Goal: Task Accomplishment & Management: Manage account settings

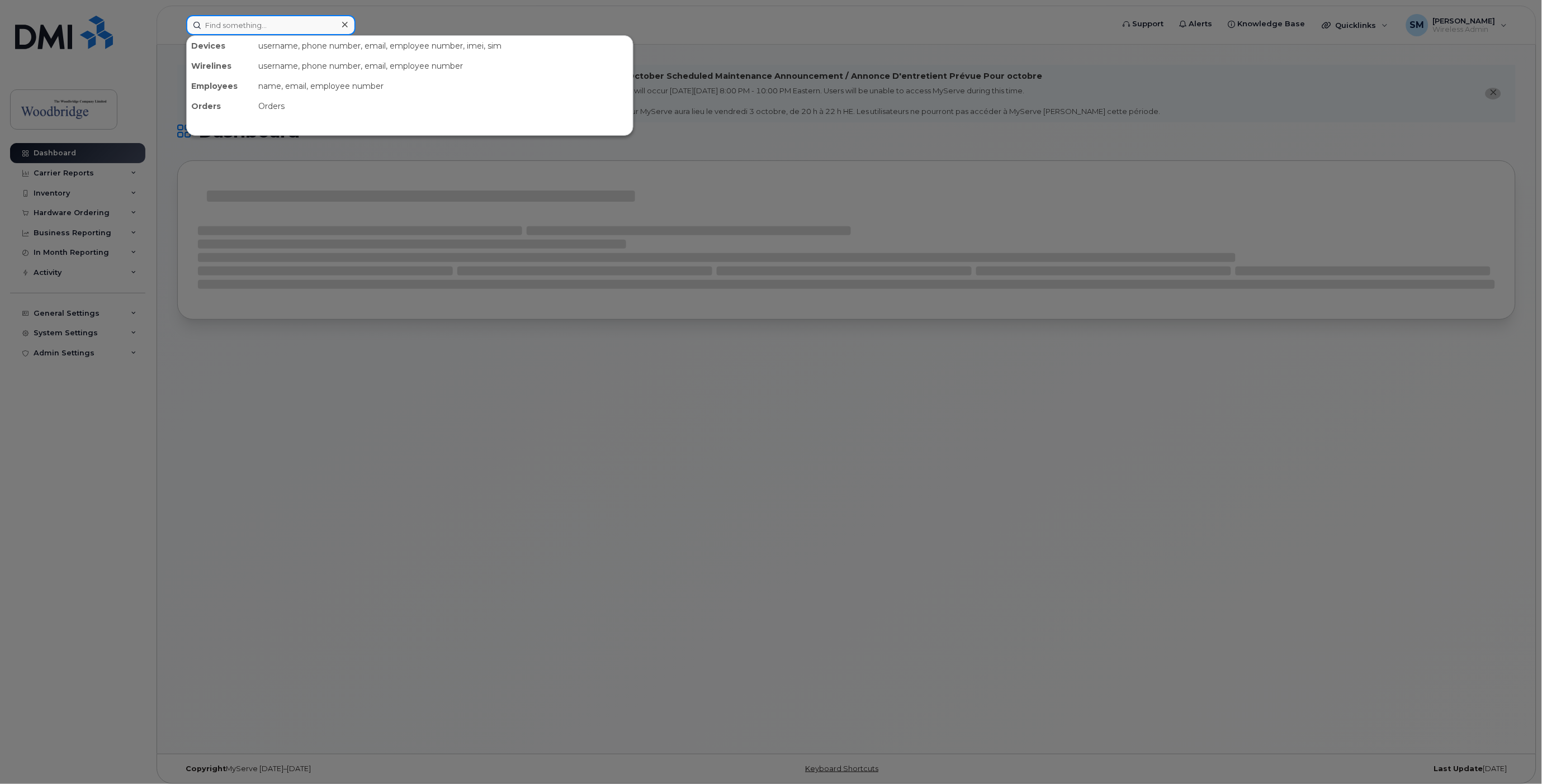
click at [299, 25] on input at bounding box center [270, 25] width 169 height 20
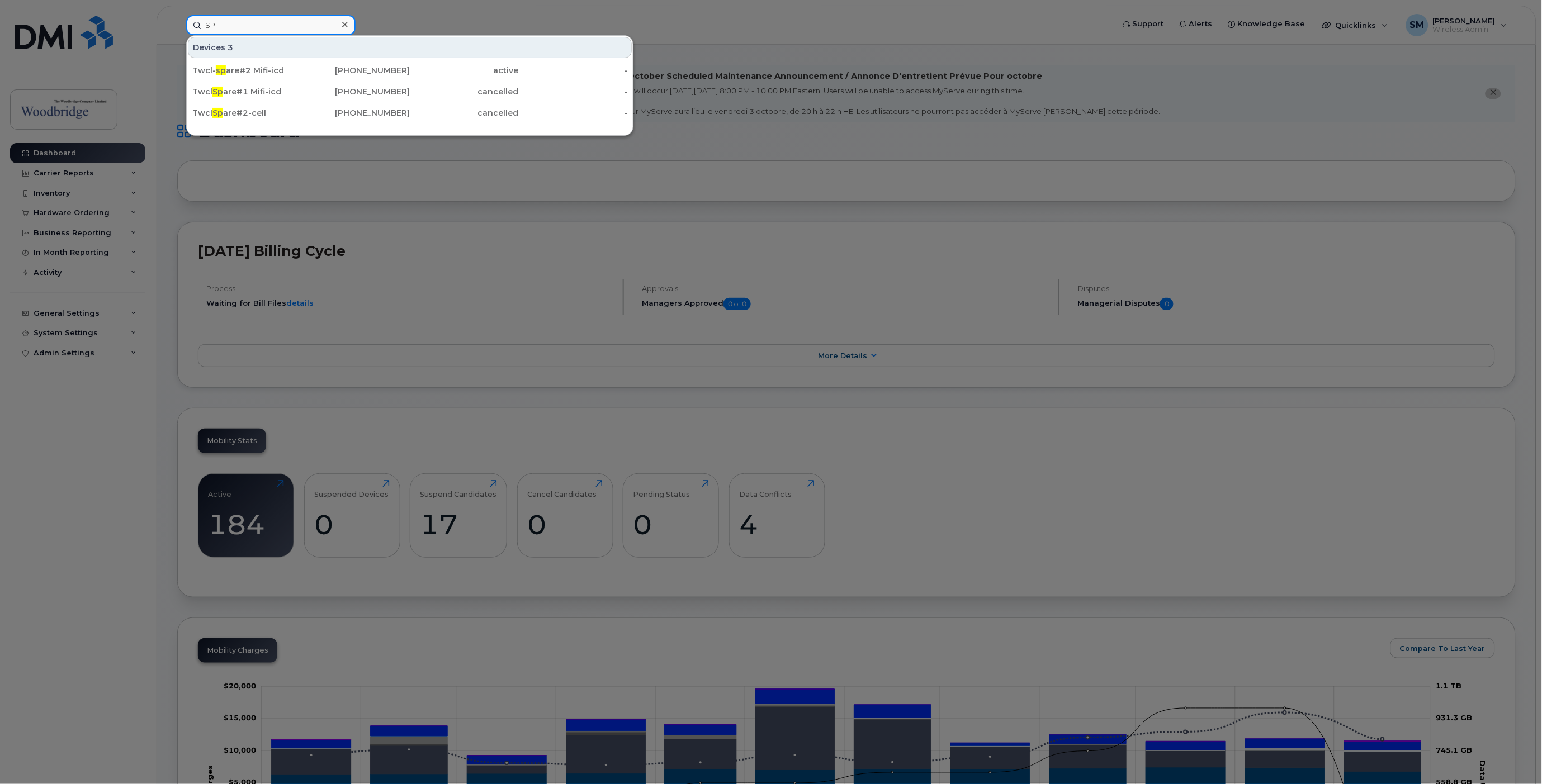
type input "S"
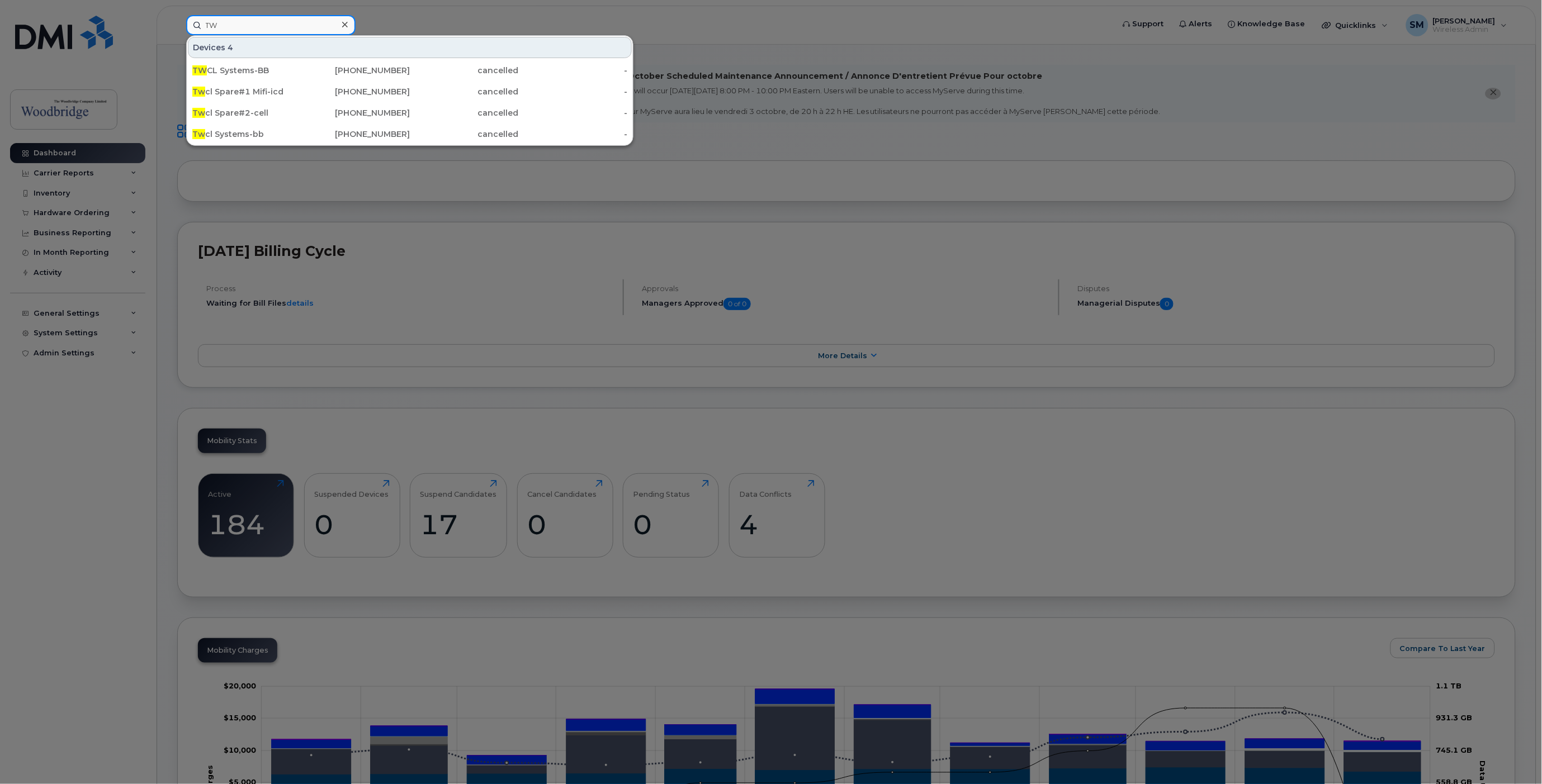
type input "T"
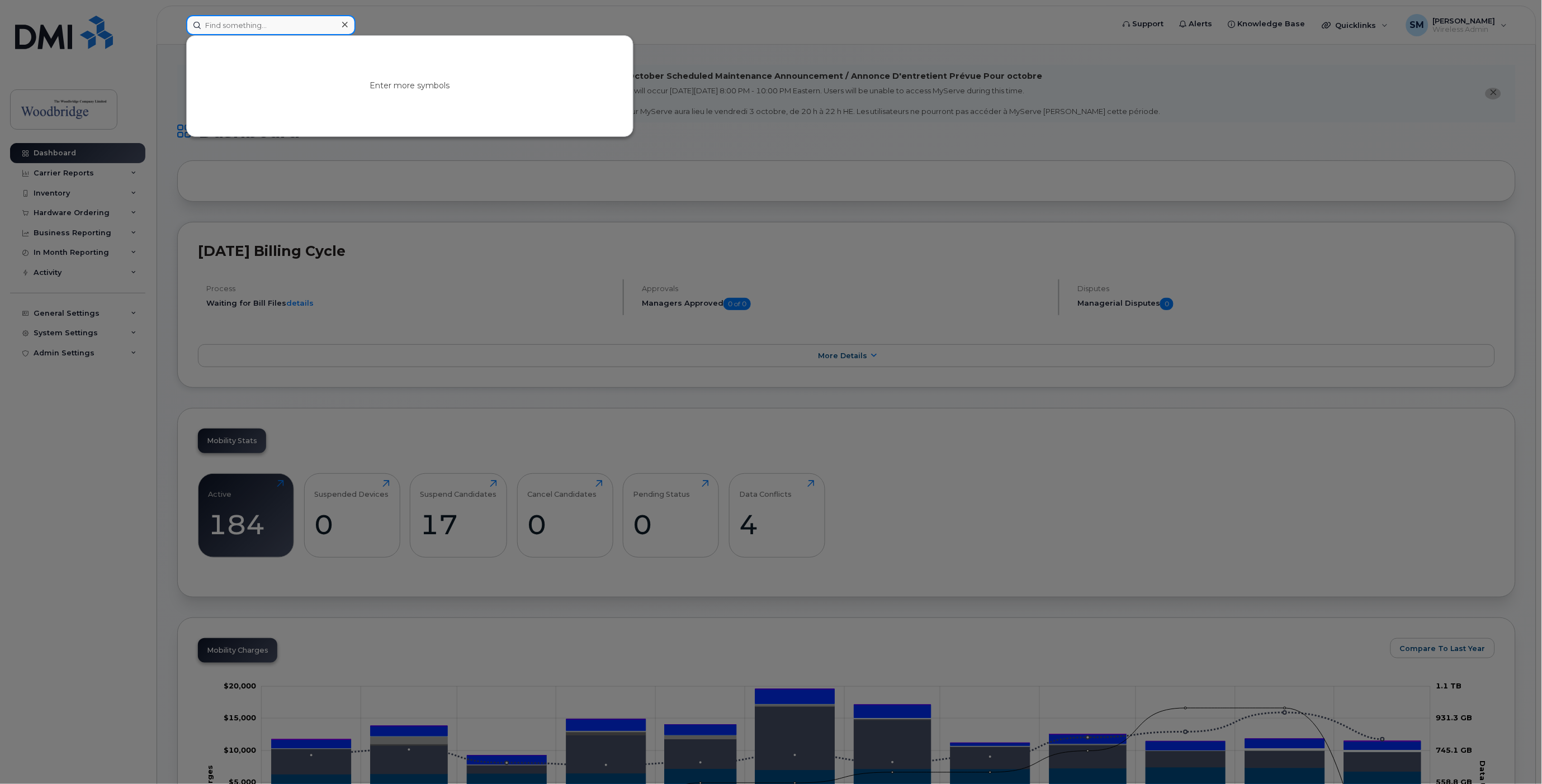
type input "A"
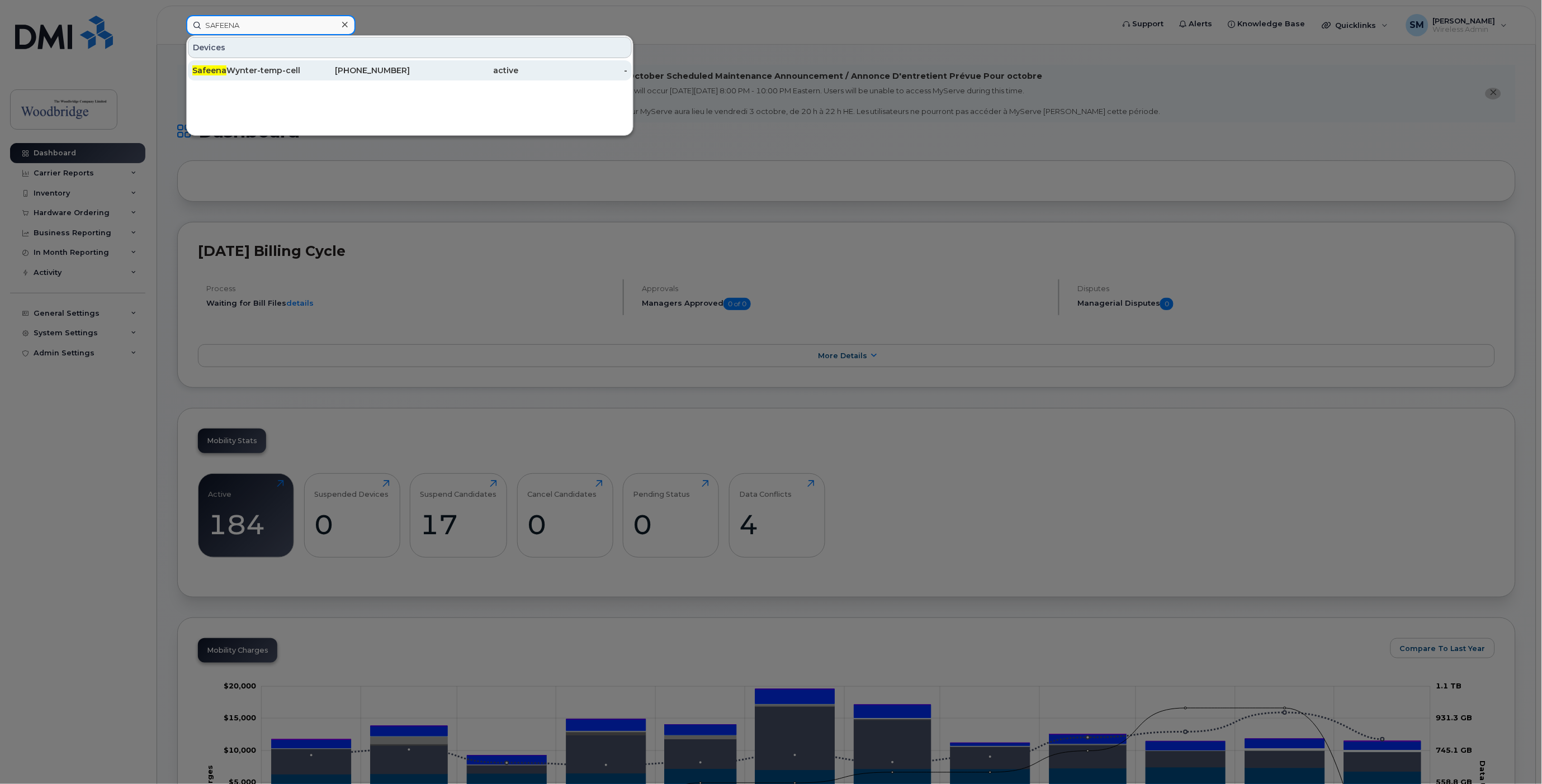
type input "SAFEENA"
click at [284, 74] on div "Safeena Wynter-temp-cell" at bounding box center [247, 70] width 109 height 11
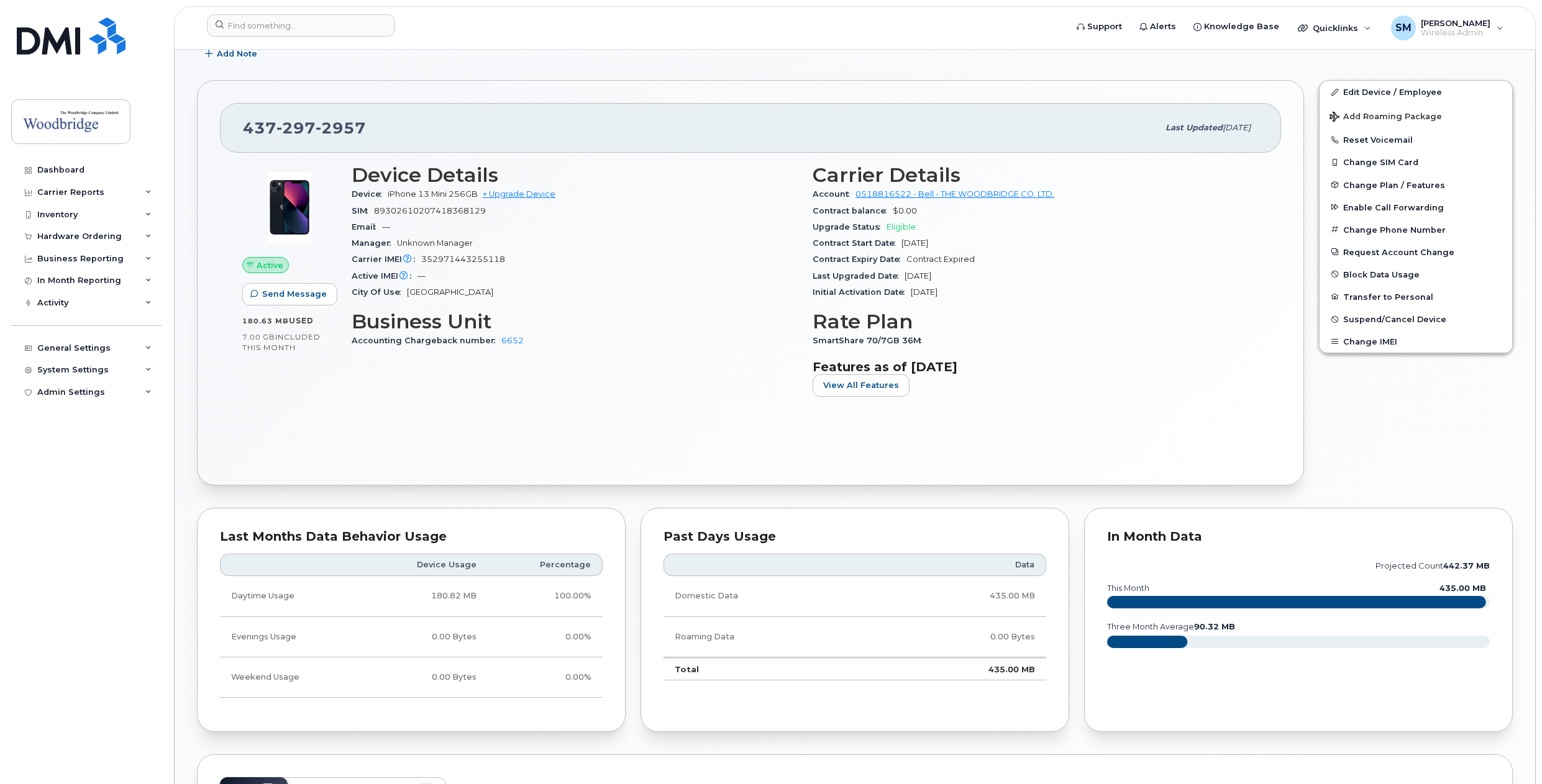
scroll to position [62, 0]
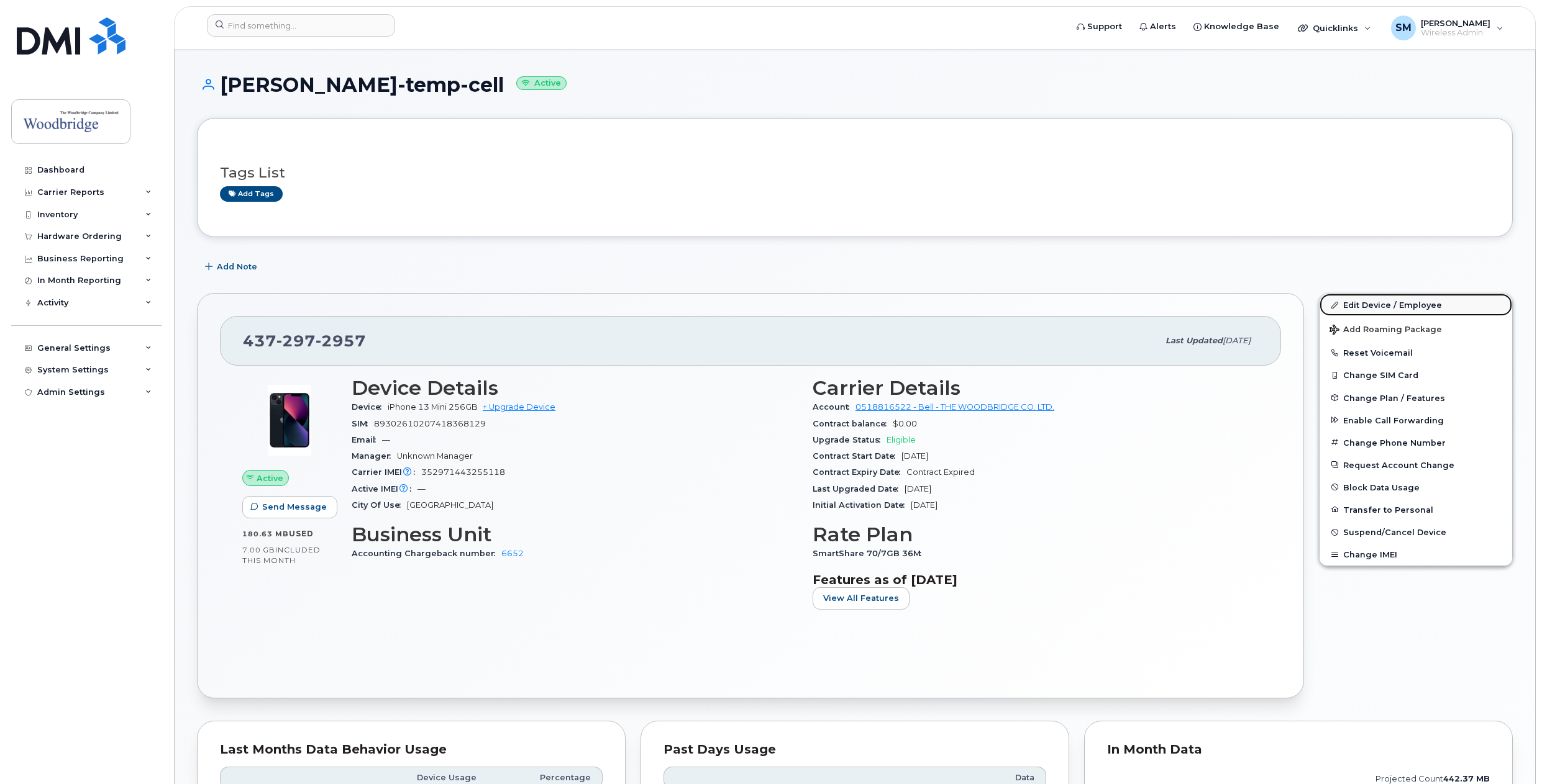
click at [1389, 307] on link "Edit Device / Employee" at bounding box center [1415, 305] width 193 height 23
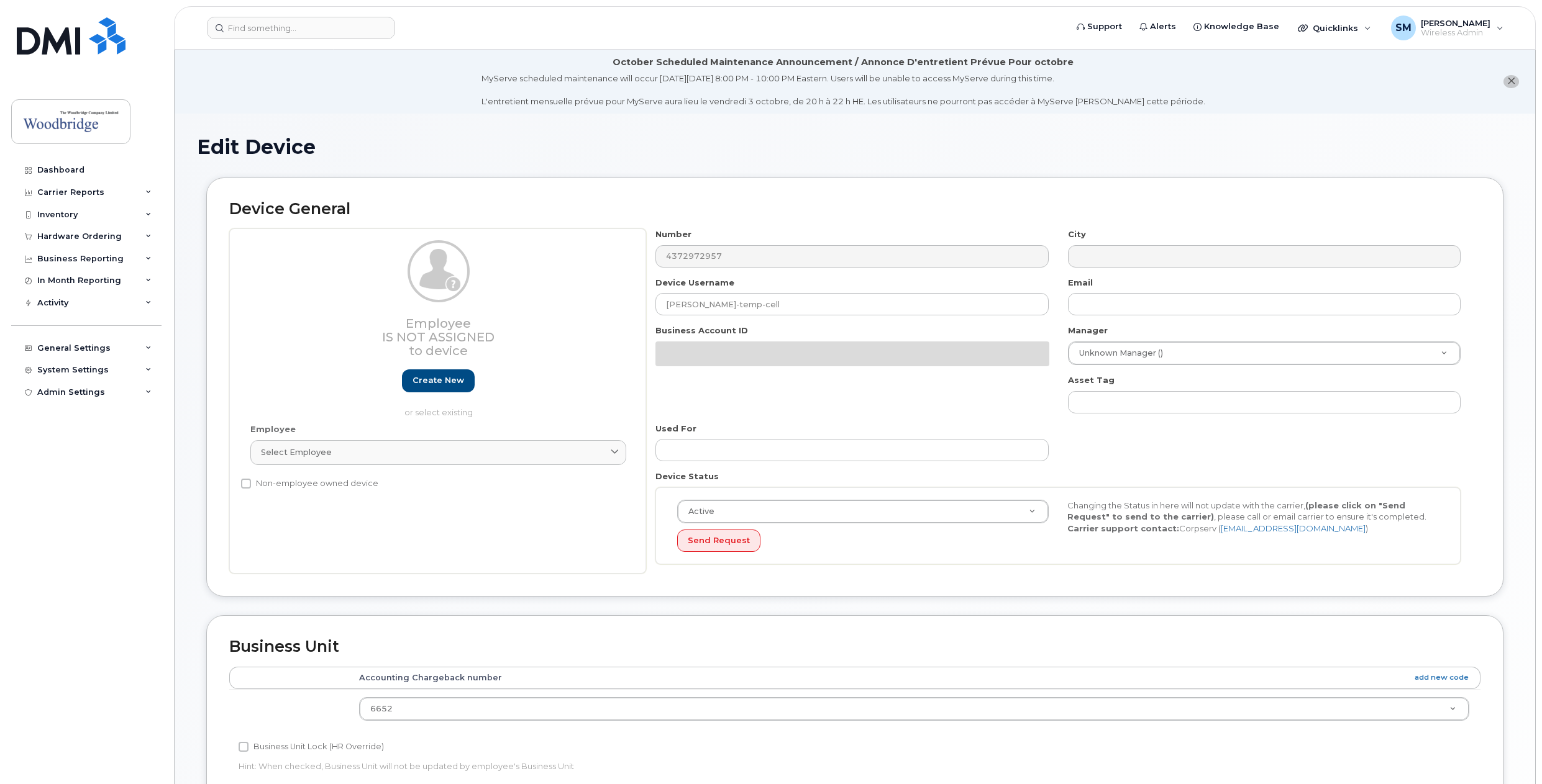
select select "43857"
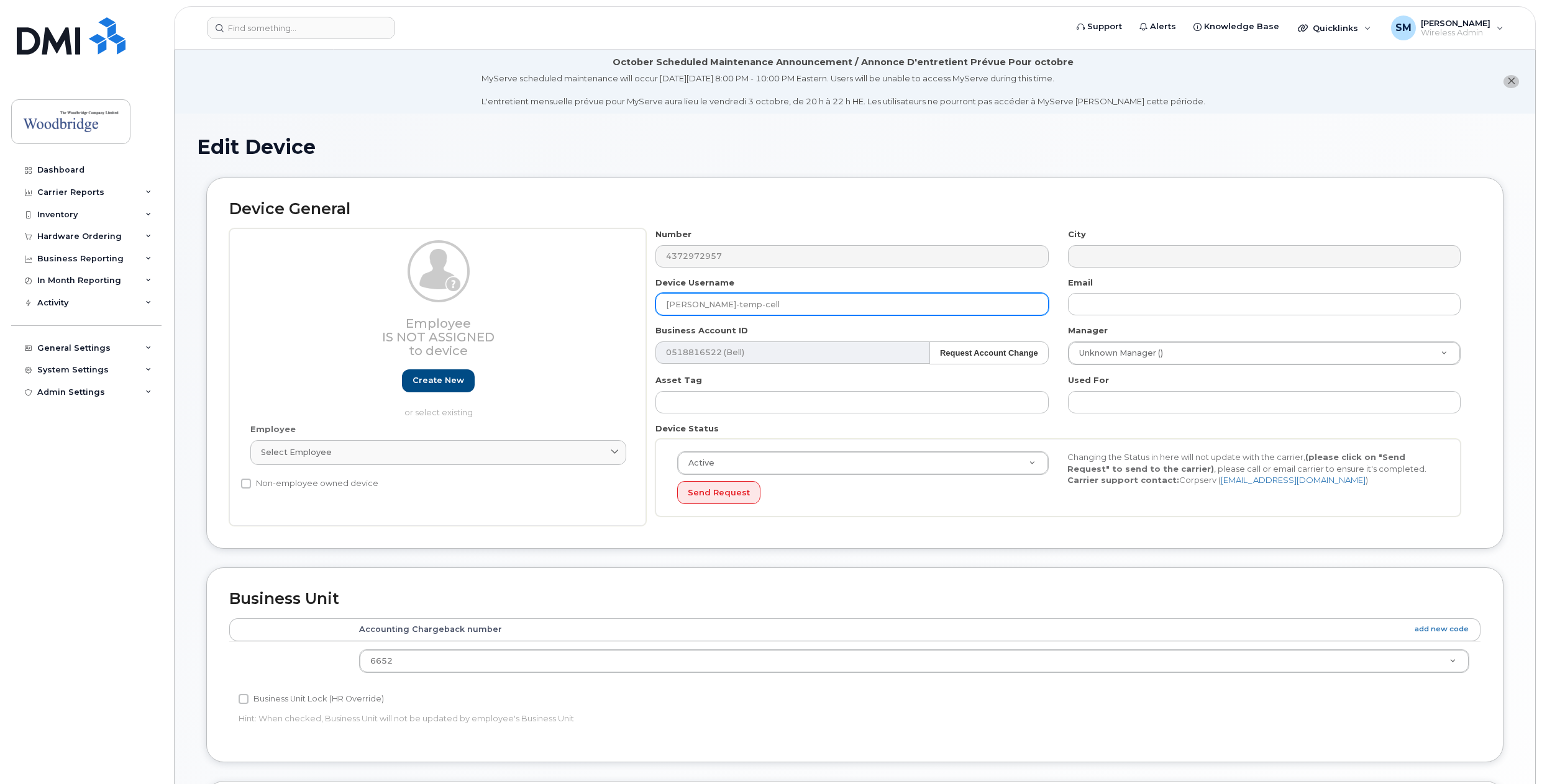
drag, startPoint x: 781, startPoint y: 303, endPoint x: 625, endPoint y: 292, distance: 156.4
click at [625, 292] on div "Employee Is not assigned to device Create new or select existing Employee Selec…" at bounding box center [855, 377] width 1251 height 298
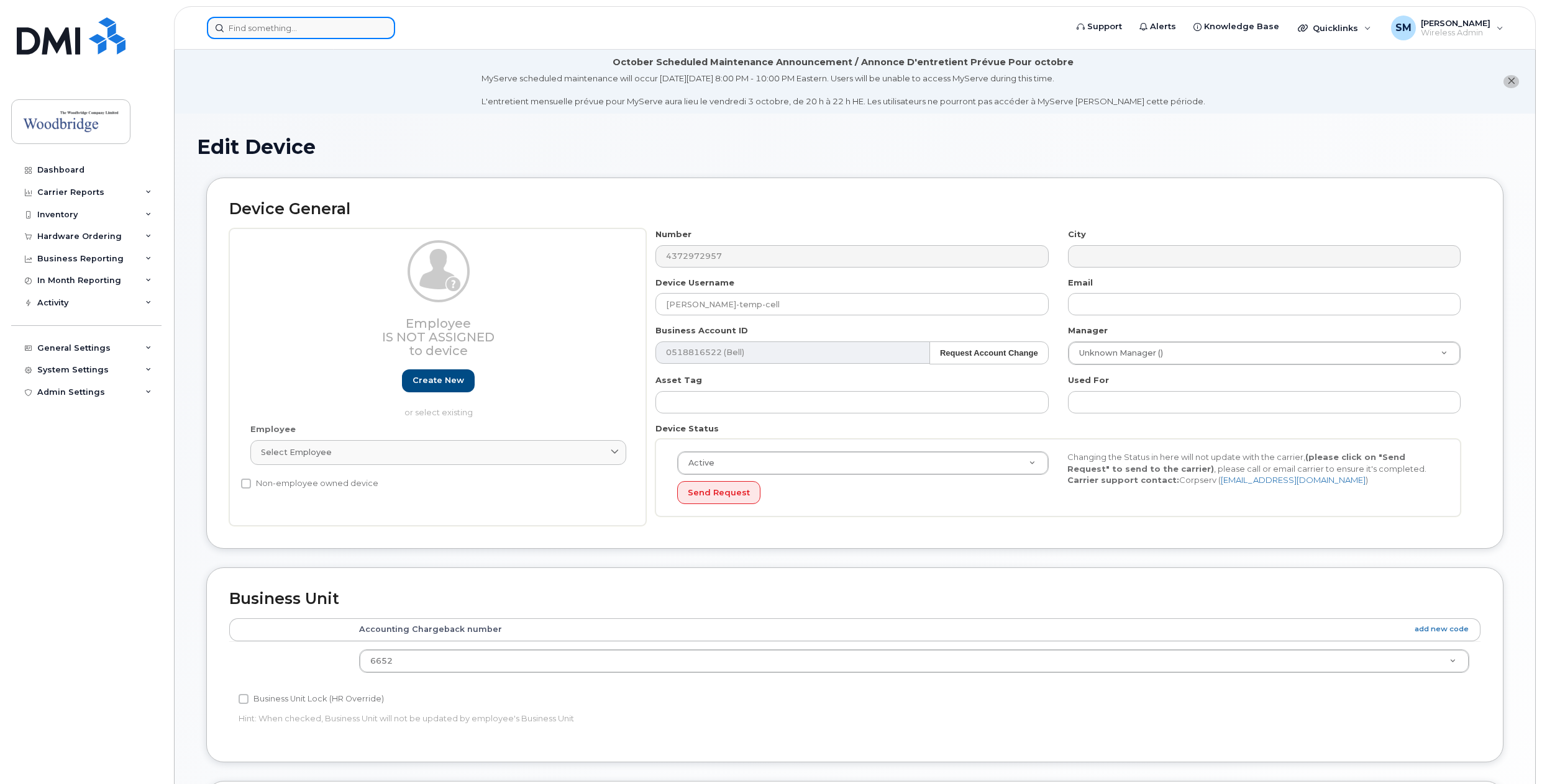
click at [293, 23] on input at bounding box center [300, 28] width 188 height 23
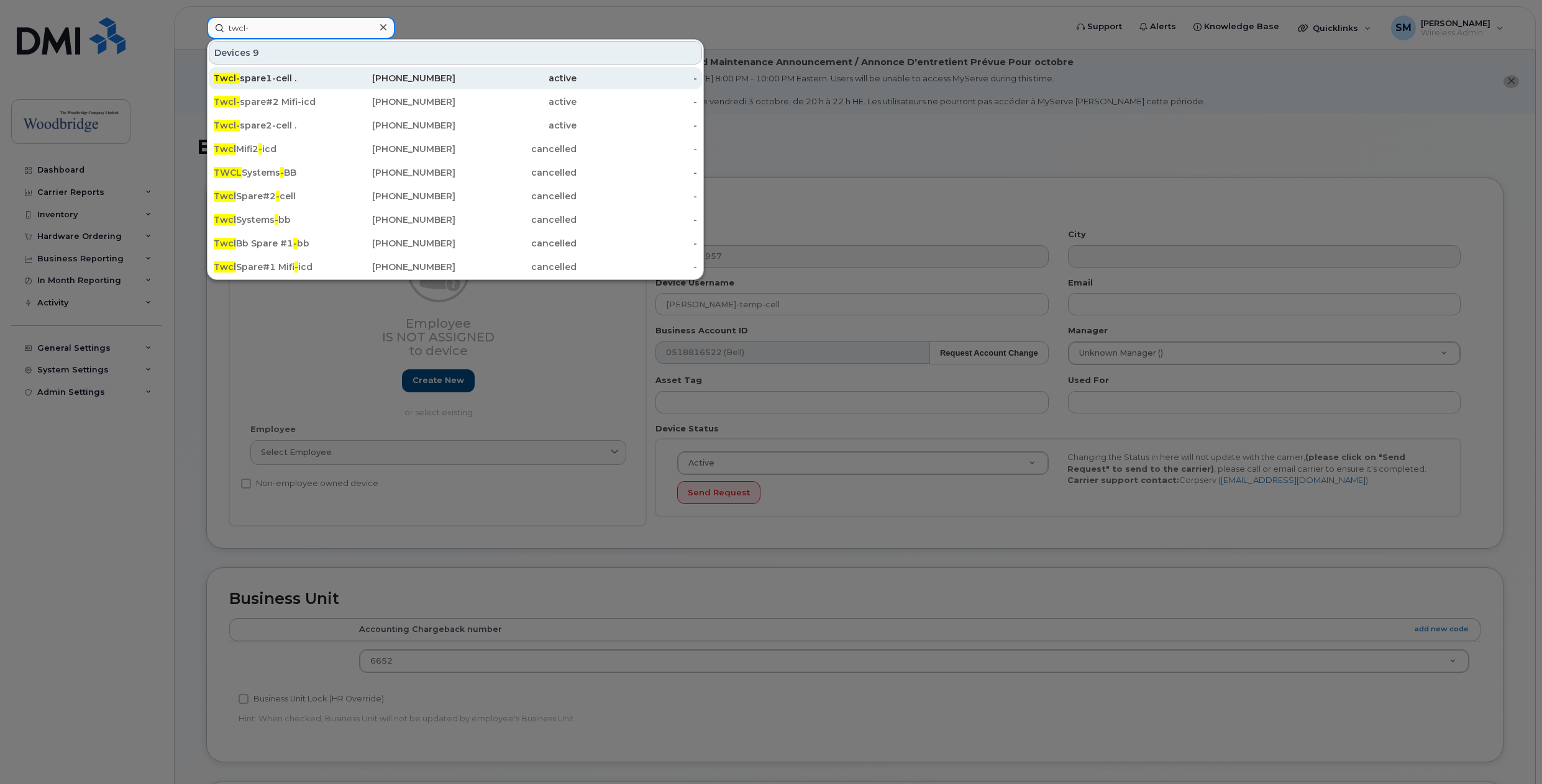
type input "twcl-"
click at [257, 80] on div "Twcl- spare1-cell ." at bounding box center [274, 77] width 121 height 12
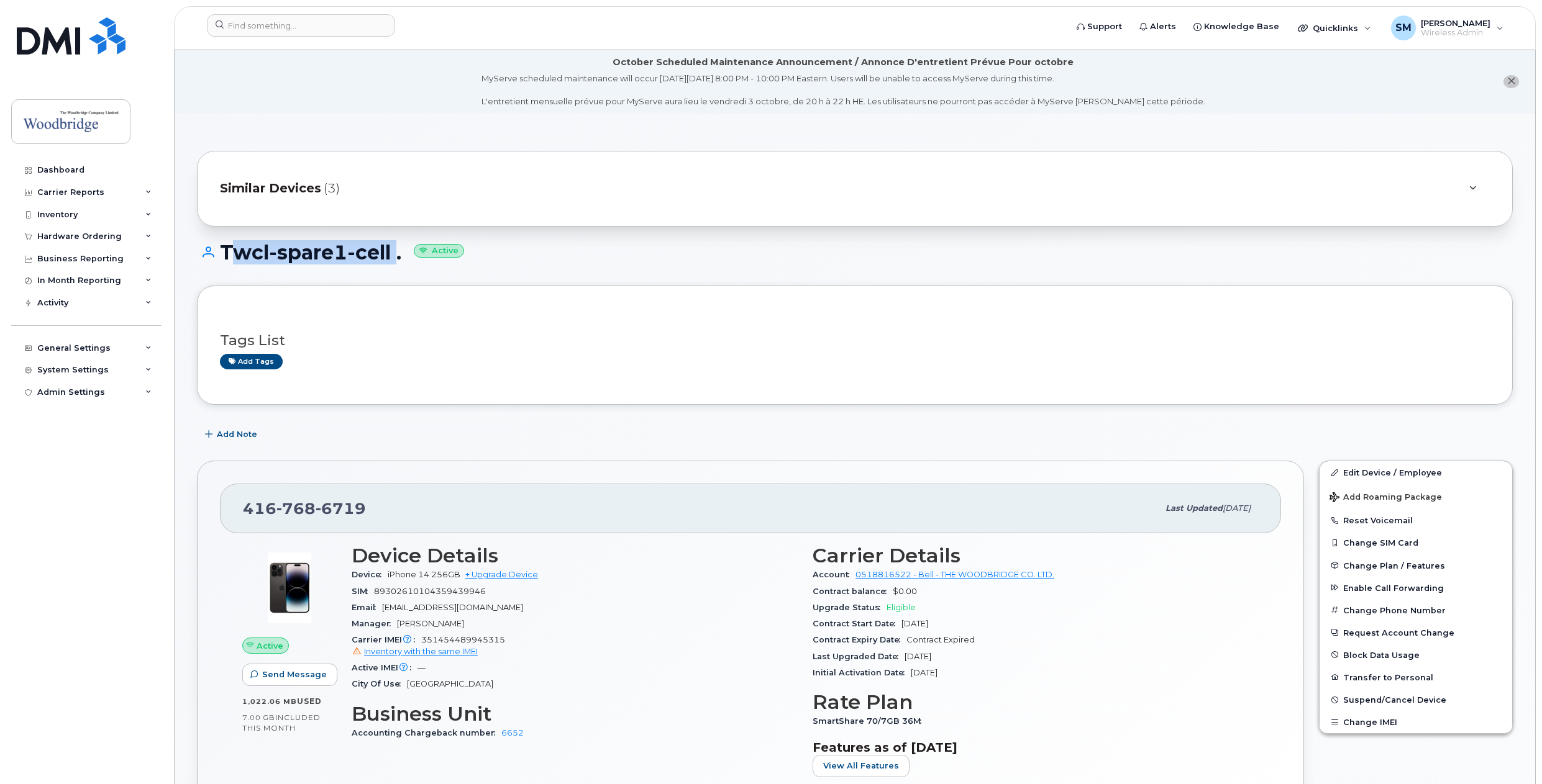
drag, startPoint x: 391, startPoint y: 253, endPoint x: 220, endPoint y: 259, distance: 171.1
click at [220, 259] on h1 "Twcl-spare1-cell . Active" at bounding box center [855, 252] width 1316 height 22
copy h1 "Twcl-spare1-cell"
click at [272, 25] on input at bounding box center [300, 26] width 188 height 23
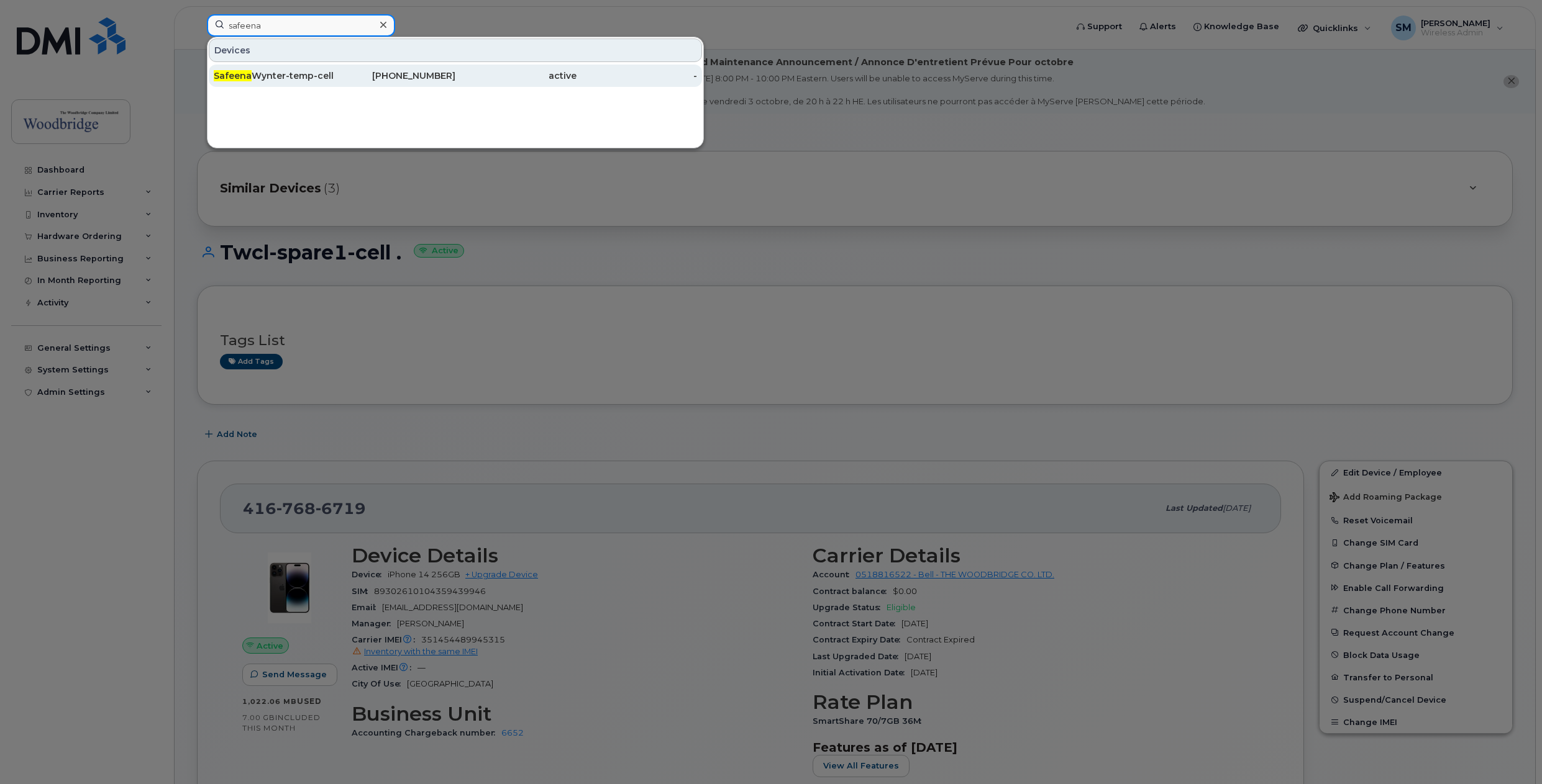
type input "safeena"
click at [303, 76] on div "Safeena Wynter-temp-cell" at bounding box center [274, 75] width 121 height 12
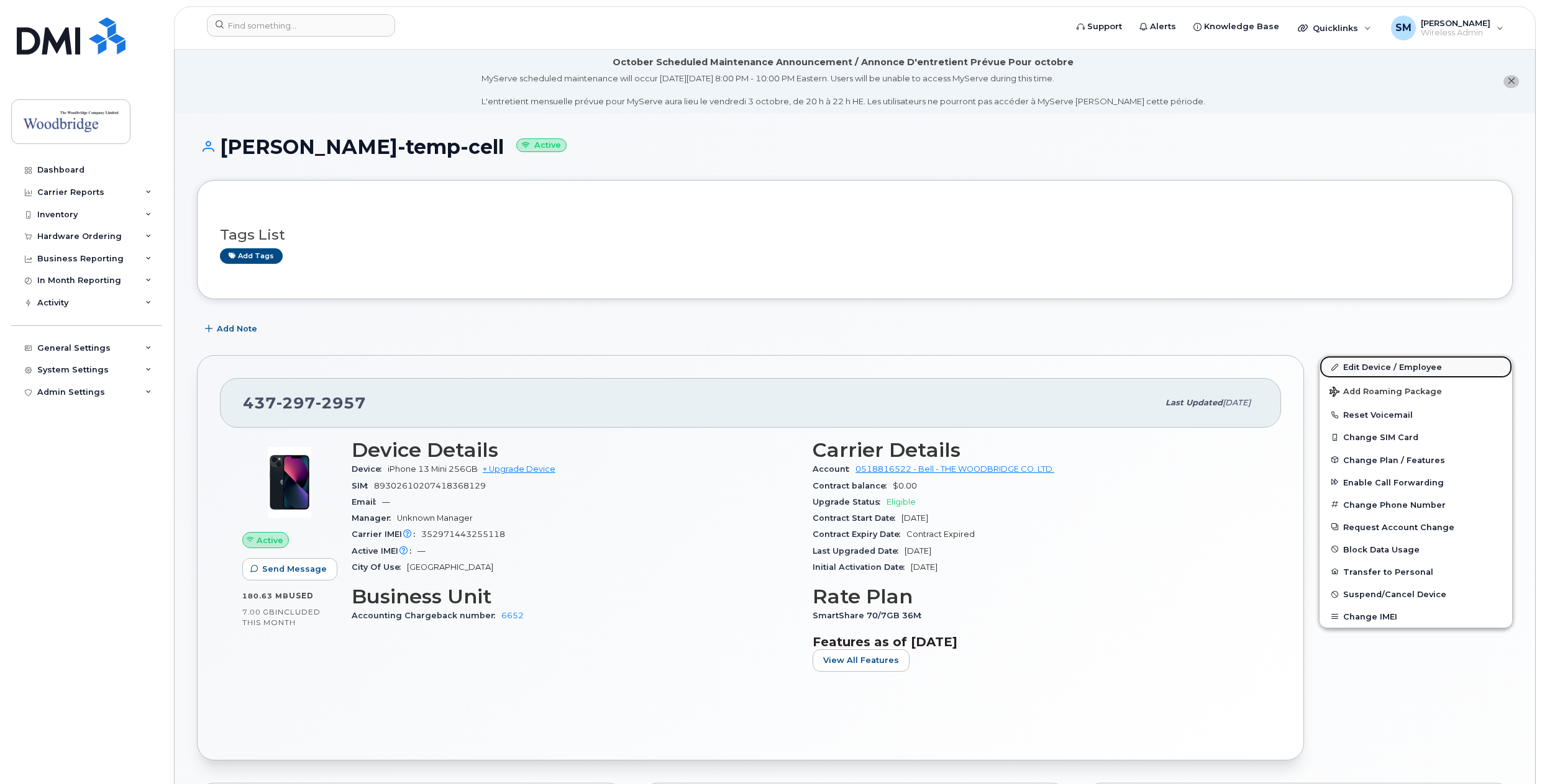
click at [1379, 373] on link "Edit Device / Employee" at bounding box center [1415, 367] width 193 height 23
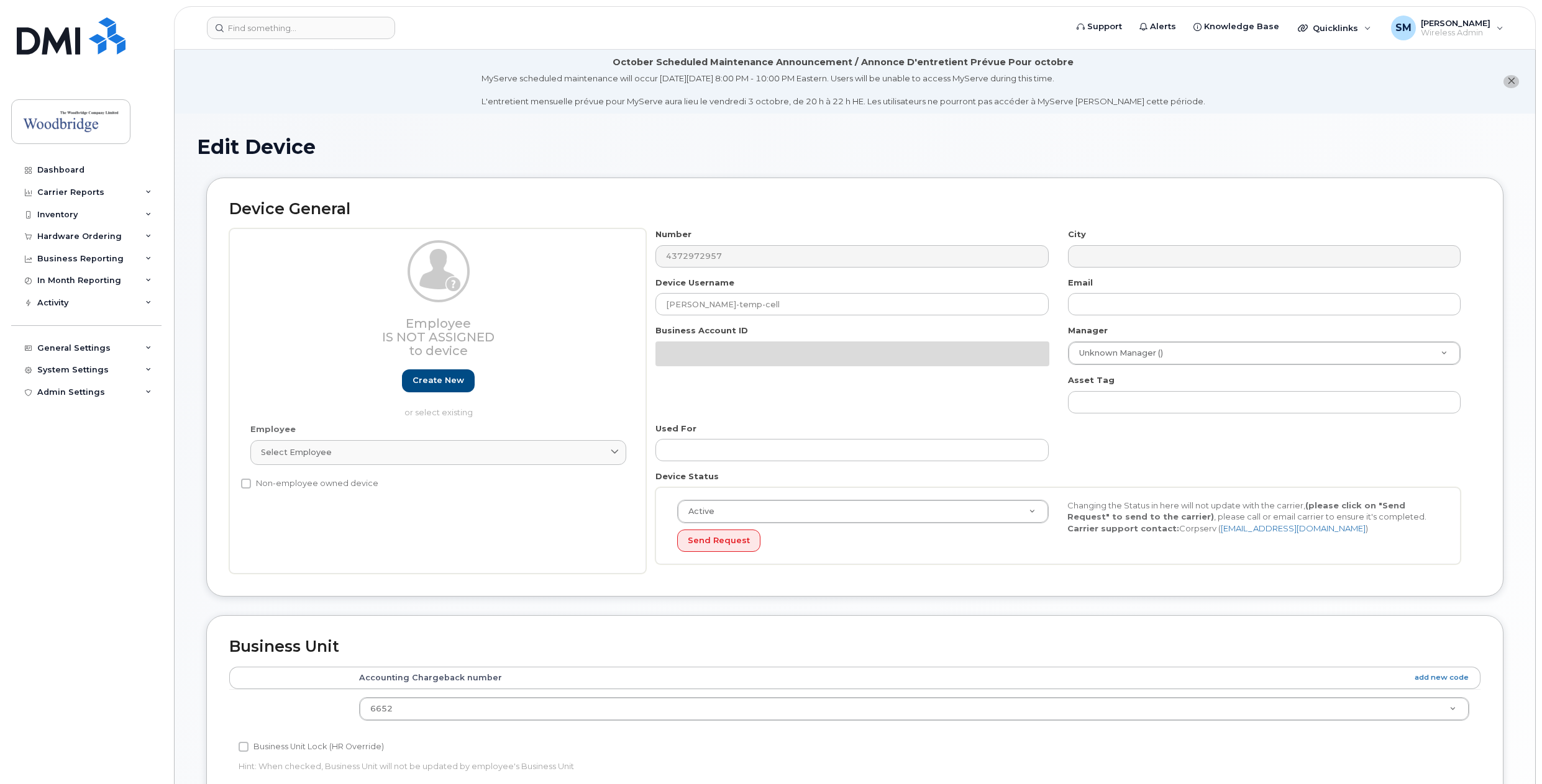
select select "43857"
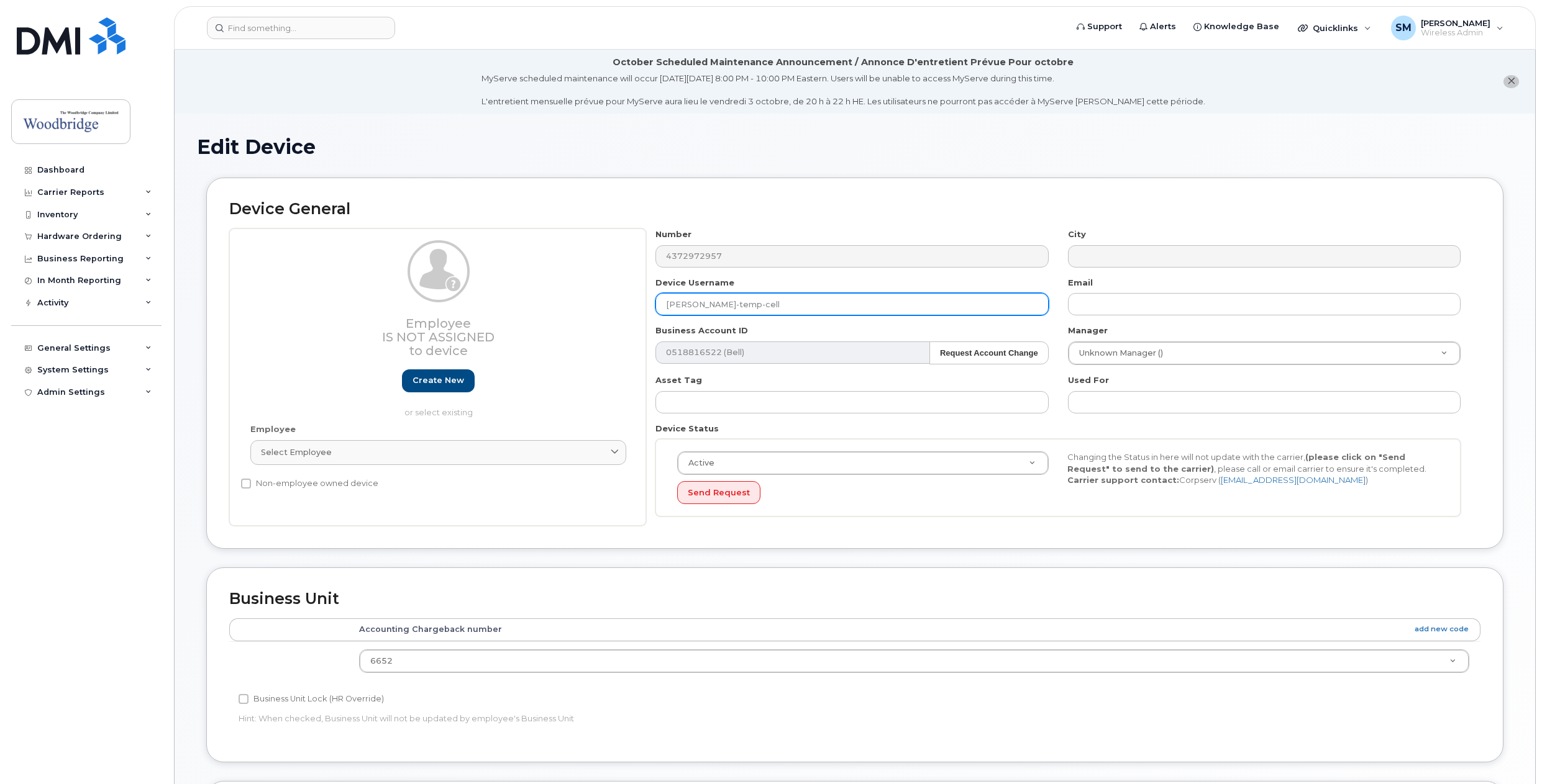
drag, startPoint x: 794, startPoint y: 304, endPoint x: 563, endPoint y: 274, distance: 232.9
click at [563, 274] on div "Employee Is not assigned to device Create new or select existing Employee Selec…" at bounding box center [855, 377] width 1251 height 298
paste input "Twcl-spare1"
click at [739, 304] on input "Twcl-spare1-cell" at bounding box center [851, 304] width 393 height 23
click at [761, 306] on input "Twcl-spare1-cell" at bounding box center [851, 304] width 393 height 23
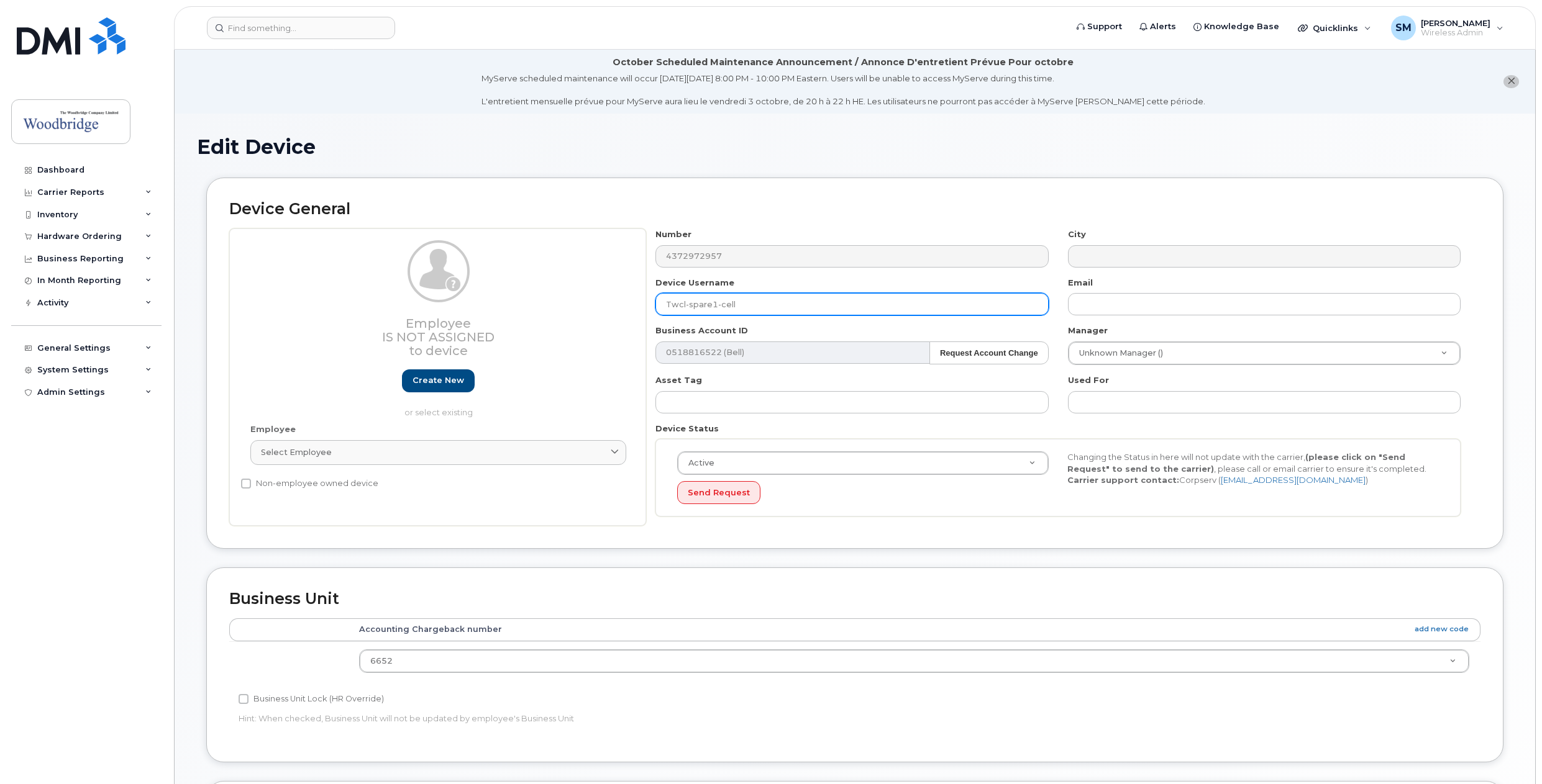
drag, startPoint x: 791, startPoint y: 310, endPoint x: 638, endPoint y: 295, distance: 153.7
click at [652, 298] on div "Device Username Twcl-spare1-cell" at bounding box center [852, 296] width 412 height 40
paste input "spare#3"
click at [744, 306] on input "Twcl spare#3-cell" at bounding box center [851, 304] width 393 height 23
click at [687, 305] on input "Twcl spare#3-cell" at bounding box center [851, 304] width 393 height 23
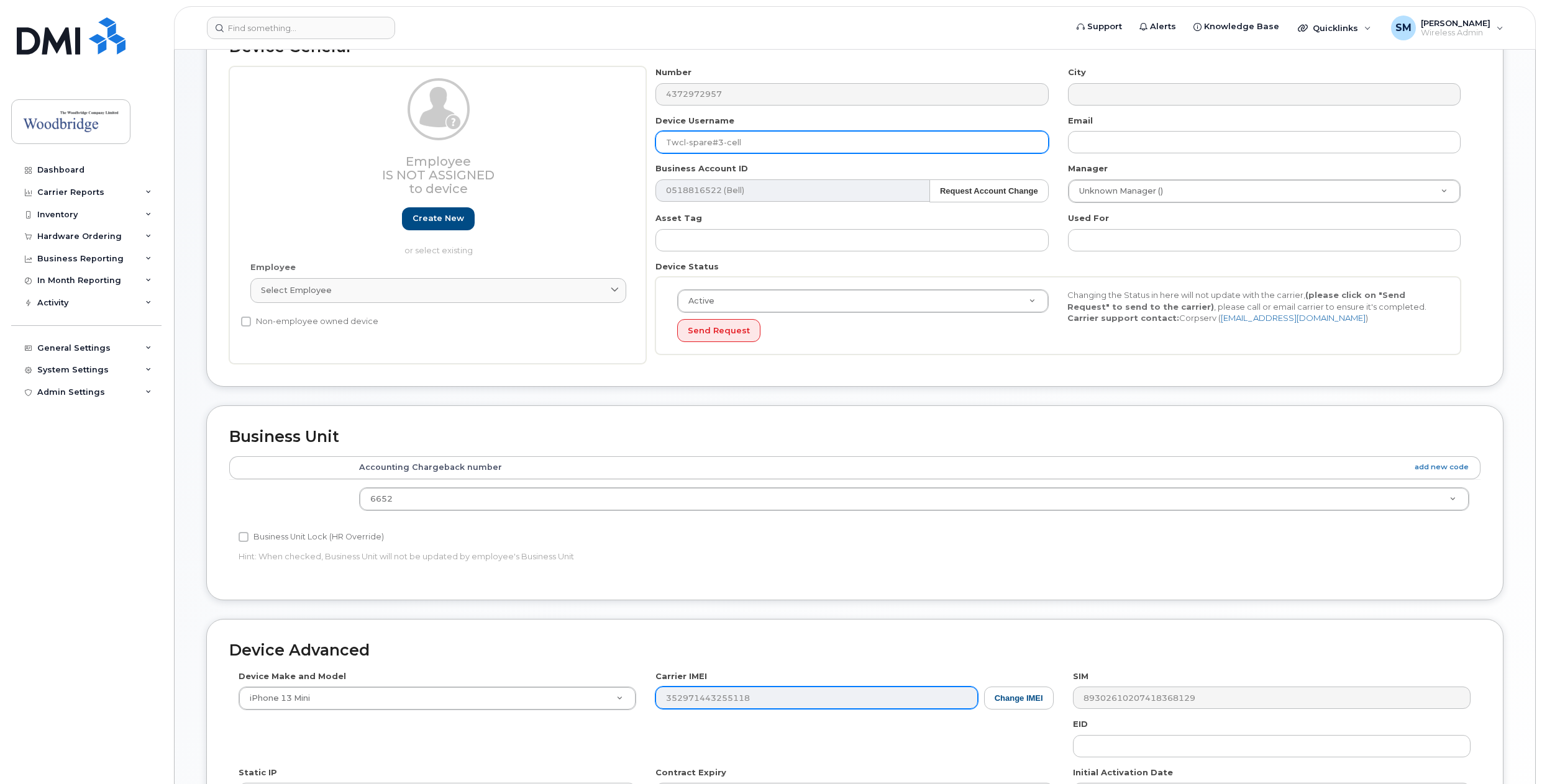
scroll to position [119, 0]
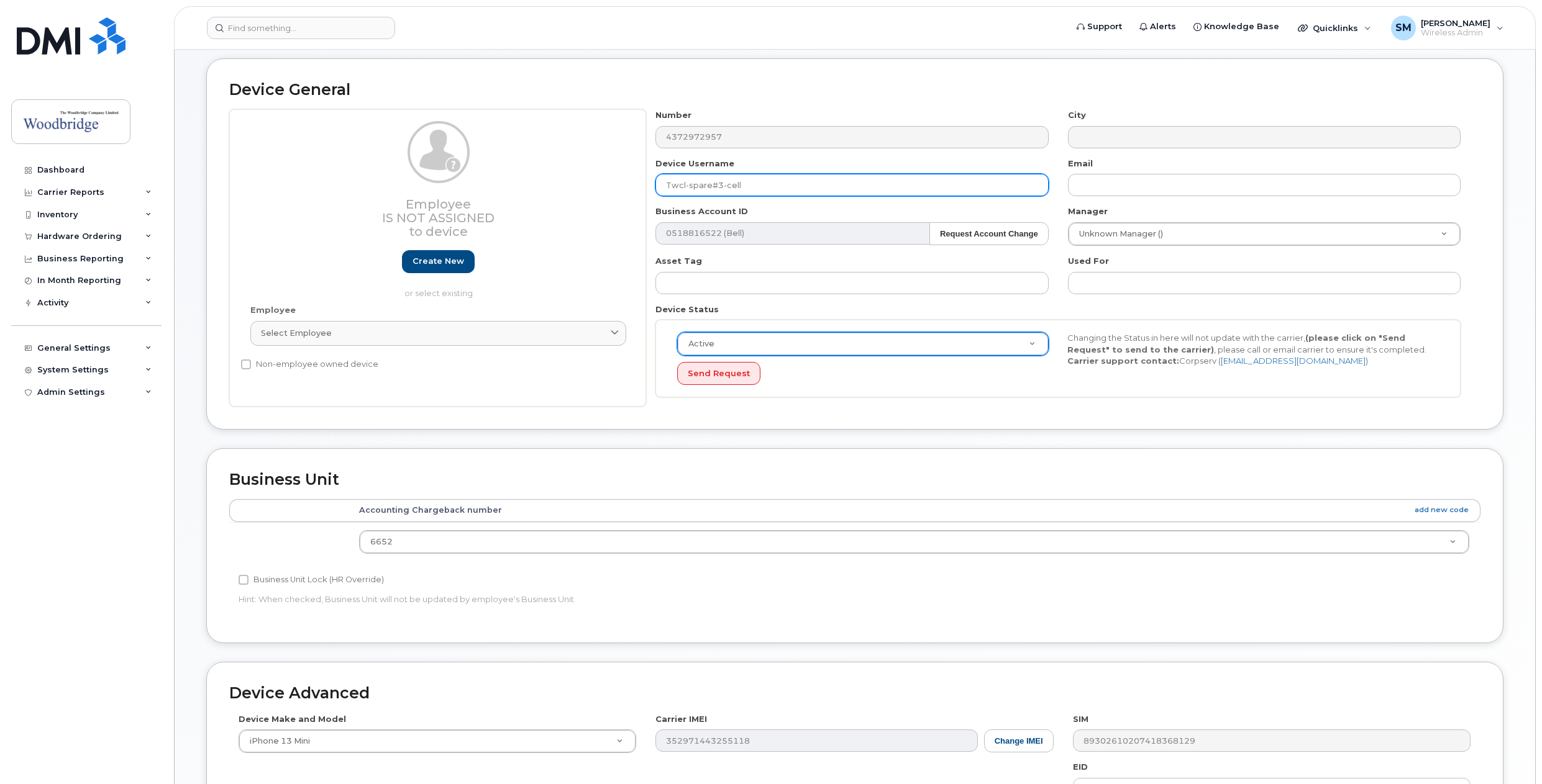
type input "Twcl-spare#3-cell"
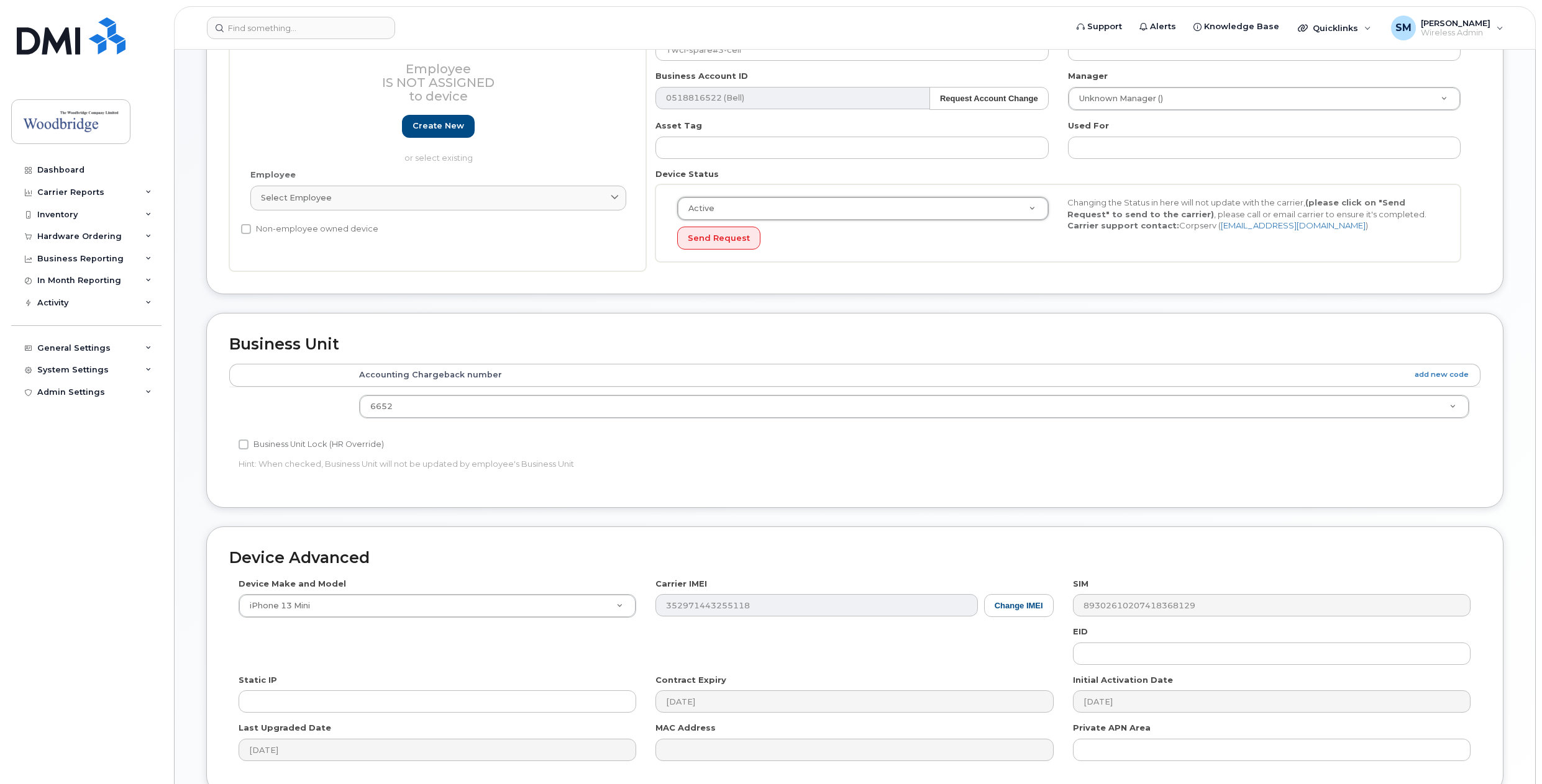
scroll to position [368, 0]
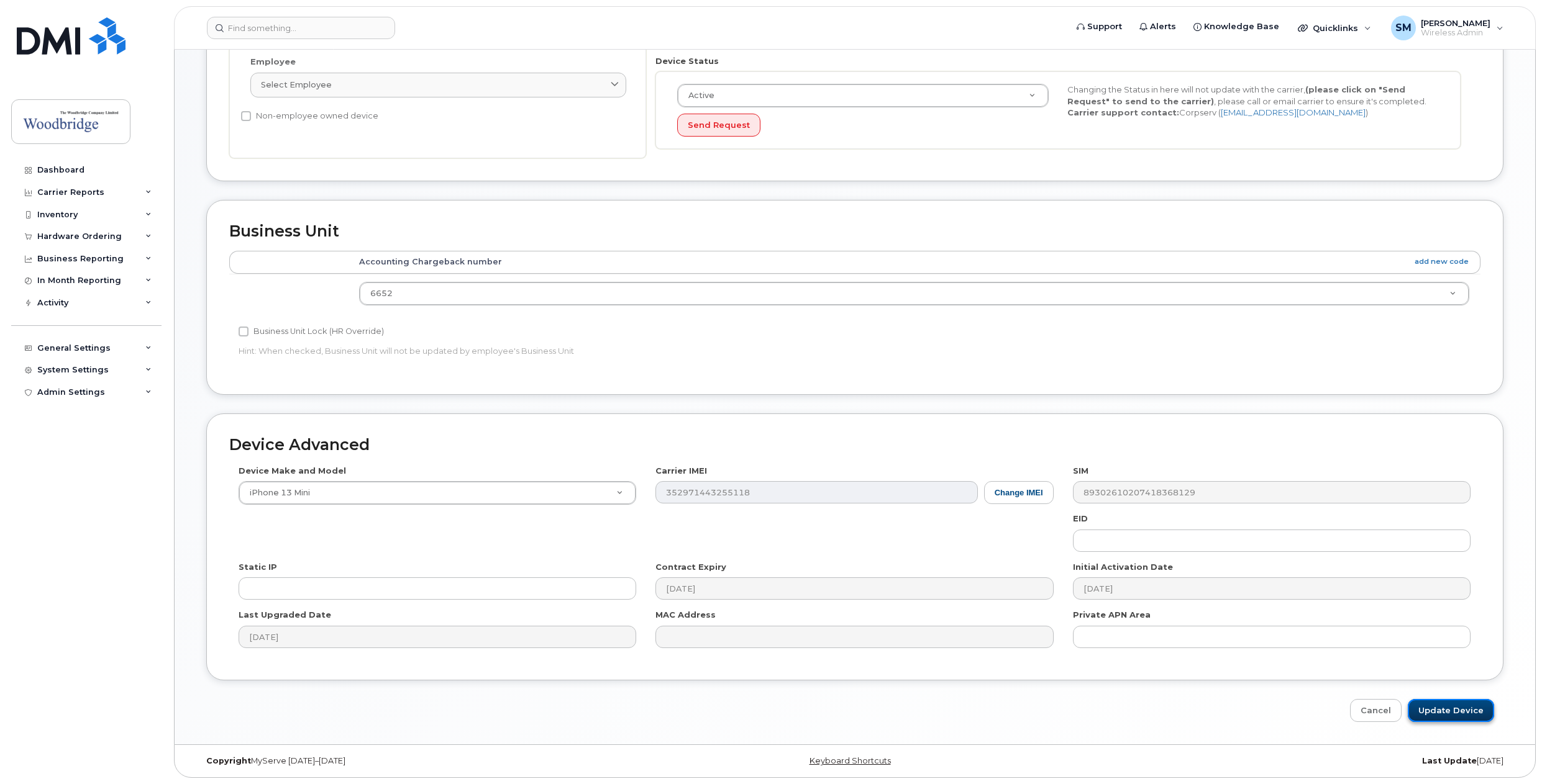
click at [1451, 714] on input "Update Device" at bounding box center [1450, 711] width 86 height 23
type input "Saving..."
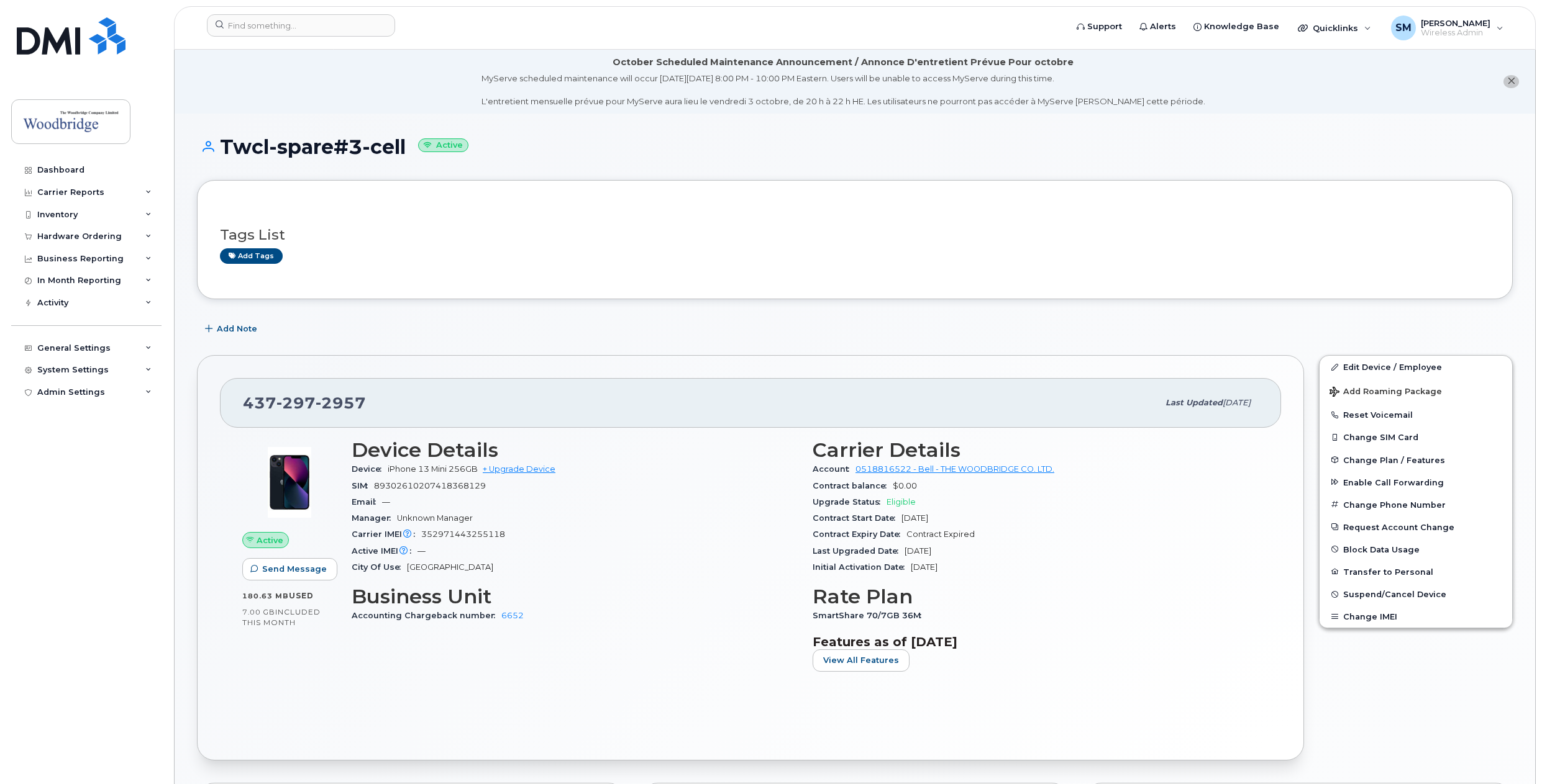
drag, startPoint x: 224, startPoint y: 144, endPoint x: 408, endPoint y: 143, distance: 184.0
click at [408, 143] on h1 "Twcl-spare#3-cell Active" at bounding box center [855, 147] width 1316 height 22
click at [403, 147] on h1 "Twcl-spare#3-cell Active" at bounding box center [855, 147] width 1316 height 22
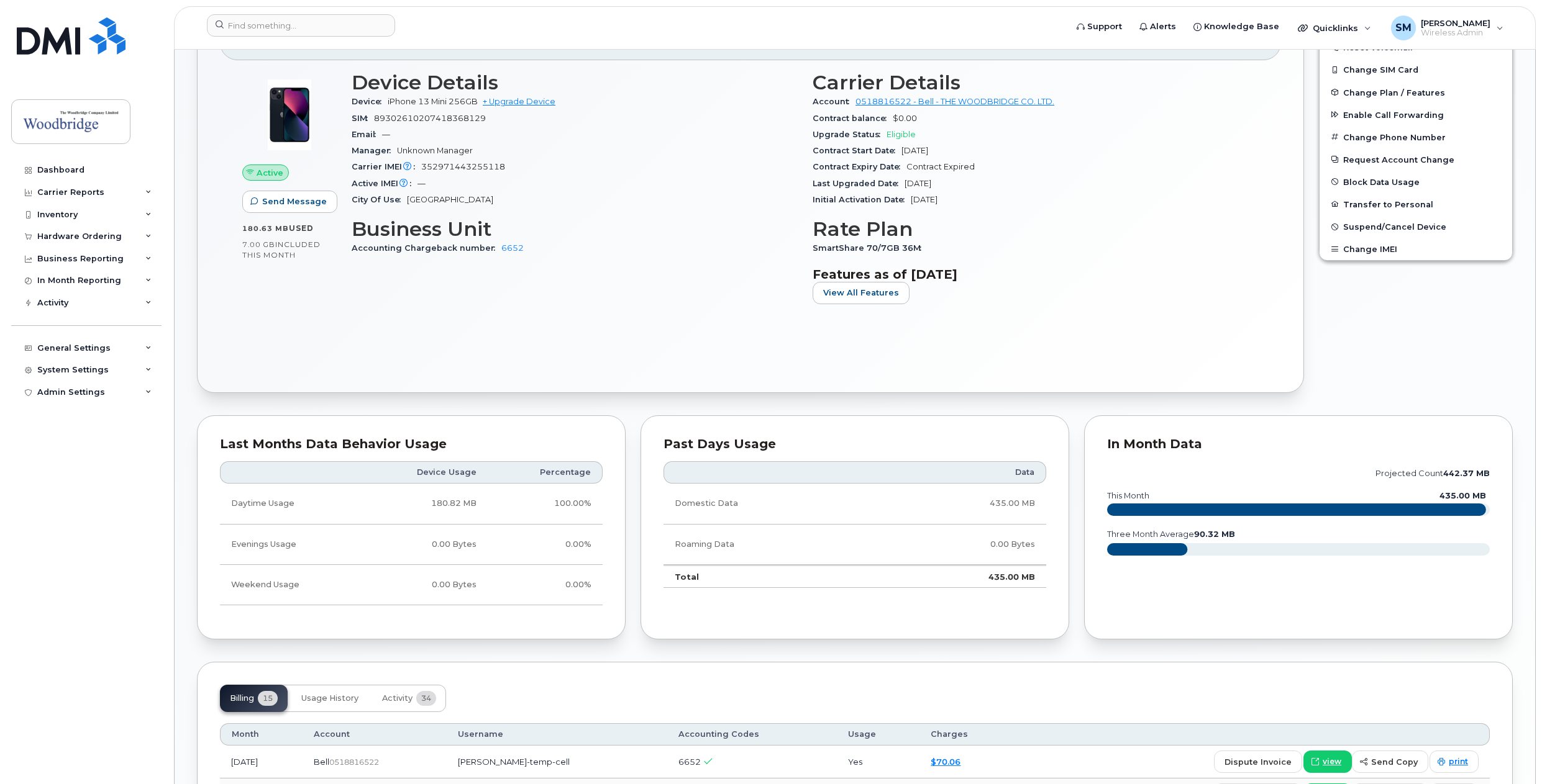
scroll to position [435, 0]
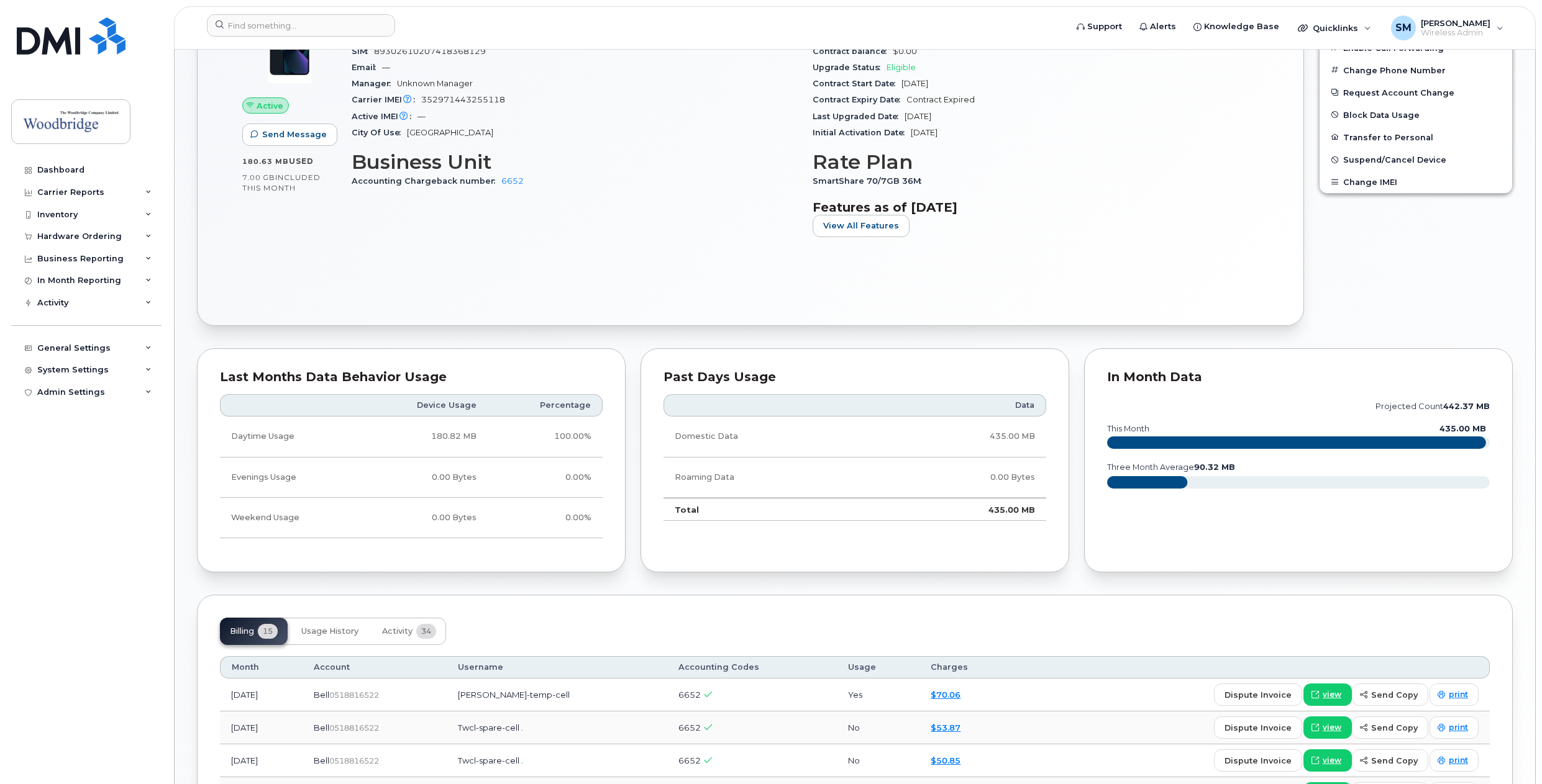
click at [1285, 544] on div "In Month Data projected count 442.37 MB this month 435.00 MB three month averag…" at bounding box center [1298, 461] width 428 height 225
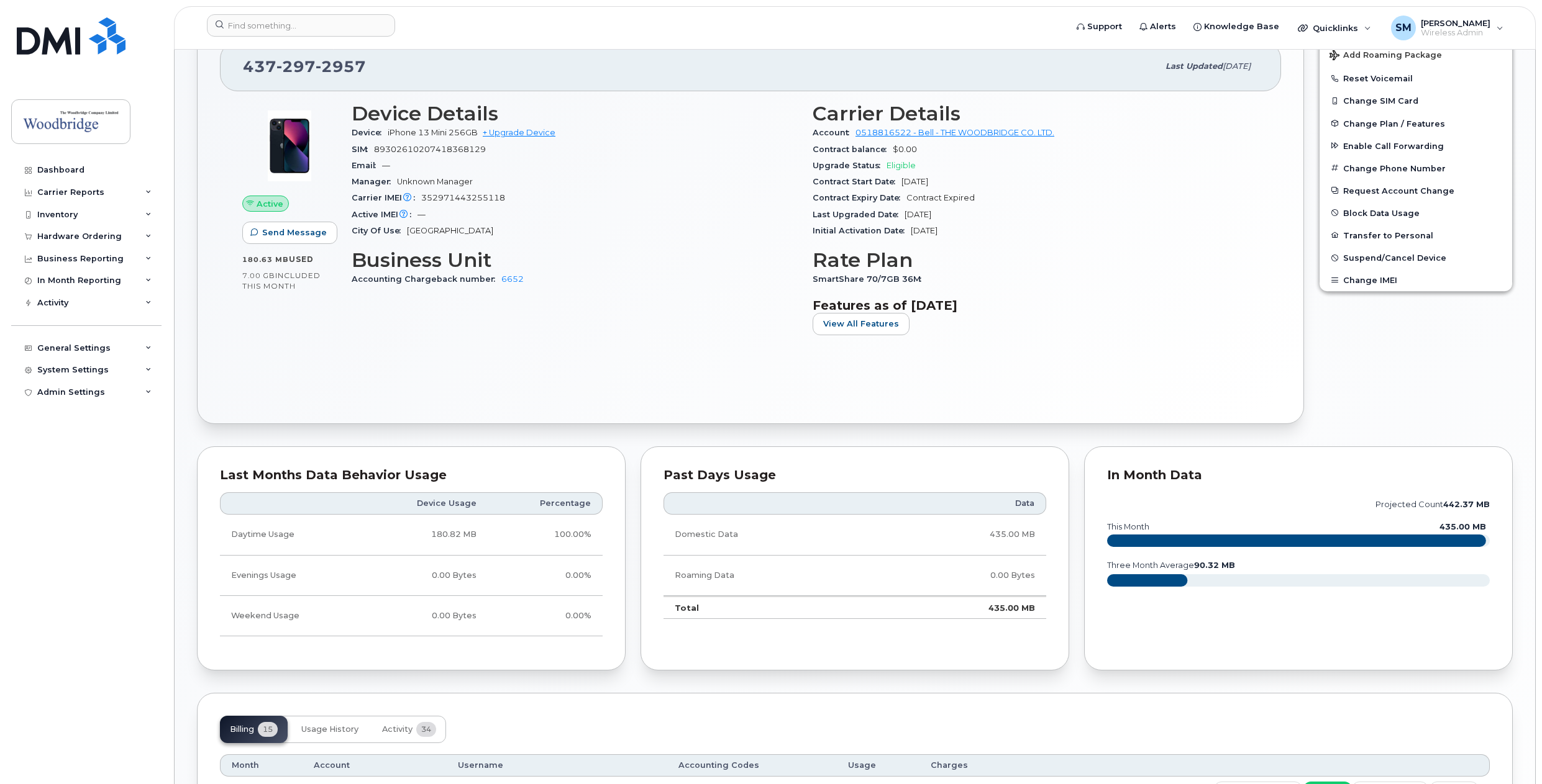
scroll to position [112, 0]
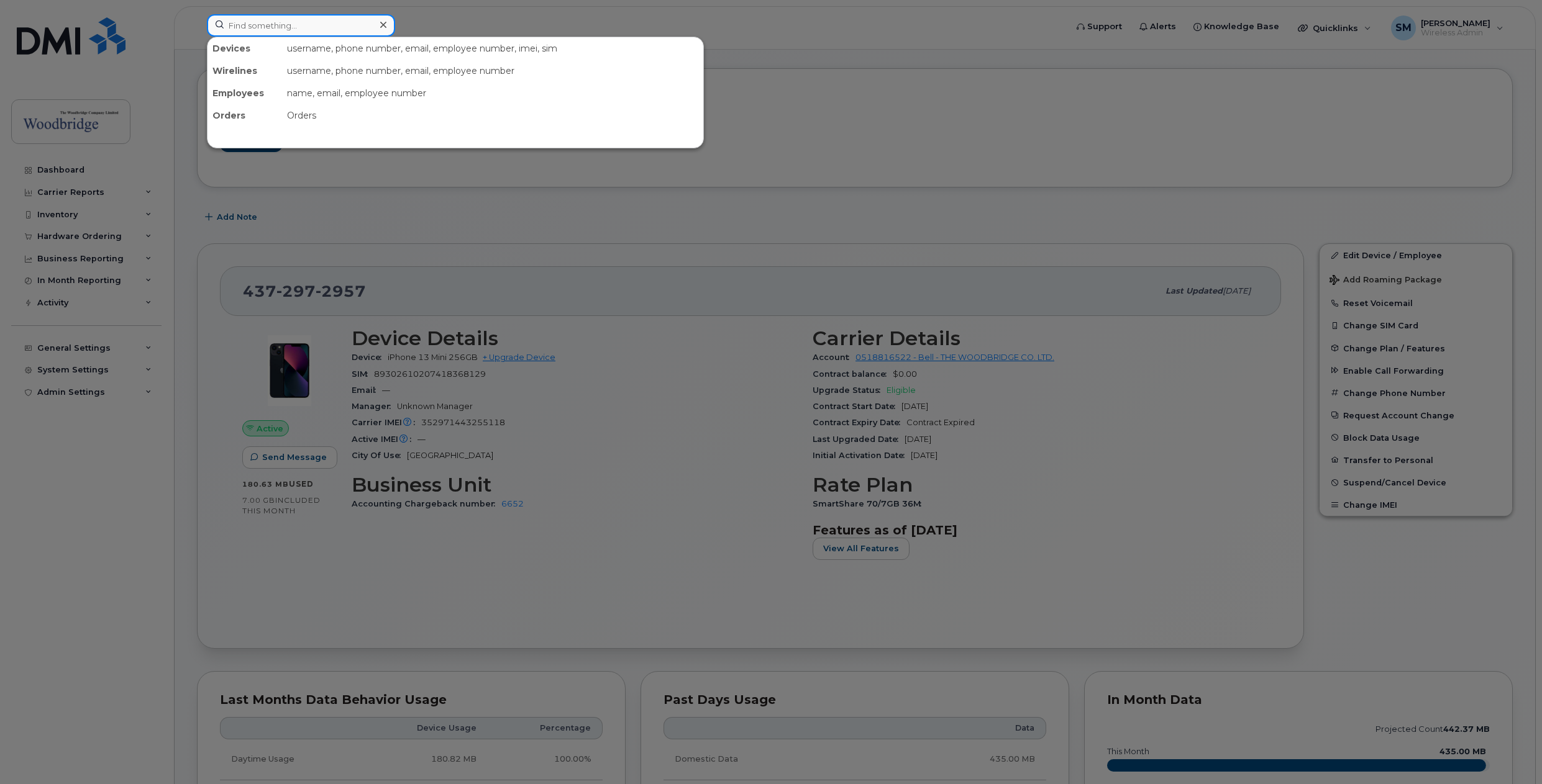
click at [309, 31] on input at bounding box center [300, 26] width 188 height 23
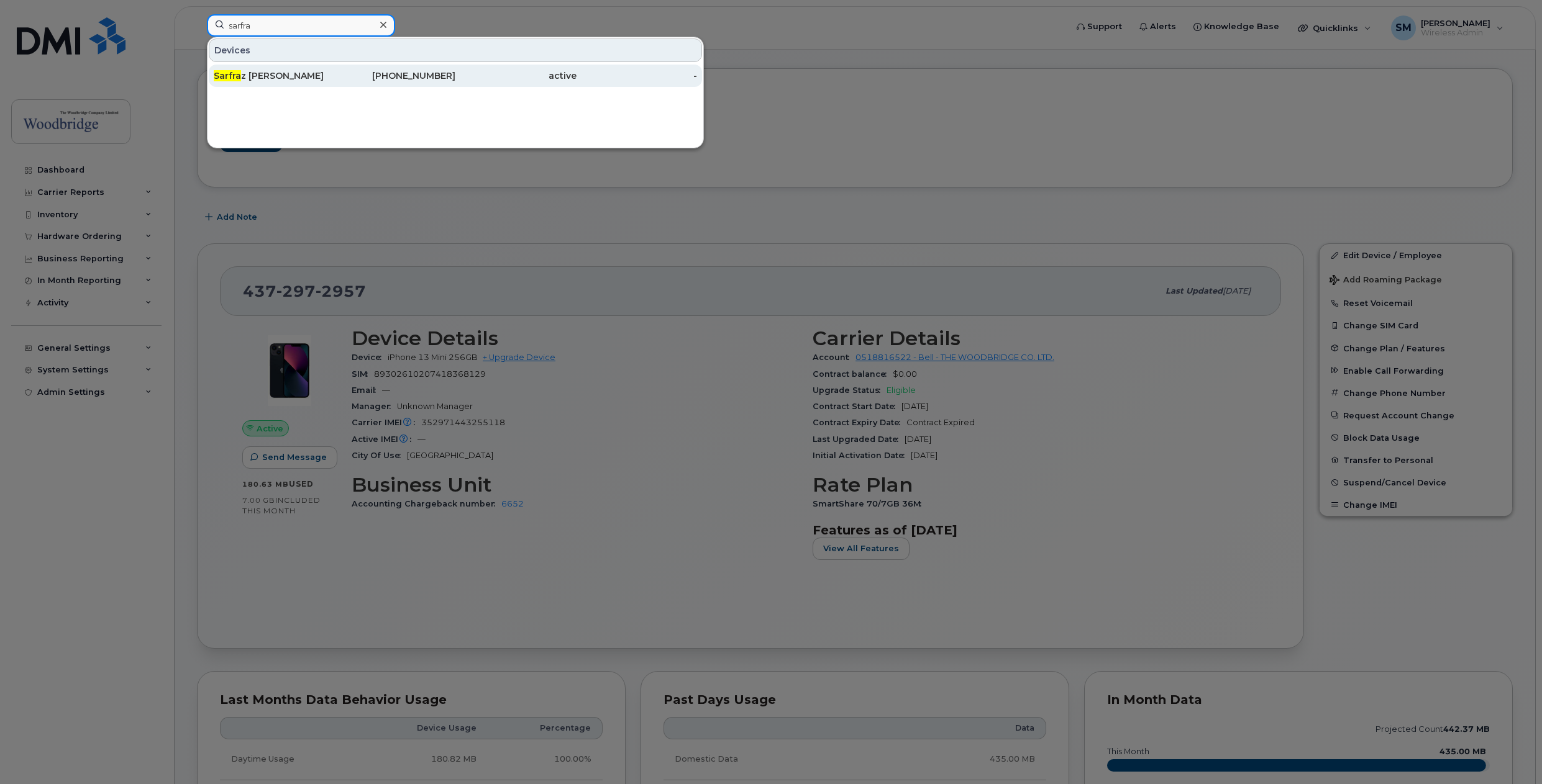
type input "sarfra"
drag, startPoint x: 291, startPoint y: 75, endPoint x: 356, endPoint y: 80, distance: 65.2
click at [291, 75] on div "Sarfra z Maredia" at bounding box center [274, 75] width 121 height 12
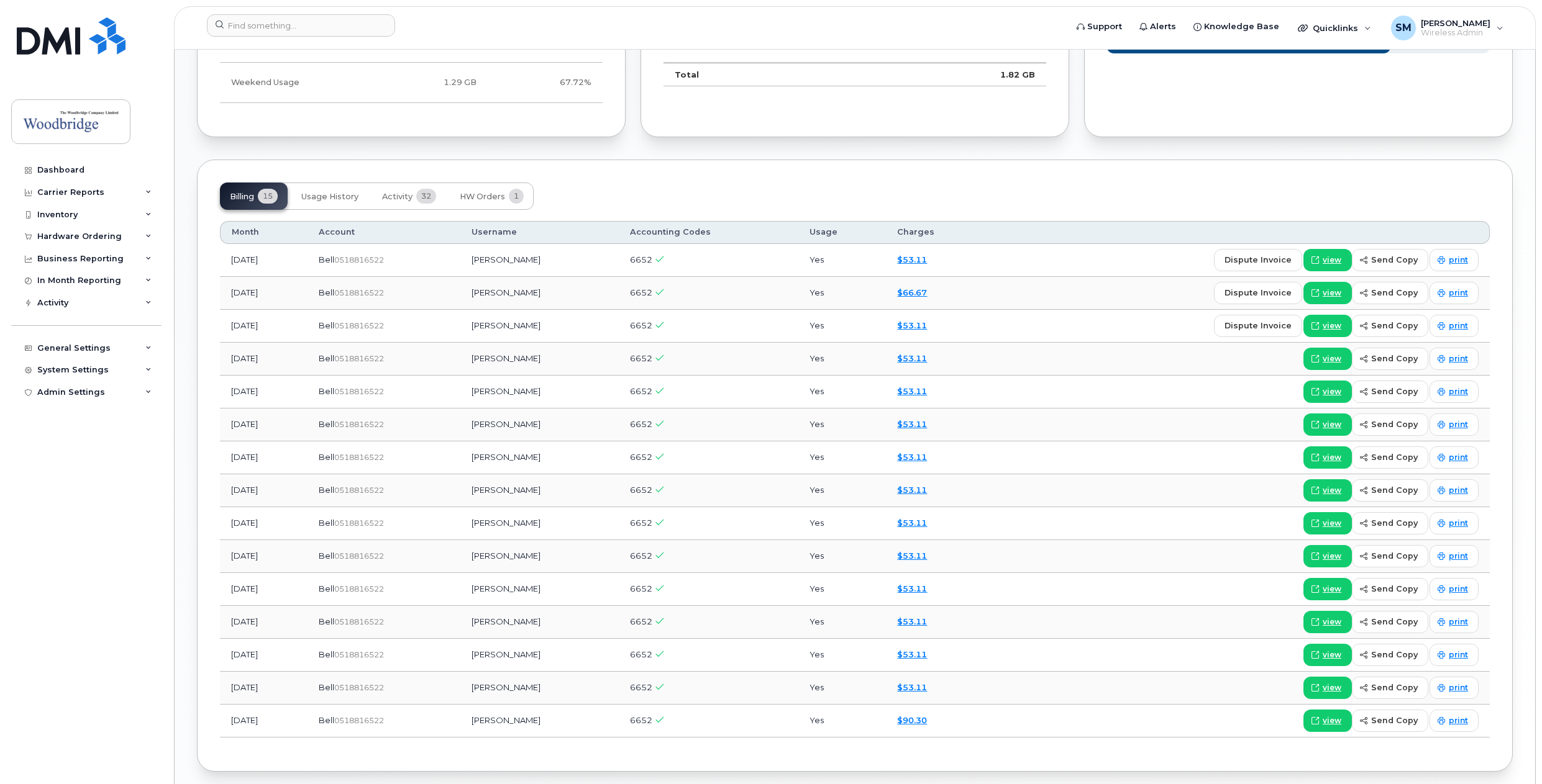
scroll to position [931, 0]
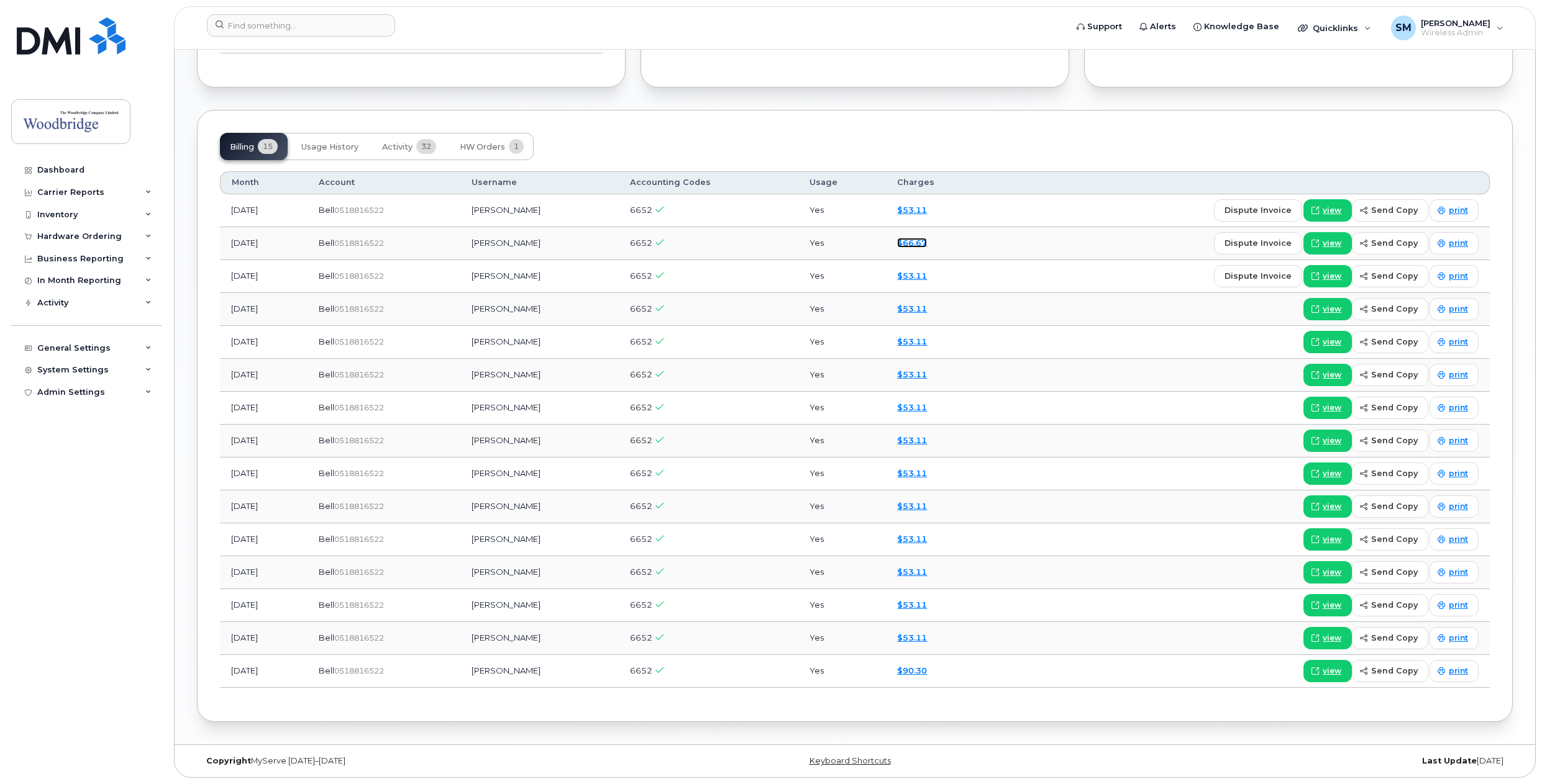
click at [919, 244] on link "$66.67" at bounding box center [912, 243] width 30 height 10
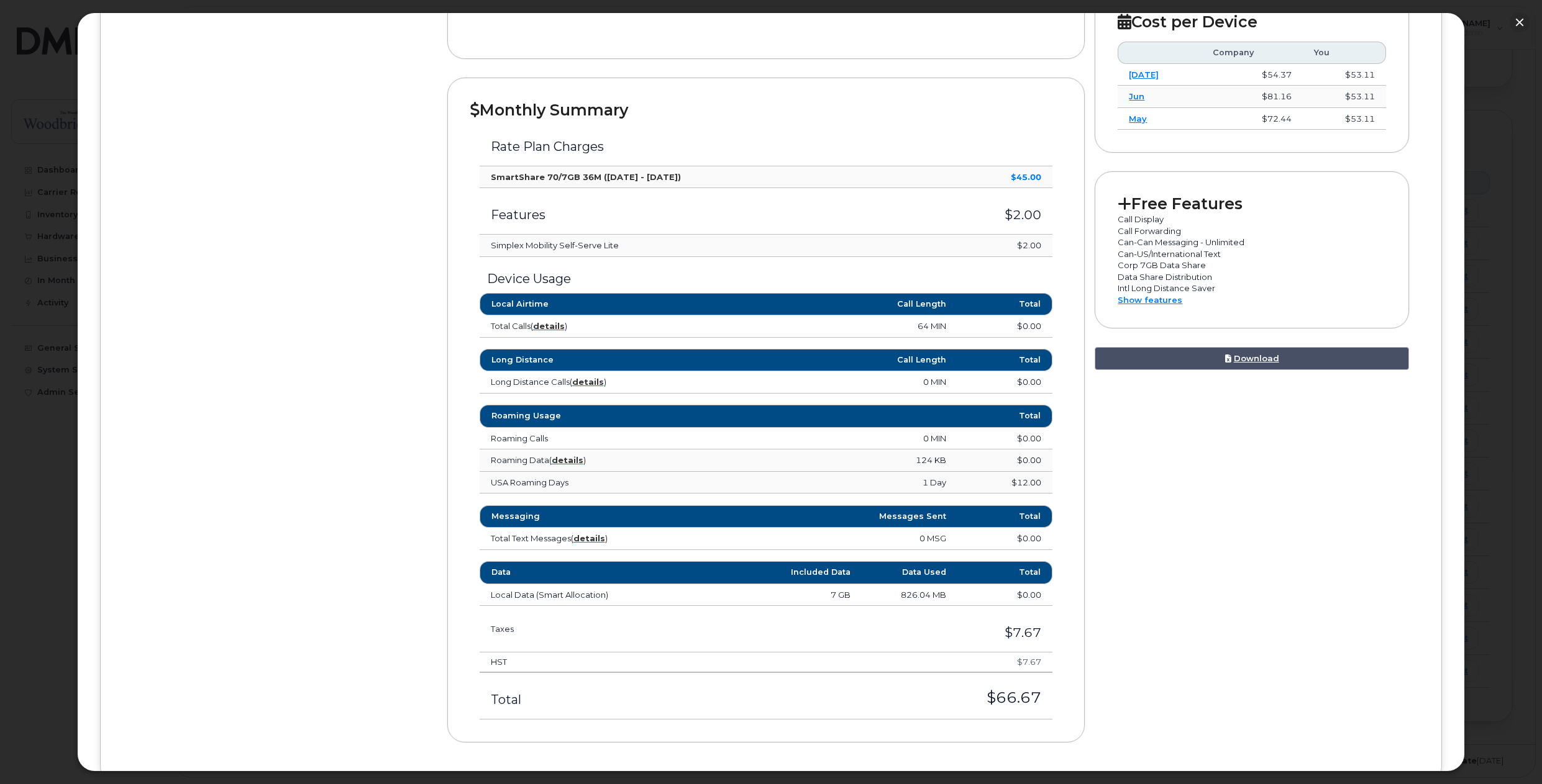
scroll to position [373, 0]
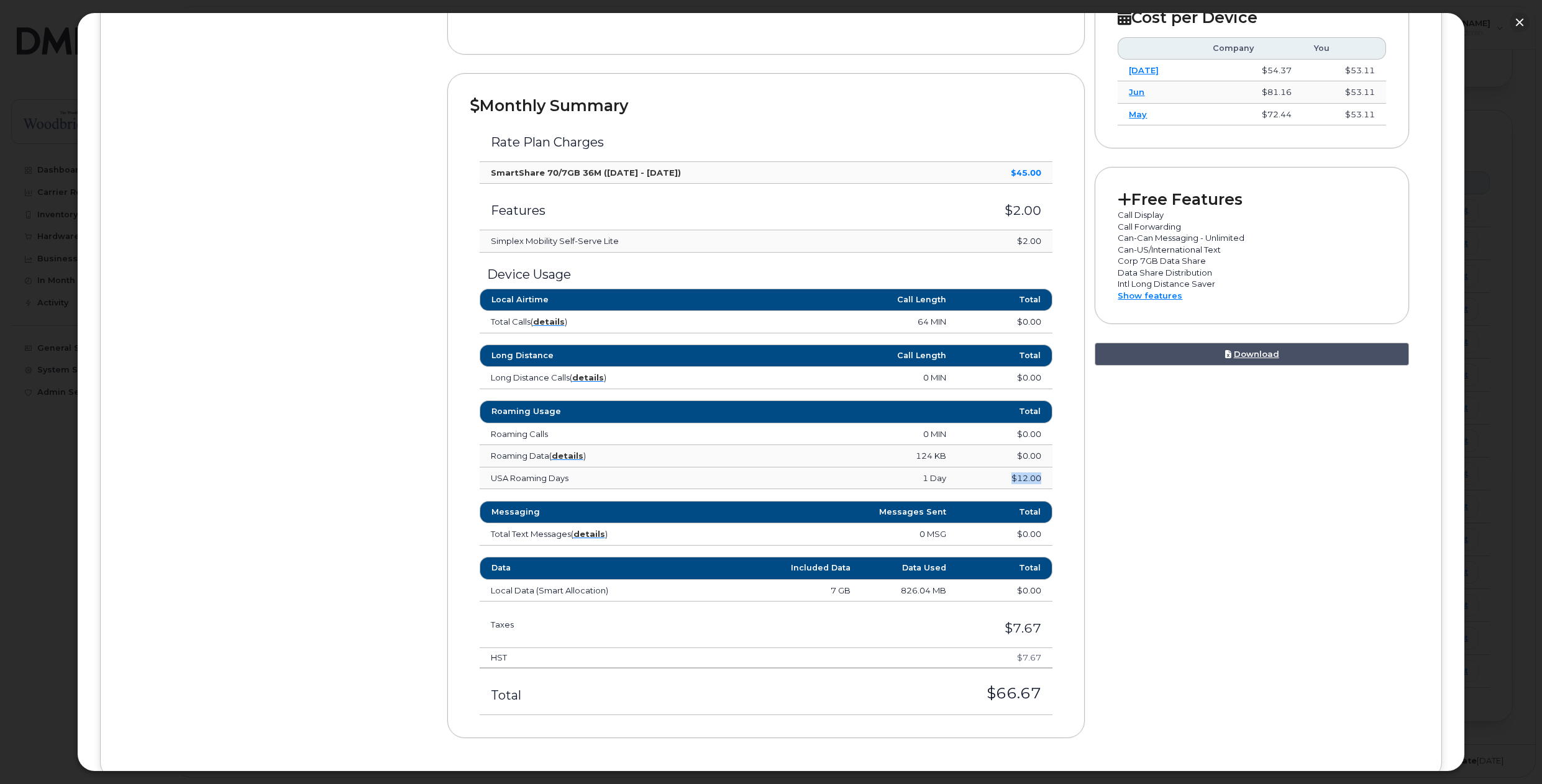
drag, startPoint x: 1008, startPoint y: 477, endPoint x: 1038, endPoint y: 477, distance: 30.0
click at [1038, 477] on td "$12.00" at bounding box center [1005, 479] width 96 height 23
drag, startPoint x: 1038, startPoint y: 477, endPoint x: 1007, endPoint y: 482, distance: 31.4
click at [1007, 482] on td "$12.00" at bounding box center [1005, 479] width 96 height 23
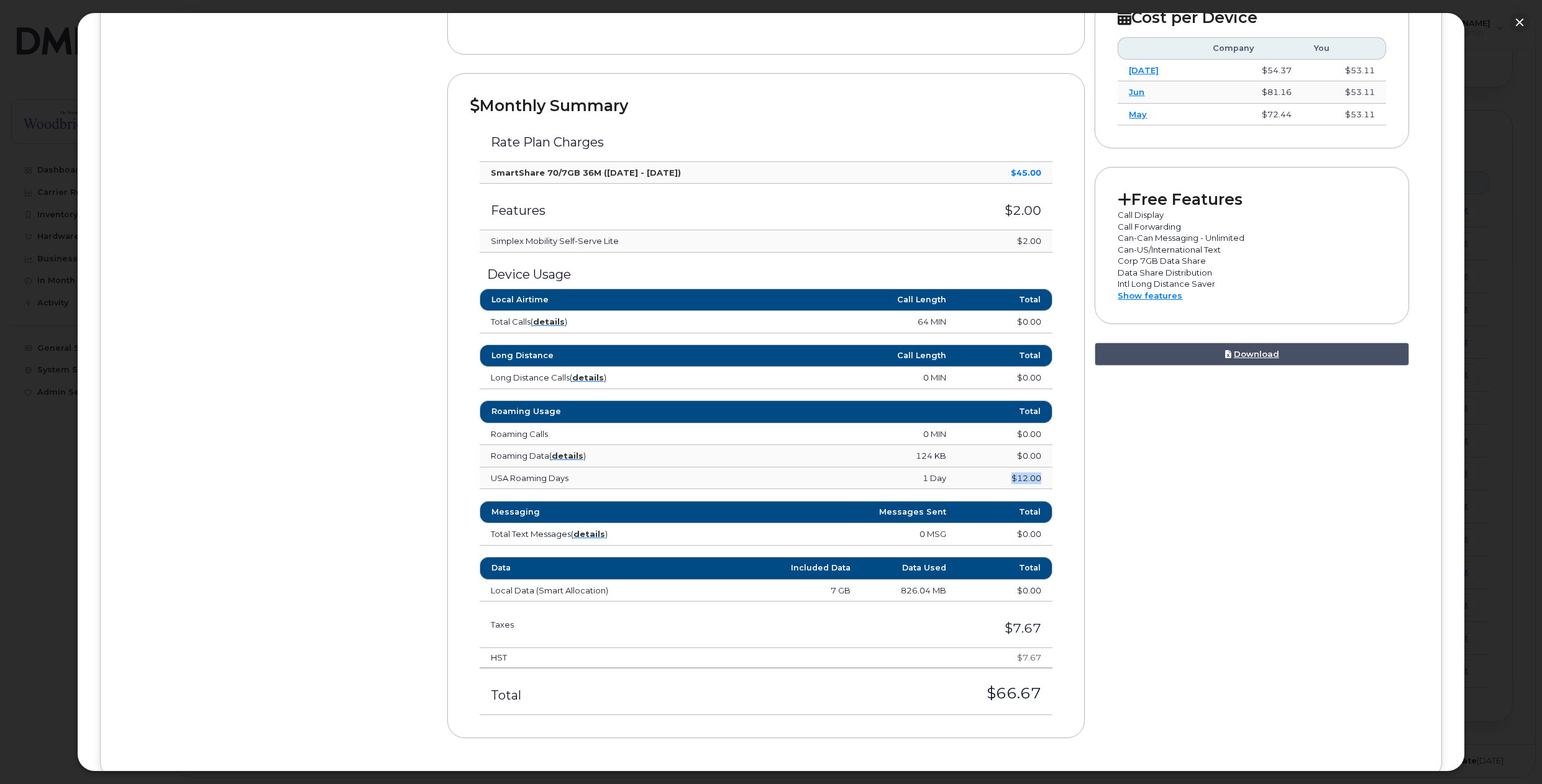
click at [1013, 477] on td "$12.00" at bounding box center [1005, 479] width 96 height 23
drag, startPoint x: 1010, startPoint y: 479, endPoint x: 1038, endPoint y: 479, distance: 28.0
click at [1038, 479] on td "$12.00" at bounding box center [1005, 479] width 96 height 23
drag, startPoint x: 1041, startPoint y: 479, endPoint x: 1009, endPoint y: 478, distance: 32.0
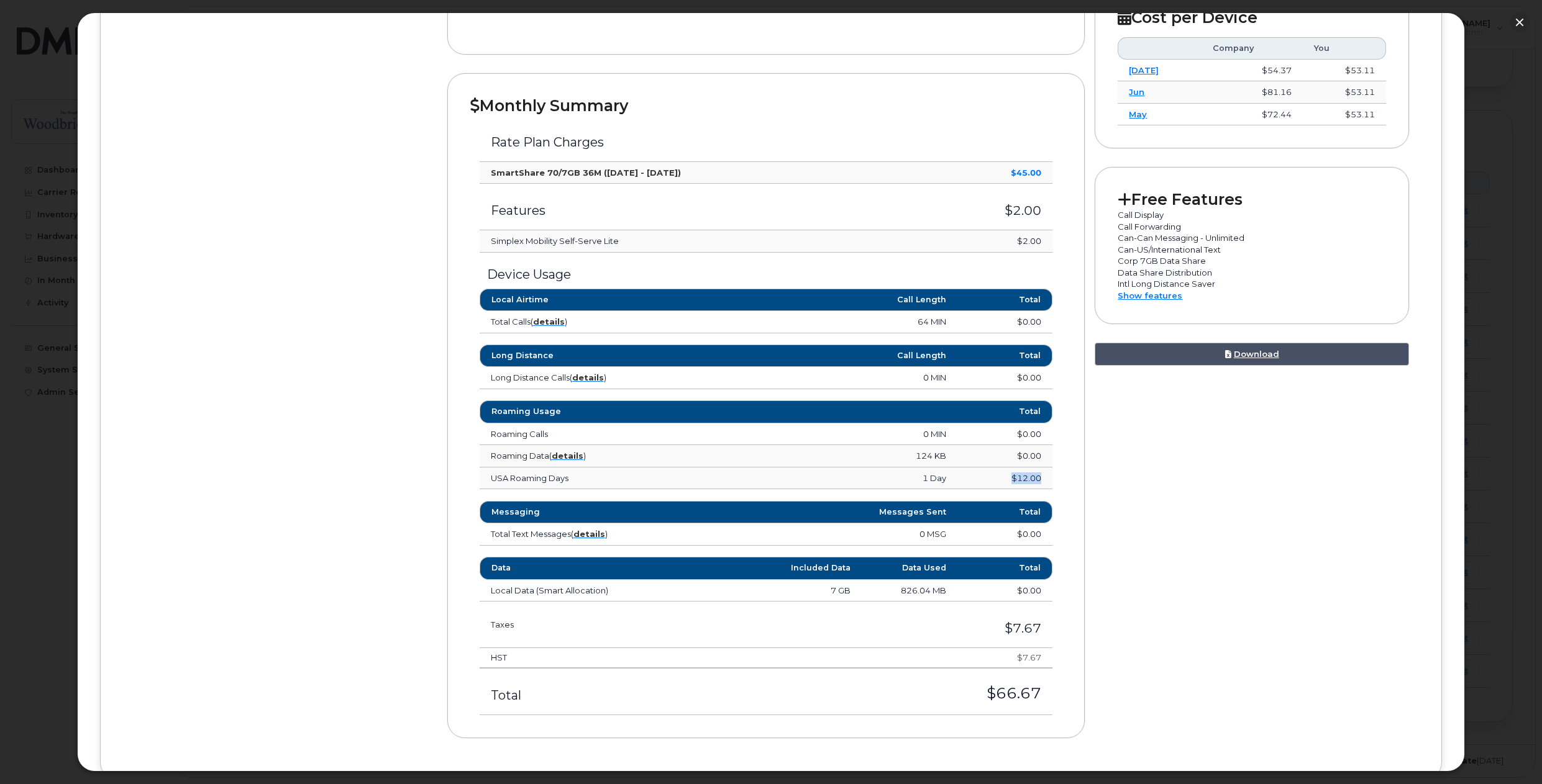
click at [1009, 478] on td "$12.00" at bounding box center [1005, 479] width 96 height 23
click at [1011, 476] on td "$12.00" at bounding box center [1005, 479] width 96 height 23
drag, startPoint x: 1010, startPoint y: 477, endPoint x: 1038, endPoint y: 482, distance: 28.4
click at [1038, 482] on td "$12.00" at bounding box center [1005, 479] width 96 height 23
click at [1039, 482] on td "$12.00" at bounding box center [1005, 479] width 96 height 23
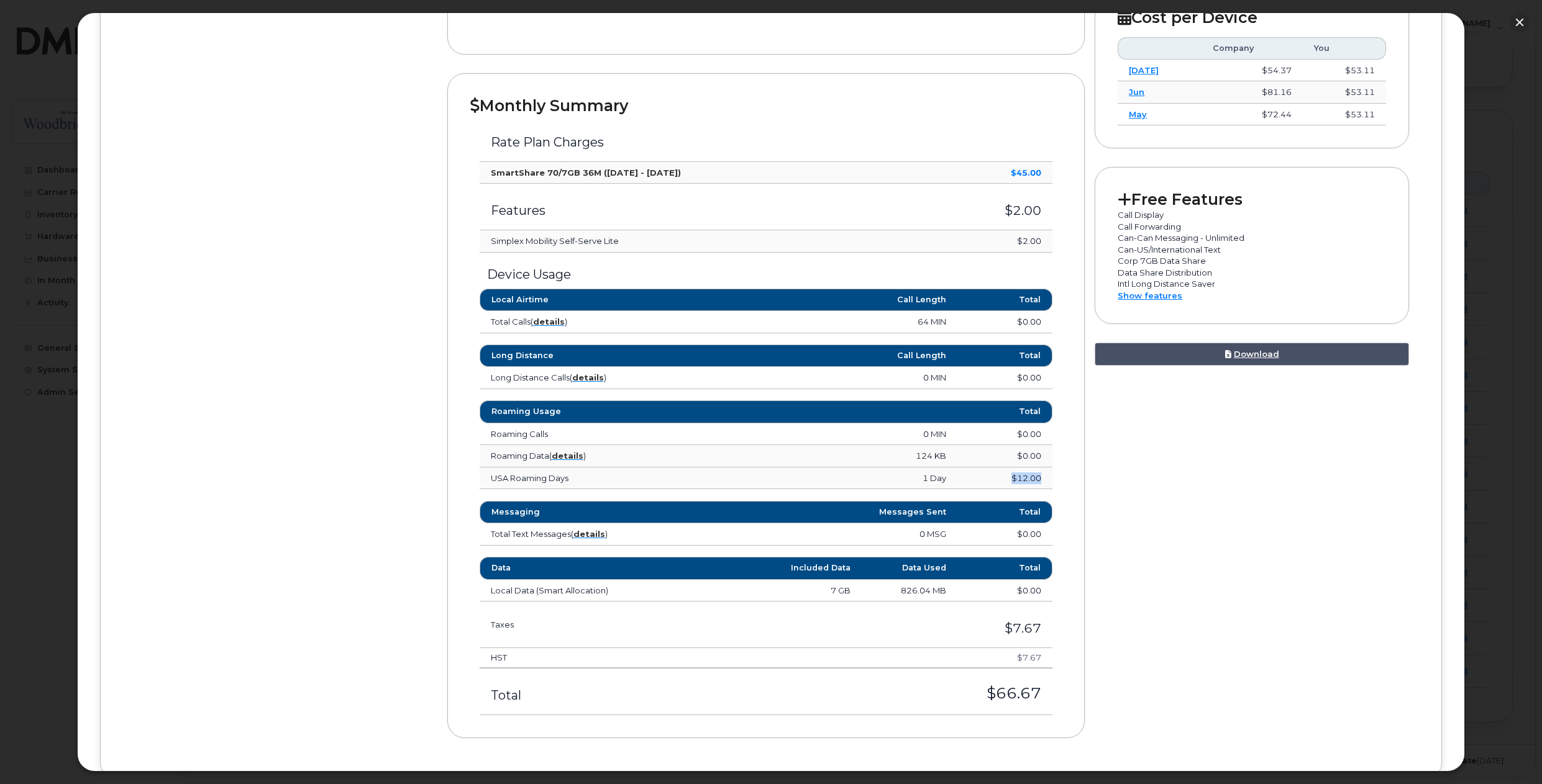
click at [1038, 477] on td "$12.00" at bounding box center [1005, 479] width 96 height 23
drag, startPoint x: 1114, startPoint y: 215, endPoint x: 1231, endPoint y: 238, distance: 119.2
click at [1231, 238] on div "Free Features Call Display Call Forwarding Can-Can Messaging - Unlimited Can-US…" at bounding box center [1251, 245] width 314 height 157
drag, startPoint x: 1246, startPoint y: 237, endPoint x: 1166, endPoint y: 231, distance: 80.2
click at [1166, 231] on ul "Call Display Call Forwarding Can-Can Messaging - Unlimited Can-US/International…" at bounding box center [1252, 255] width 268 height 93
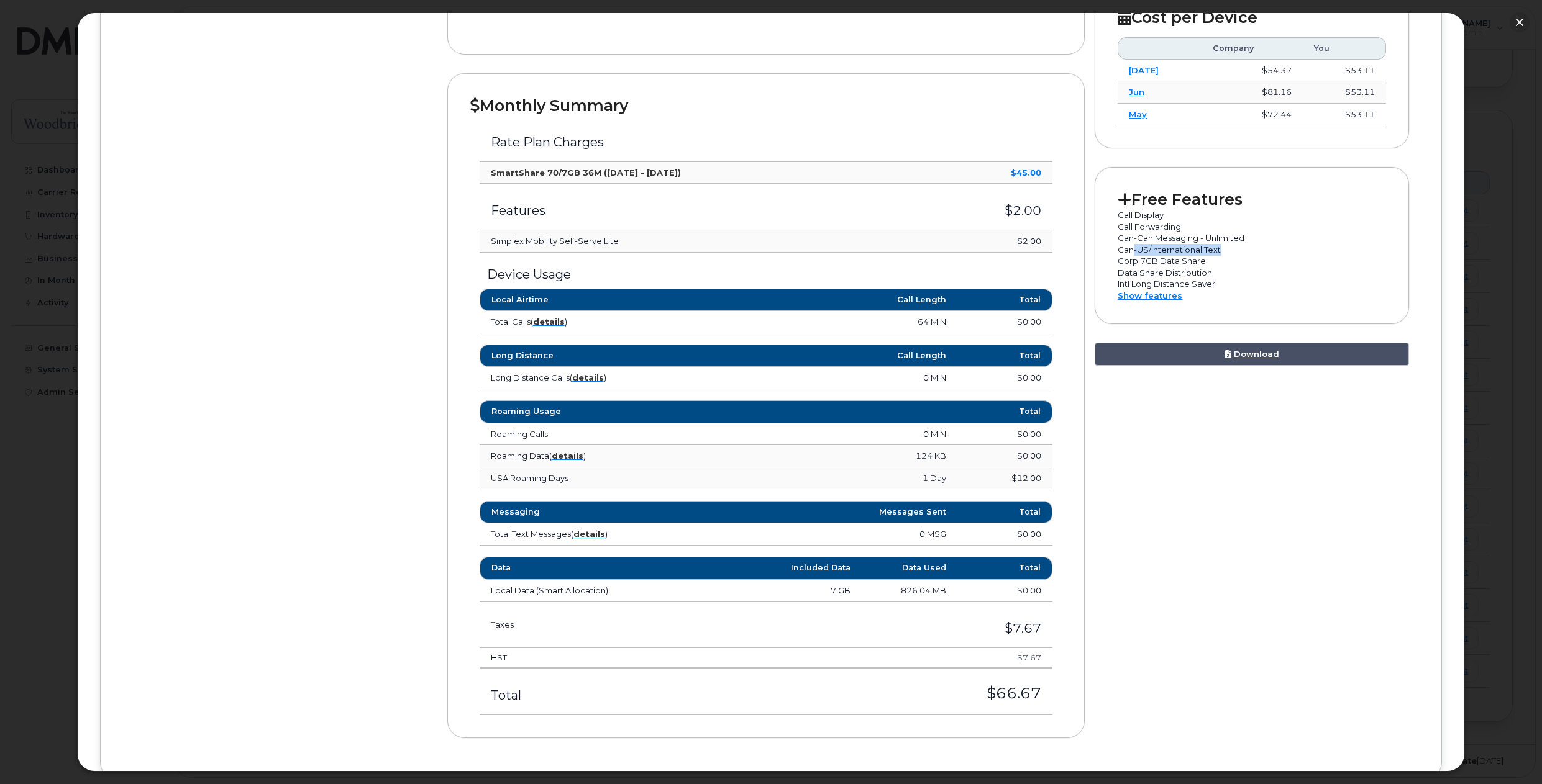
drag, startPoint x: 1129, startPoint y: 249, endPoint x: 1224, endPoint y: 249, distance: 95.0
click at [1224, 249] on p "Can-US/International Text" at bounding box center [1252, 250] width 268 height 12
click at [1226, 248] on p "Can-US/International Text" at bounding box center [1252, 250] width 268 height 12
drag, startPoint x: 1231, startPoint y: 247, endPoint x: 1117, endPoint y: 249, distance: 114.0
click at [1118, 249] on p "Can-US/International Text" at bounding box center [1252, 250] width 268 height 12
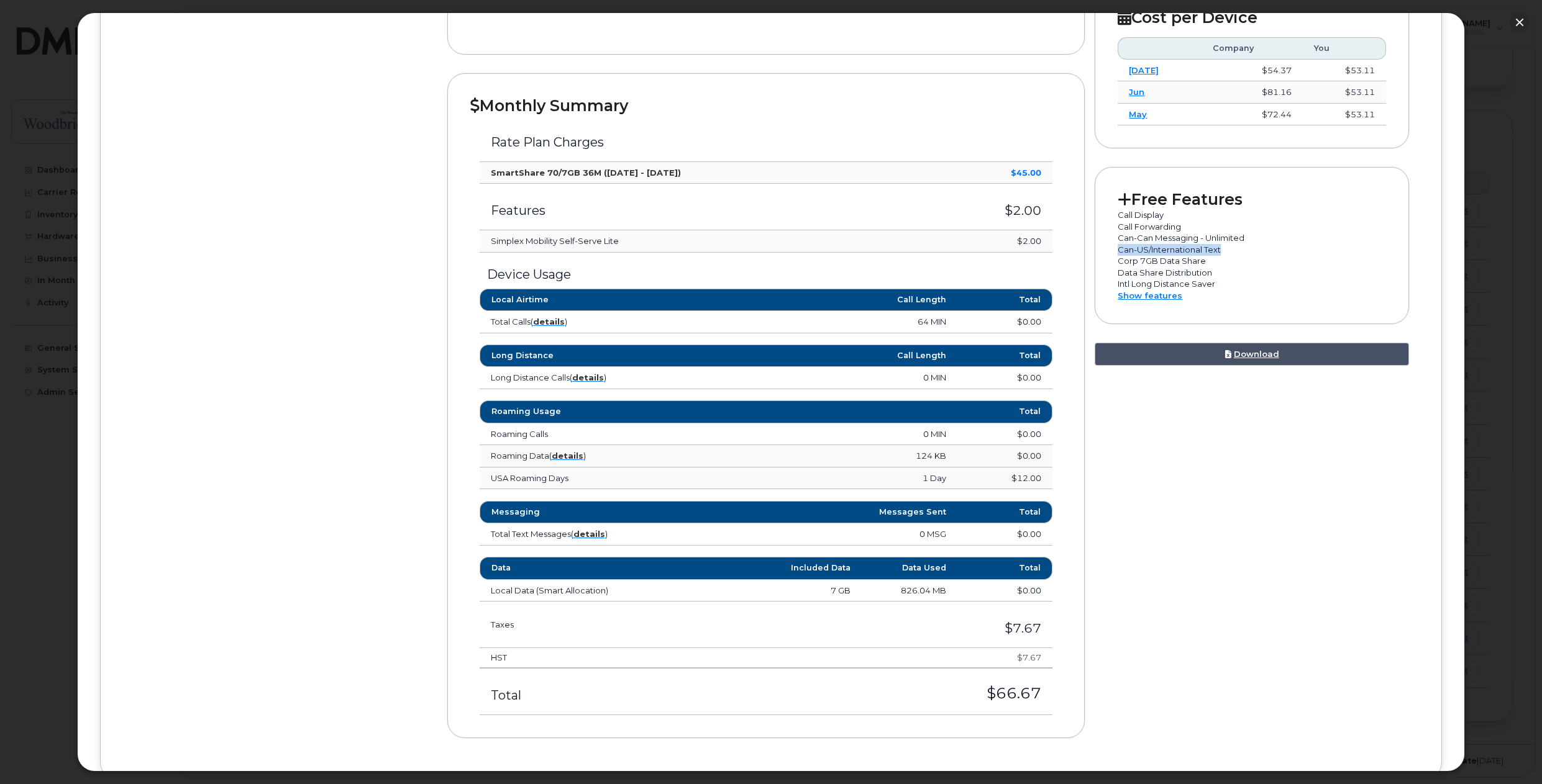
click at [1118, 249] on p "Can-US/International Text" at bounding box center [1252, 250] width 268 height 12
drag, startPoint x: 1117, startPoint y: 263, endPoint x: 1205, endPoint y: 262, distance: 88.0
click at [1205, 262] on p "Corp 7GB Data Share" at bounding box center [1252, 261] width 268 height 12
drag, startPoint x: 1211, startPoint y: 273, endPoint x: 1114, endPoint y: 261, distance: 97.7
click at [1114, 261] on div "Free Features Call Display Call Forwarding Can-Can Messaging - Unlimited Can-US…" at bounding box center [1251, 245] width 314 height 157
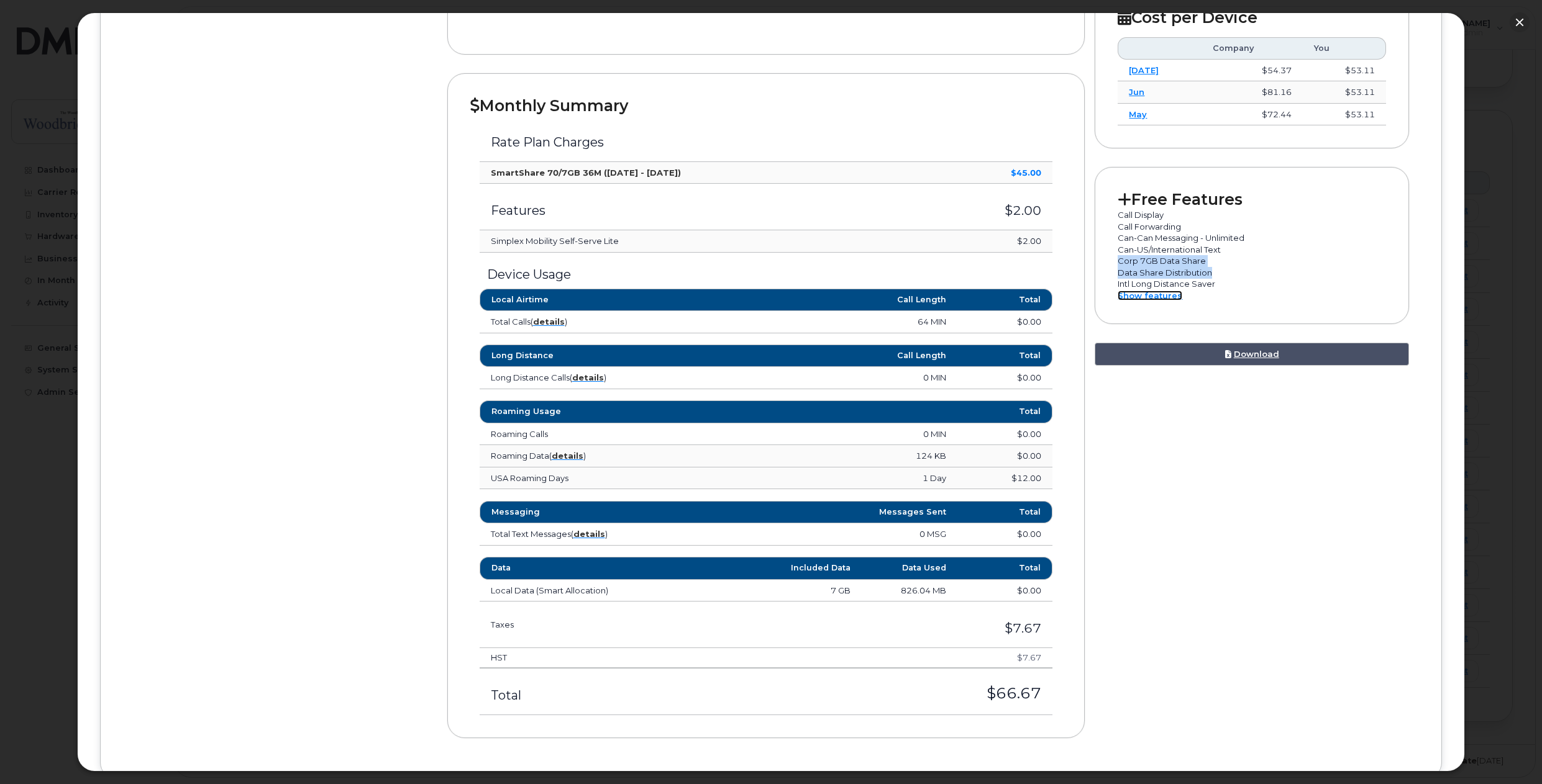
click at [1140, 295] on link "Show features" at bounding box center [1150, 295] width 65 height 10
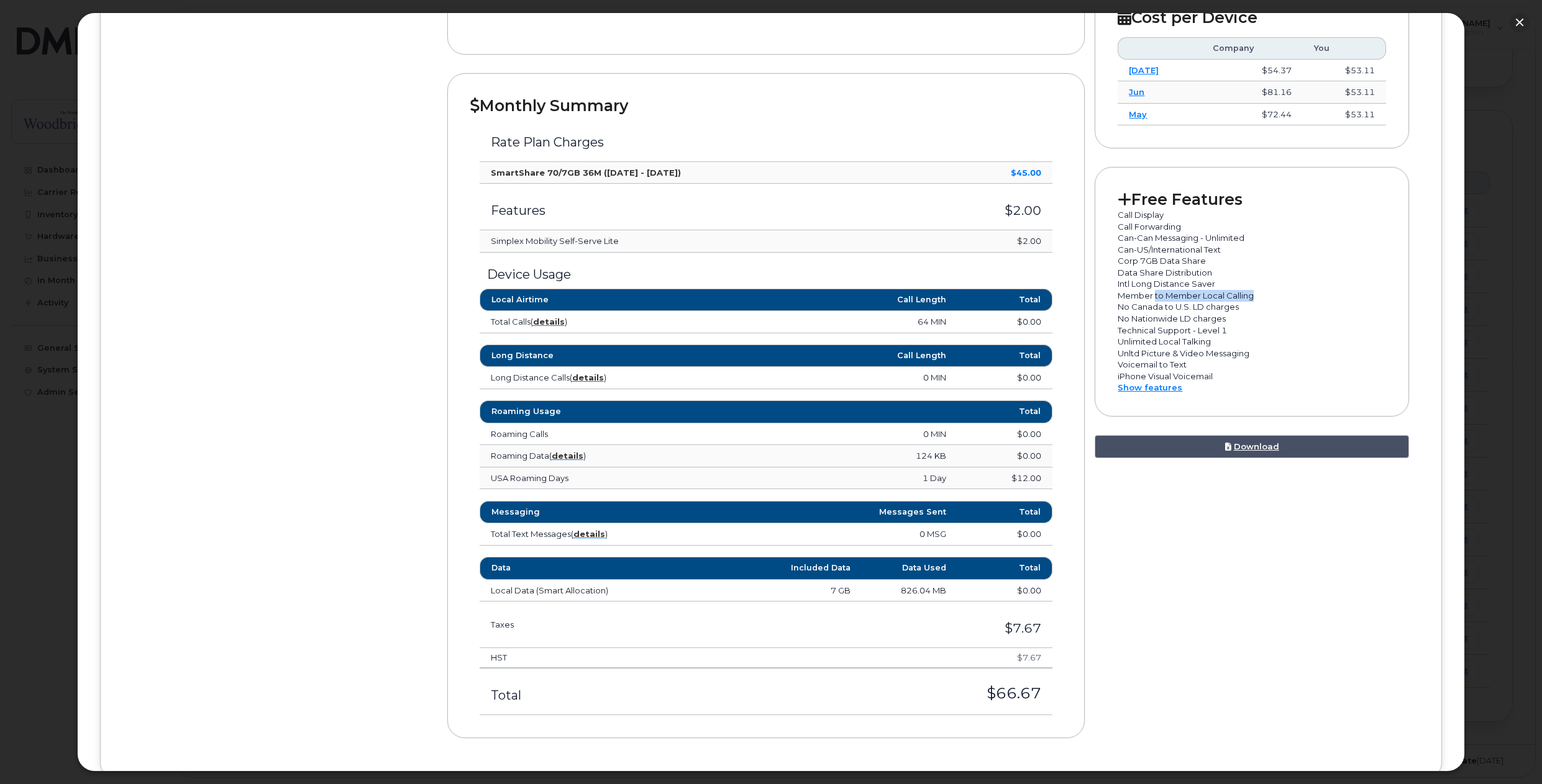
drag, startPoint x: 1153, startPoint y: 295, endPoint x: 1249, endPoint y: 298, distance: 96.0
click at [1250, 298] on p "Member to Member Local Calling" at bounding box center [1252, 296] width 268 height 12
drag, startPoint x: 1113, startPoint y: 307, endPoint x: 1239, endPoint y: 304, distance: 126.0
click at [1239, 304] on div "Free Features Call Display Call Forwarding Can-Can Messaging - Unlimited Can-US…" at bounding box center [1251, 291] width 314 height 249
click at [1238, 307] on p "No Canada to U.S. LD charges" at bounding box center [1252, 307] width 268 height 12
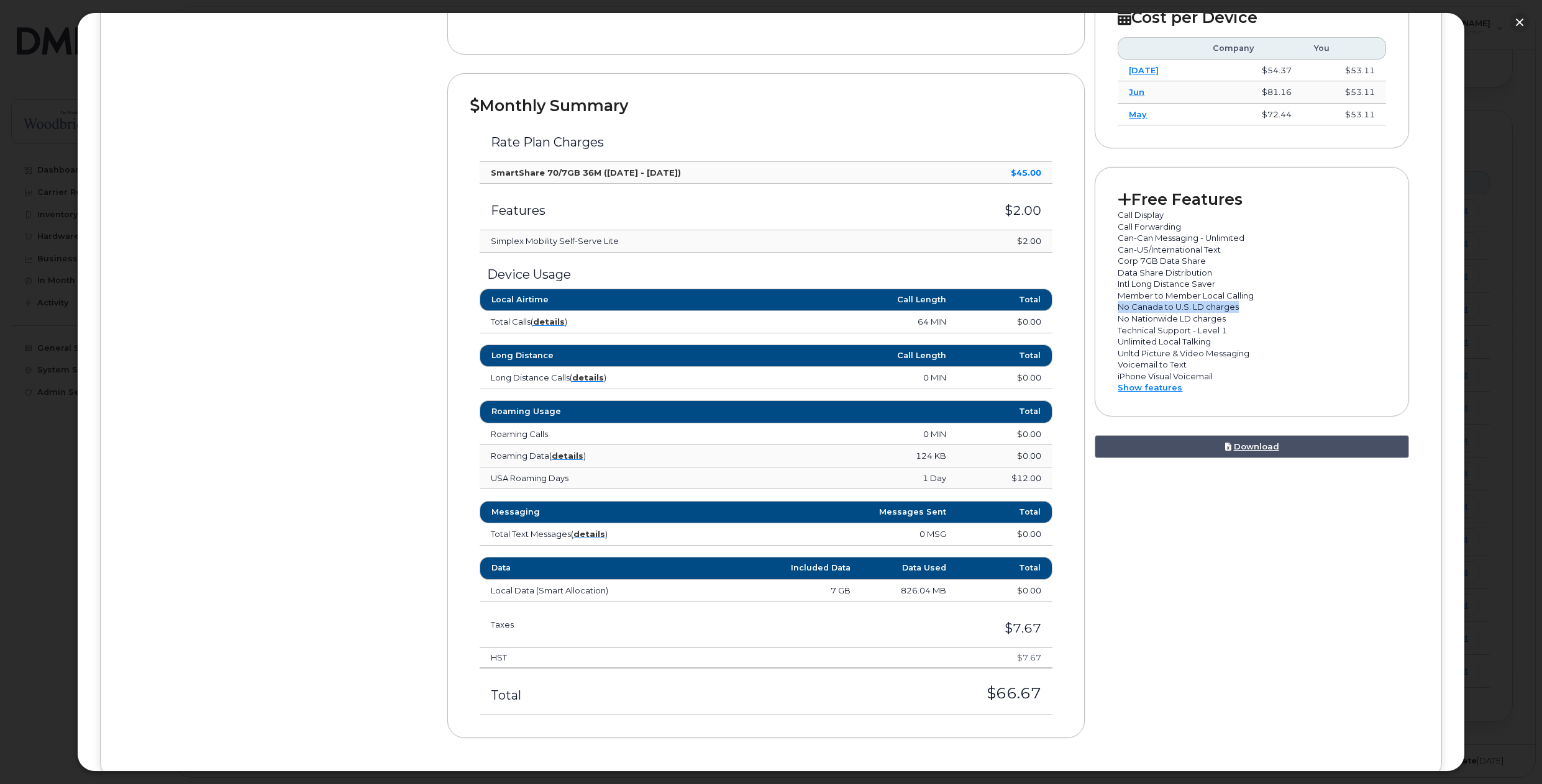
drag, startPoint x: 1233, startPoint y: 308, endPoint x: 1114, endPoint y: 307, distance: 119.0
click at [1114, 307] on div "Free Features Call Display Call Forwarding Can-Can Messaging - Unlimited Can-US…" at bounding box center [1251, 291] width 314 height 249
drag, startPoint x: 1118, startPoint y: 321, endPoint x: 1224, endPoint y: 315, distance: 106.2
click at [1224, 315] on p "No Nationwide LD charges" at bounding box center [1252, 319] width 268 height 12
click at [1226, 315] on p "No Nationwide LD charges" at bounding box center [1252, 319] width 268 height 12
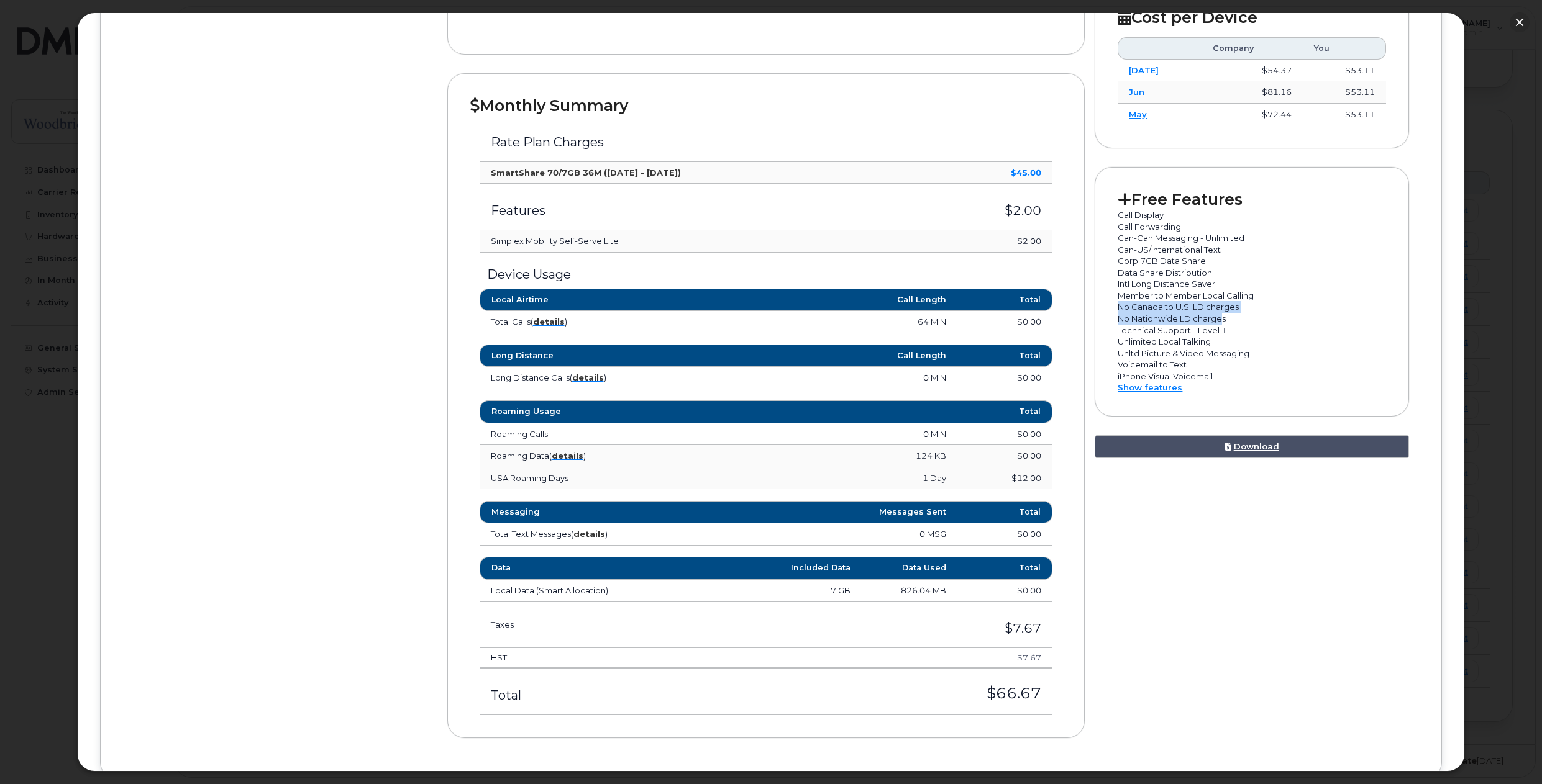
drag, startPoint x: 1216, startPoint y: 317, endPoint x: 1126, endPoint y: 324, distance: 90.3
click at [1114, 313] on div "Free Features Call Display Call Forwarding Can-Can Messaging - Unlimited Can-US…" at bounding box center [1251, 291] width 314 height 249
drag, startPoint x: 1116, startPoint y: 331, endPoint x: 1222, endPoint y: 330, distance: 106.0
click at [1222, 330] on p "Technical Support - Level 1" at bounding box center [1252, 331] width 268 height 12
drag, startPoint x: 1210, startPoint y: 343, endPoint x: 1140, endPoint y: 336, distance: 70.3
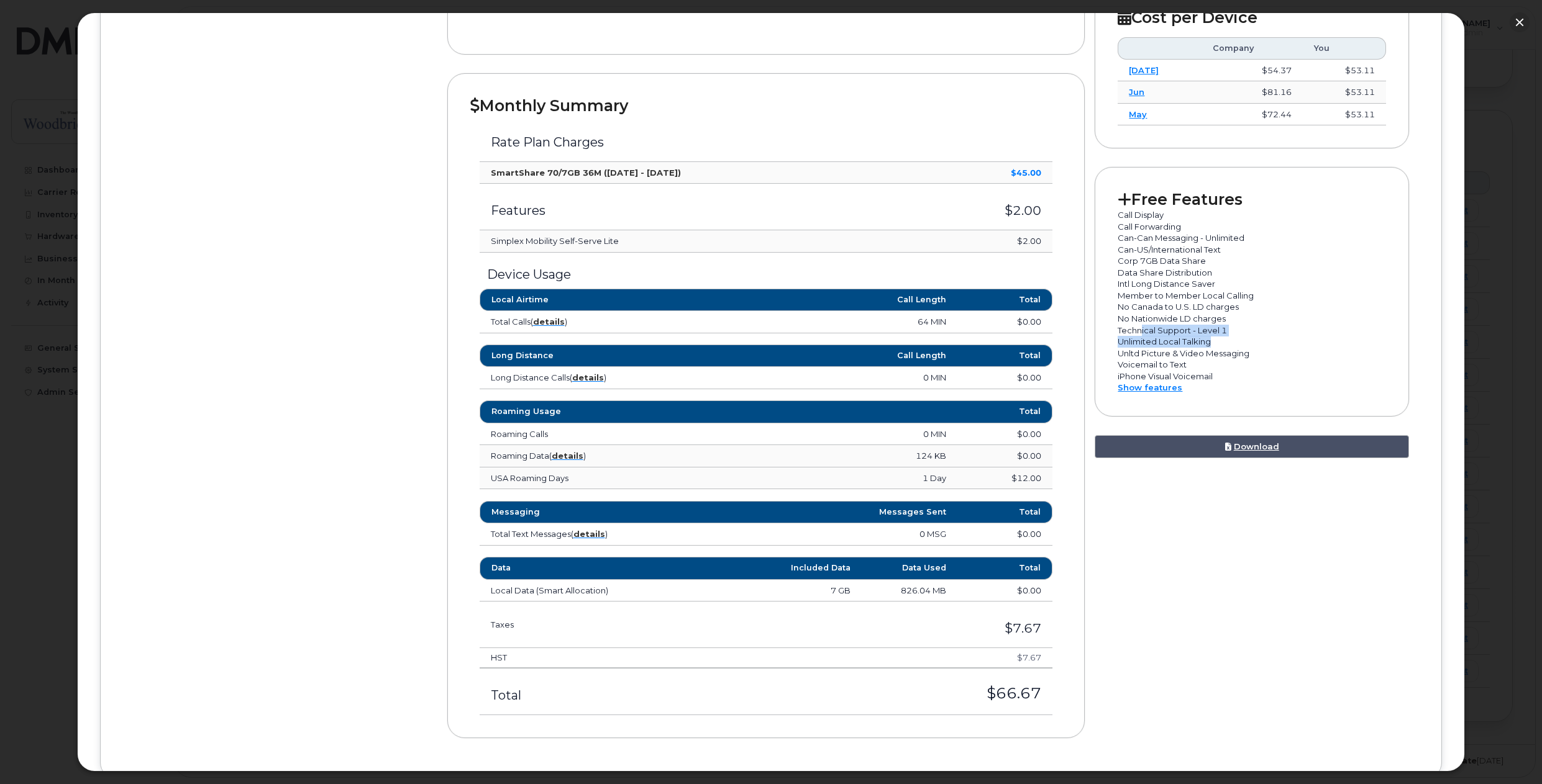
click at [1140, 336] on ul "Member to Member Local Calling No Canada to U.S. LD charges No Nationwide LD ch…" at bounding box center [1252, 336] width 268 height 93
drag, startPoint x: 1122, startPoint y: 352, endPoint x: 1237, endPoint y: 377, distance: 117.7
click at [1236, 361] on ul "Member to Member Local Calling No Canada to U.S. LD charges No Nationwide LD ch…" at bounding box center [1252, 336] width 268 height 93
drag, startPoint x: 1223, startPoint y: 373, endPoint x: 1216, endPoint y: 374, distance: 7.1
click at [1222, 373] on p "iPhone Visual Voicemail" at bounding box center [1252, 377] width 268 height 12
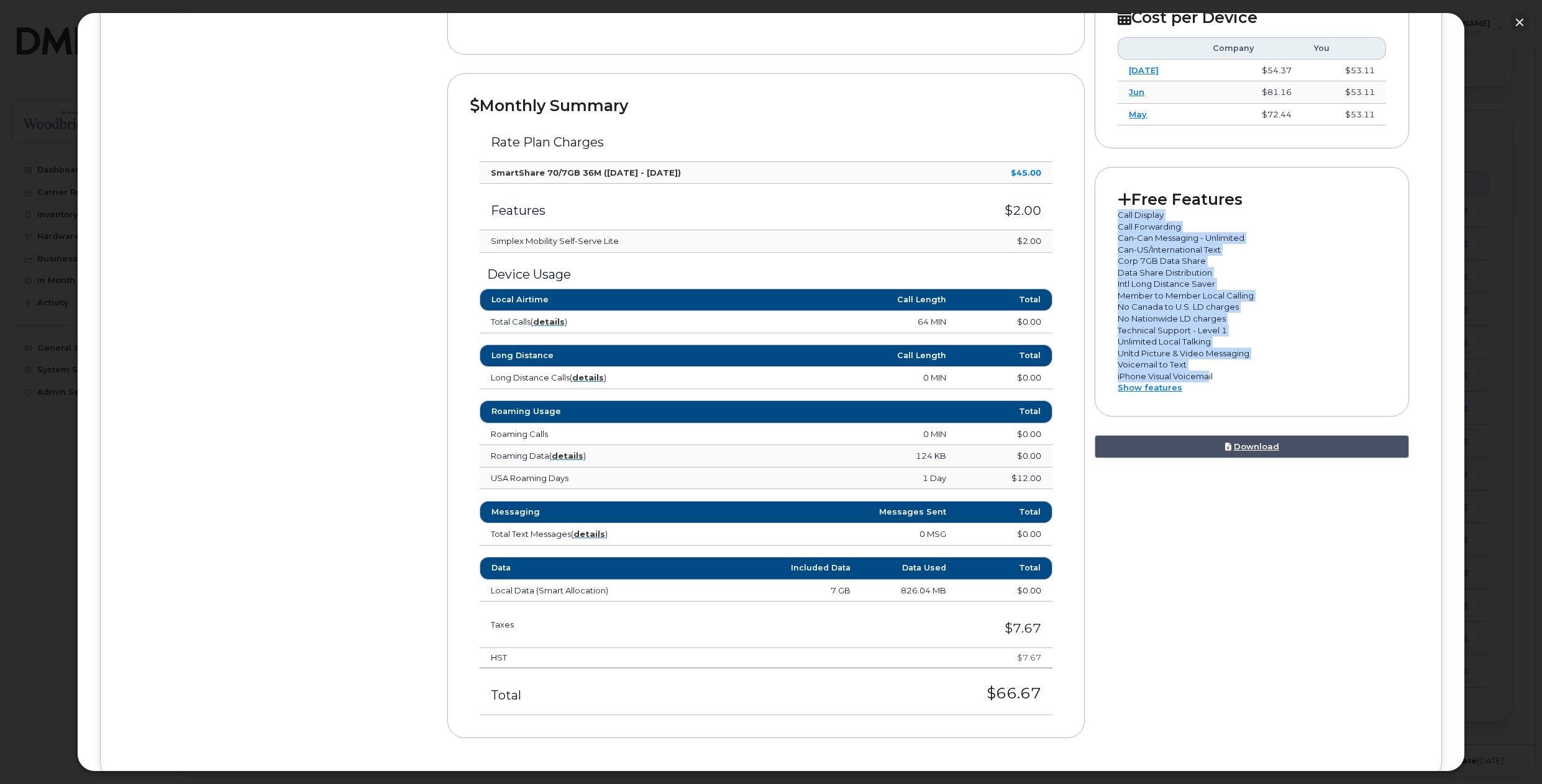
drag, startPoint x: 1208, startPoint y: 377, endPoint x: 1115, endPoint y: 215, distance: 186.8
click at [1118, 215] on ul "Call Display Call Forwarding Can-Can Messaging - Unlimited Can-US/International…" at bounding box center [1252, 301] width 268 height 185
click at [1118, 215] on p "Call Display" at bounding box center [1252, 215] width 268 height 12
drag, startPoint x: 1116, startPoint y: 215, endPoint x: 1216, endPoint y: 374, distance: 187.8
click at [1216, 374] on ul "Call Display Call Forwarding Can-Can Messaging - Unlimited Can-US/International…" at bounding box center [1252, 301] width 268 height 185
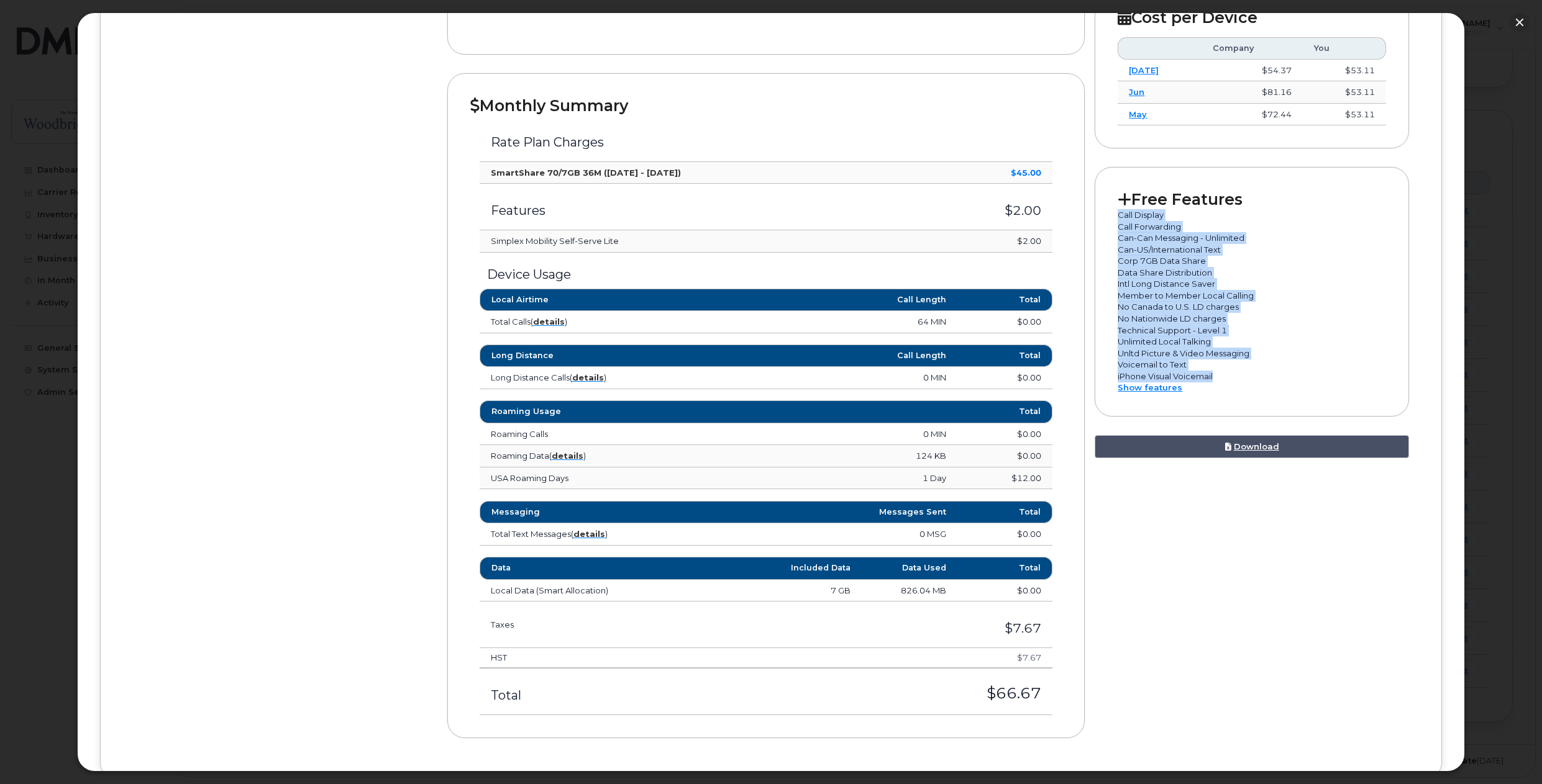
click at [1215, 374] on p "iPhone Visual Voicemail" at bounding box center [1252, 377] width 268 height 12
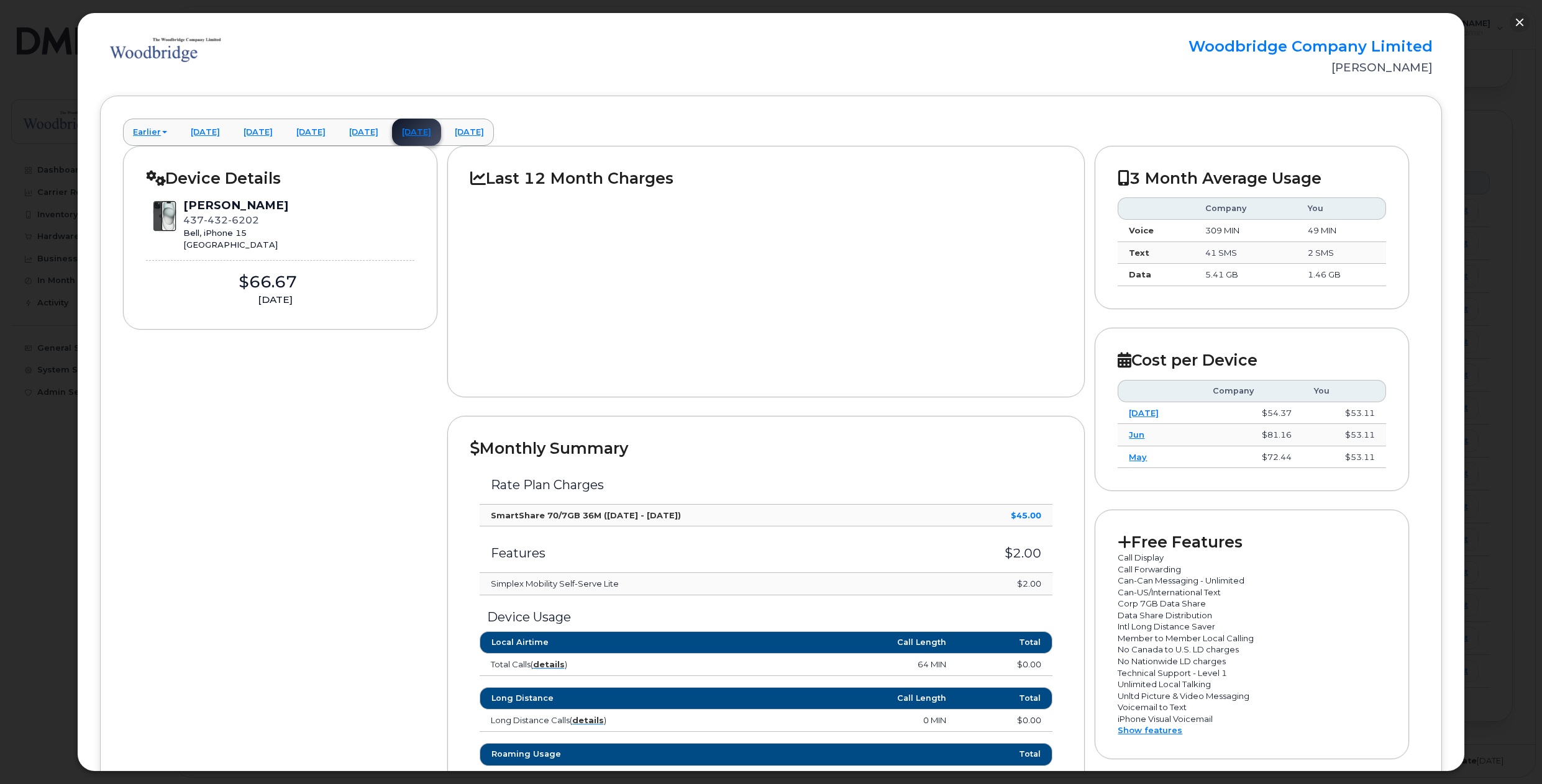
scroll to position [0, 0]
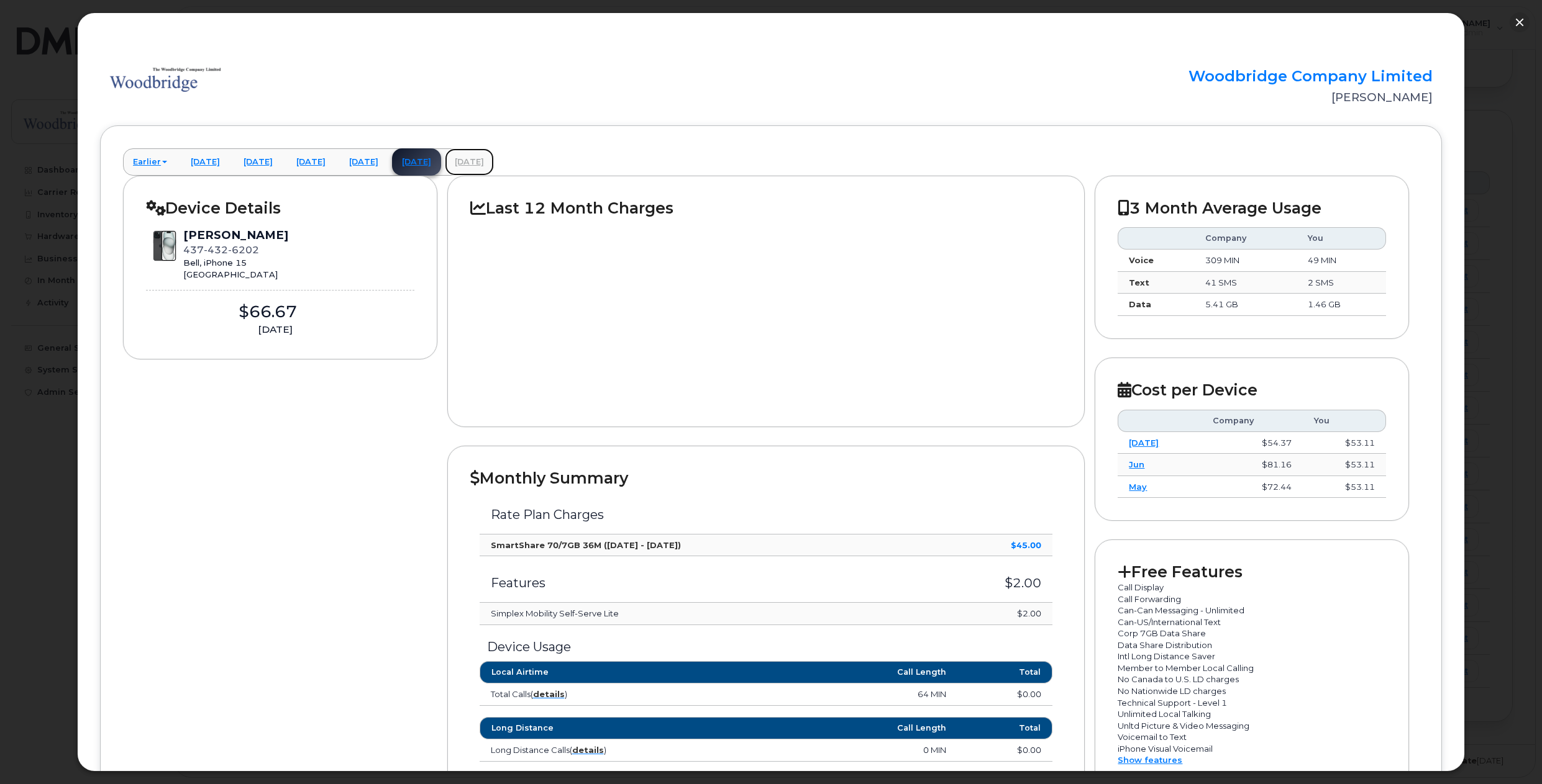
click at [494, 165] on link "[DATE]" at bounding box center [469, 162] width 49 height 27
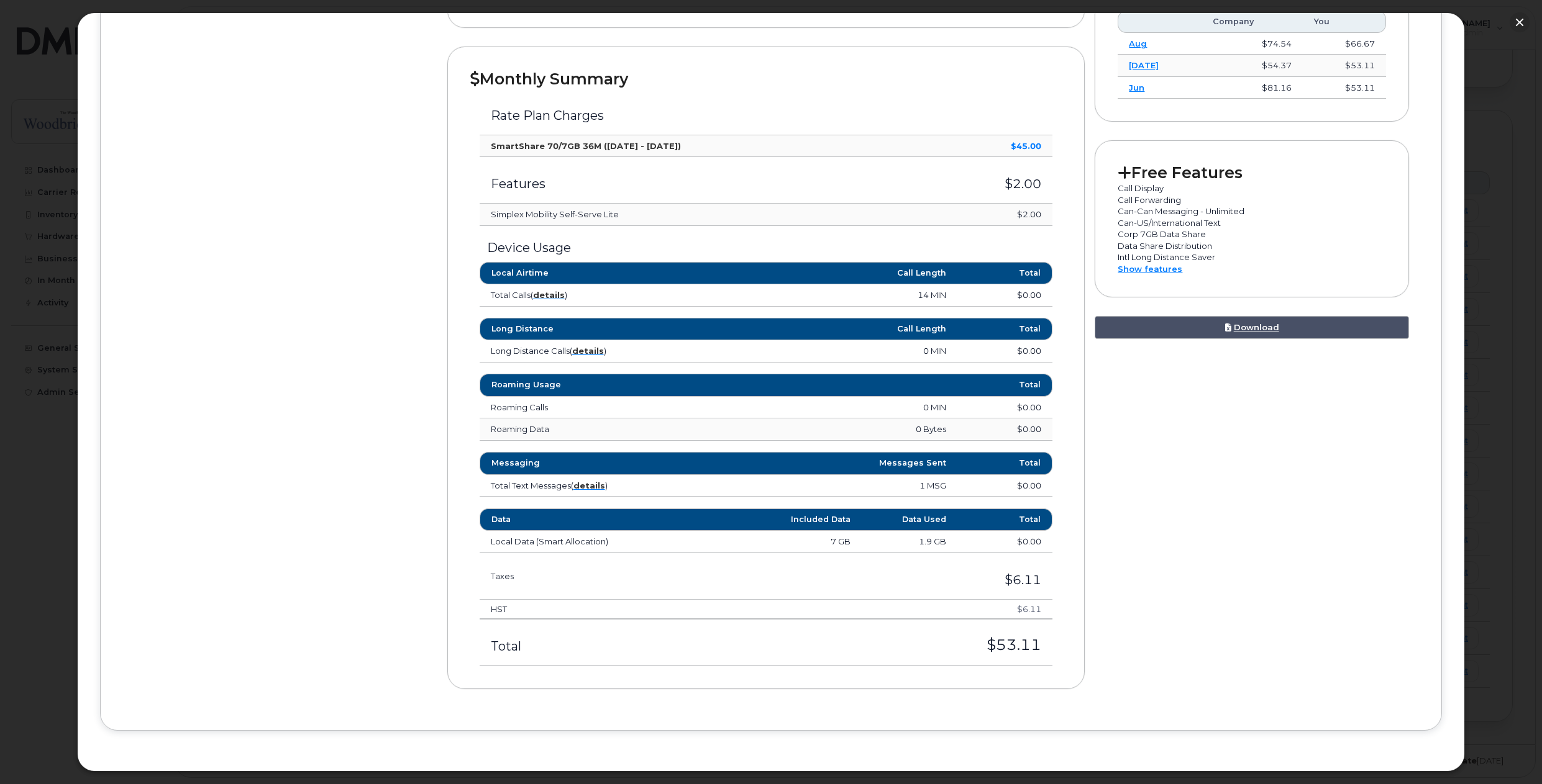
scroll to position [400, 0]
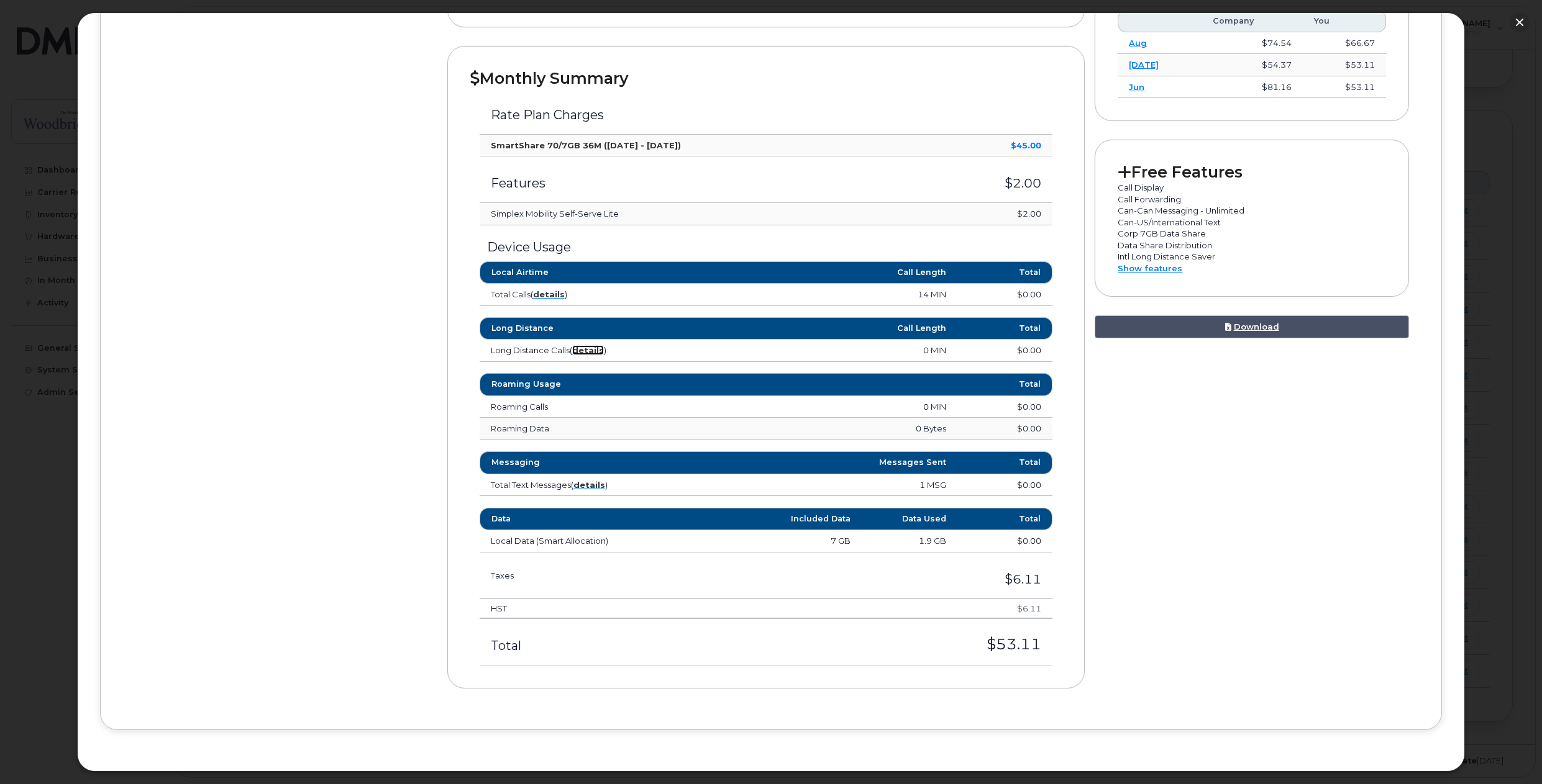
click at [582, 349] on strong "details" at bounding box center [587, 350] width 31 height 10
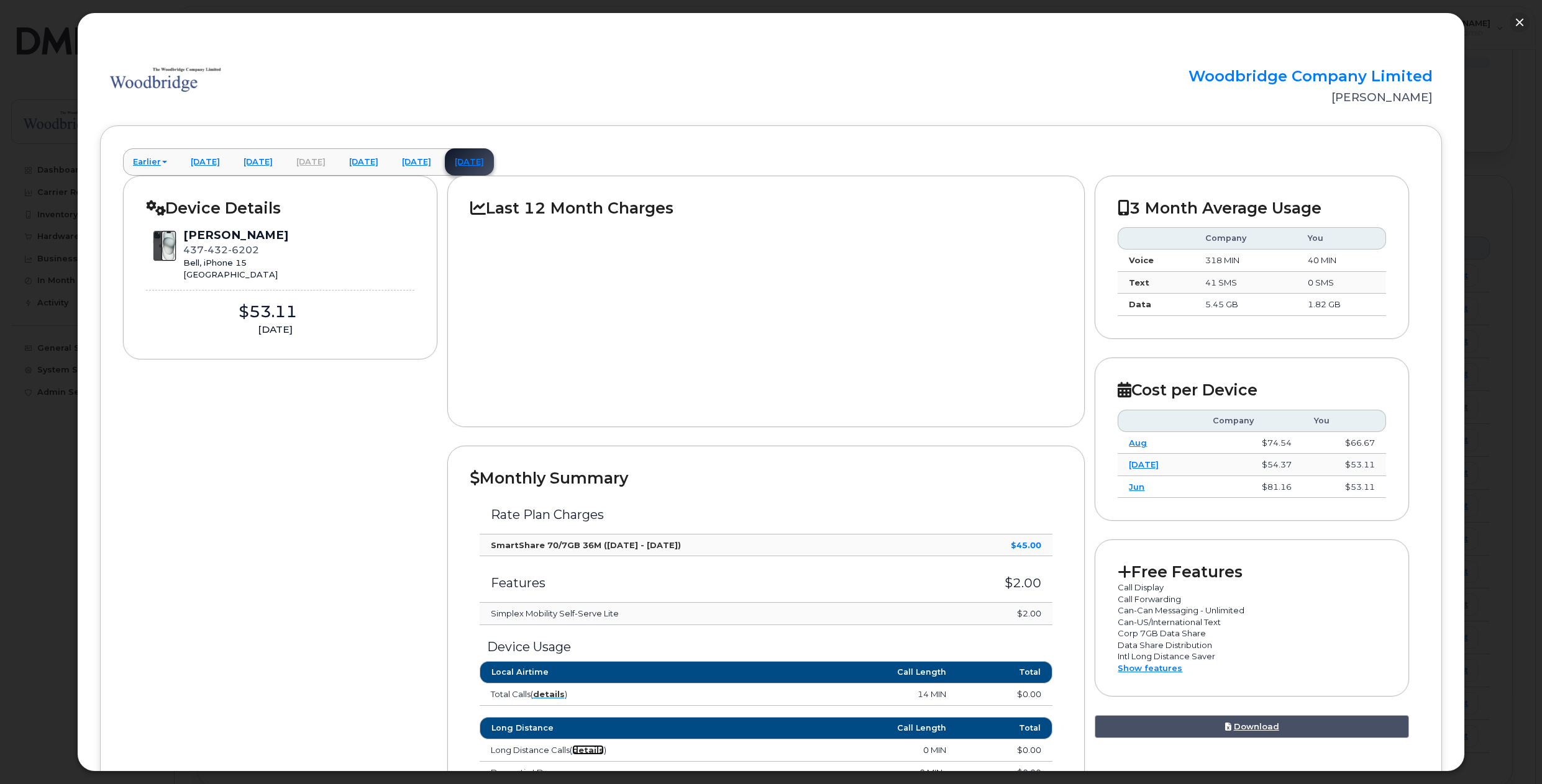
scroll to position [558, 0]
click at [1516, 23] on button "button" at bounding box center [1519, 22] width 20 height 20
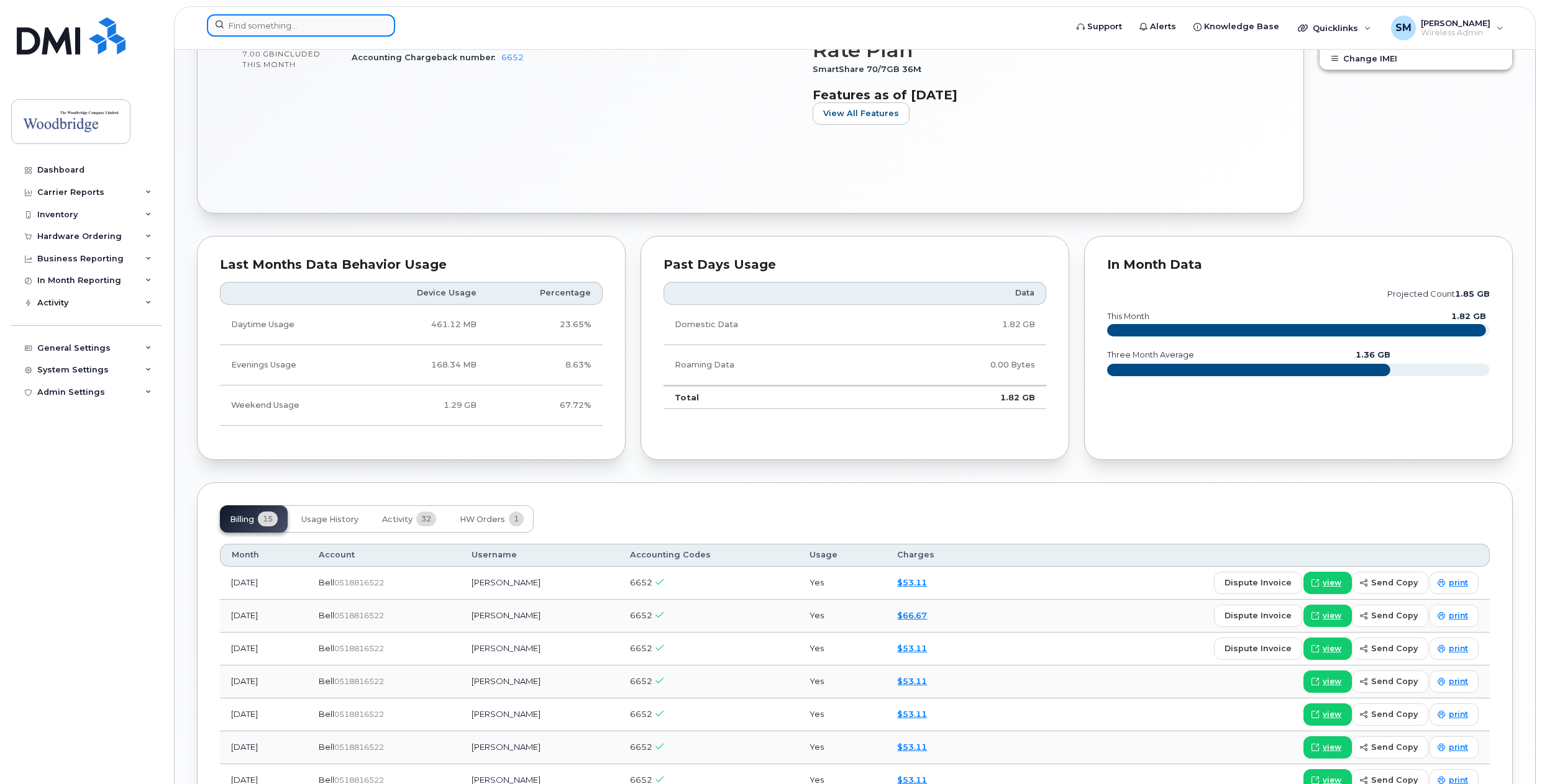
click at [315, 19] on input at bounding box center [300, 26] width 188 height 23
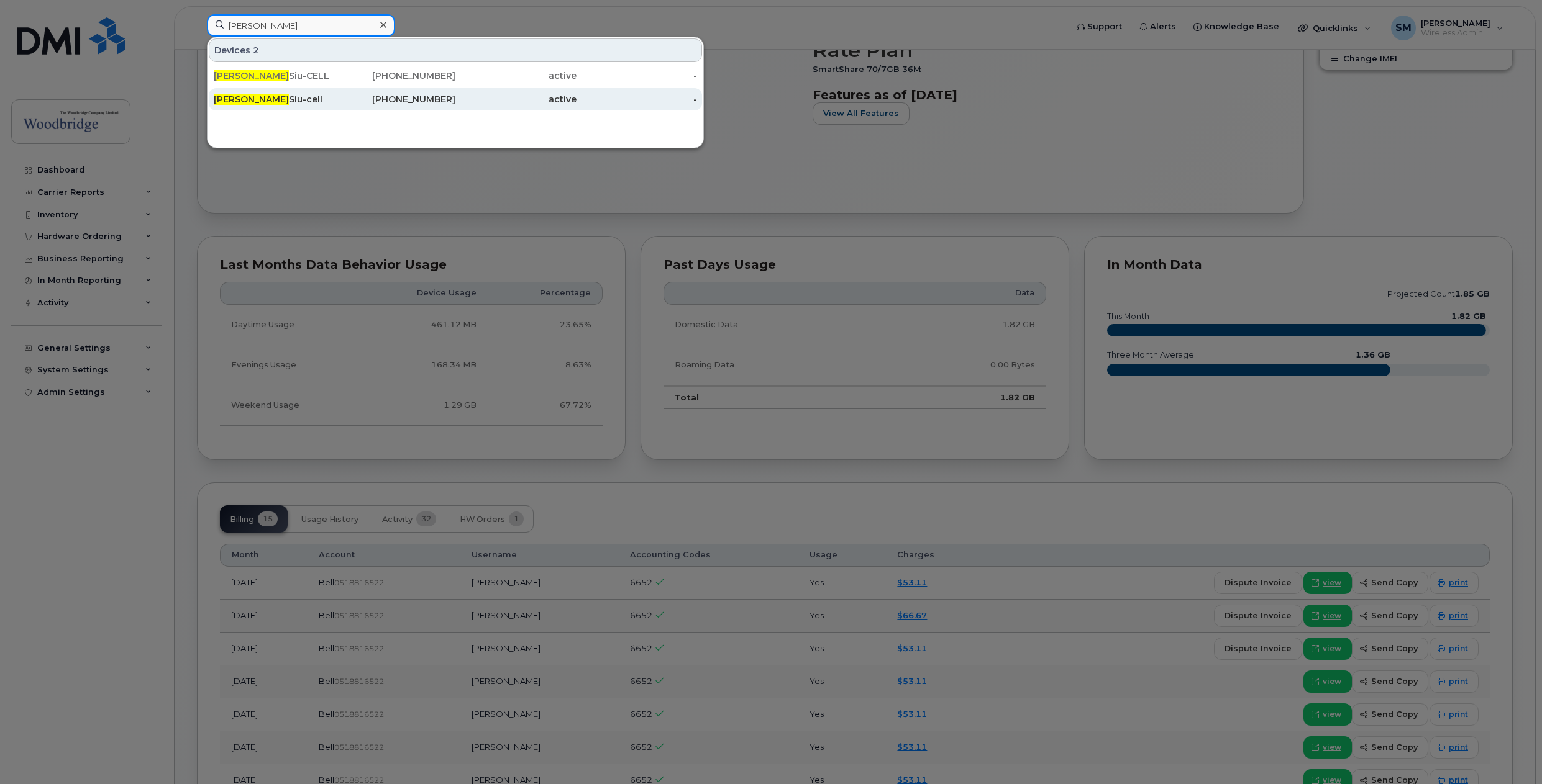
type input "keith"
click at [240, 98] on div "Keith Siu-cell" at bounding box center [274, 98] width 121 height 12
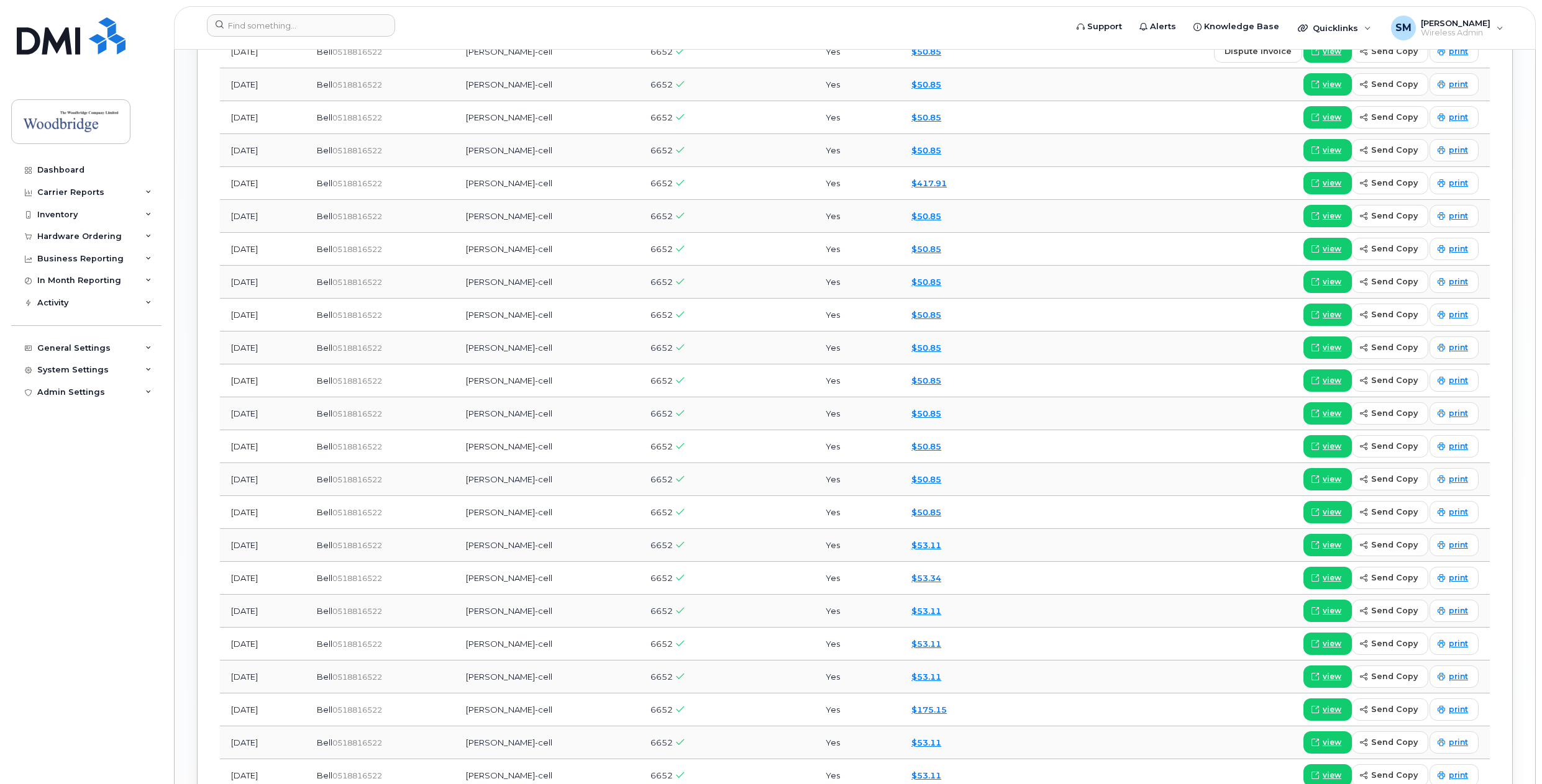
scroll to position [1180, 0]
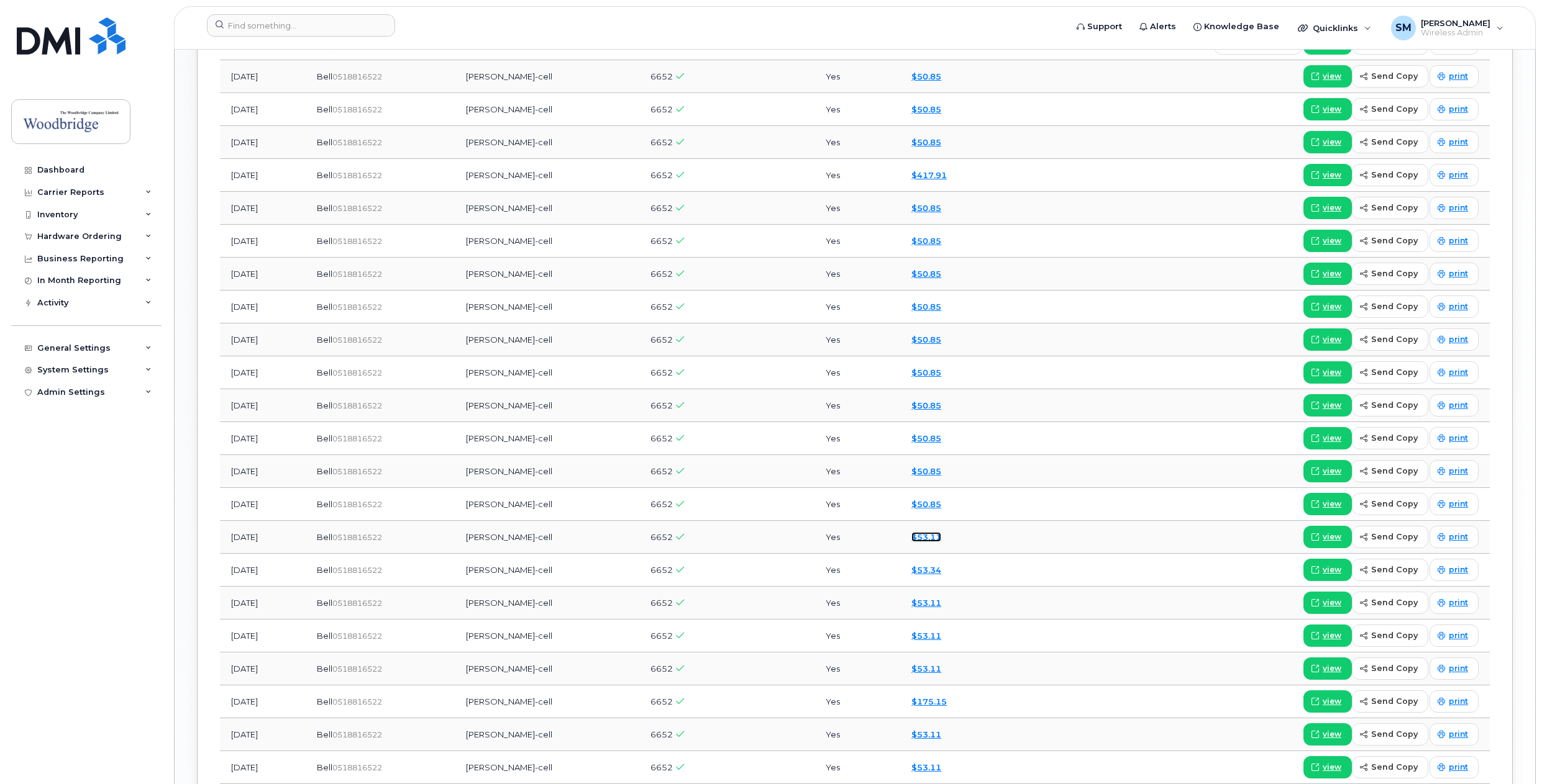
click at [918, 540] on link "$53.11" at bounding box center [926, 537] width 30 height 10
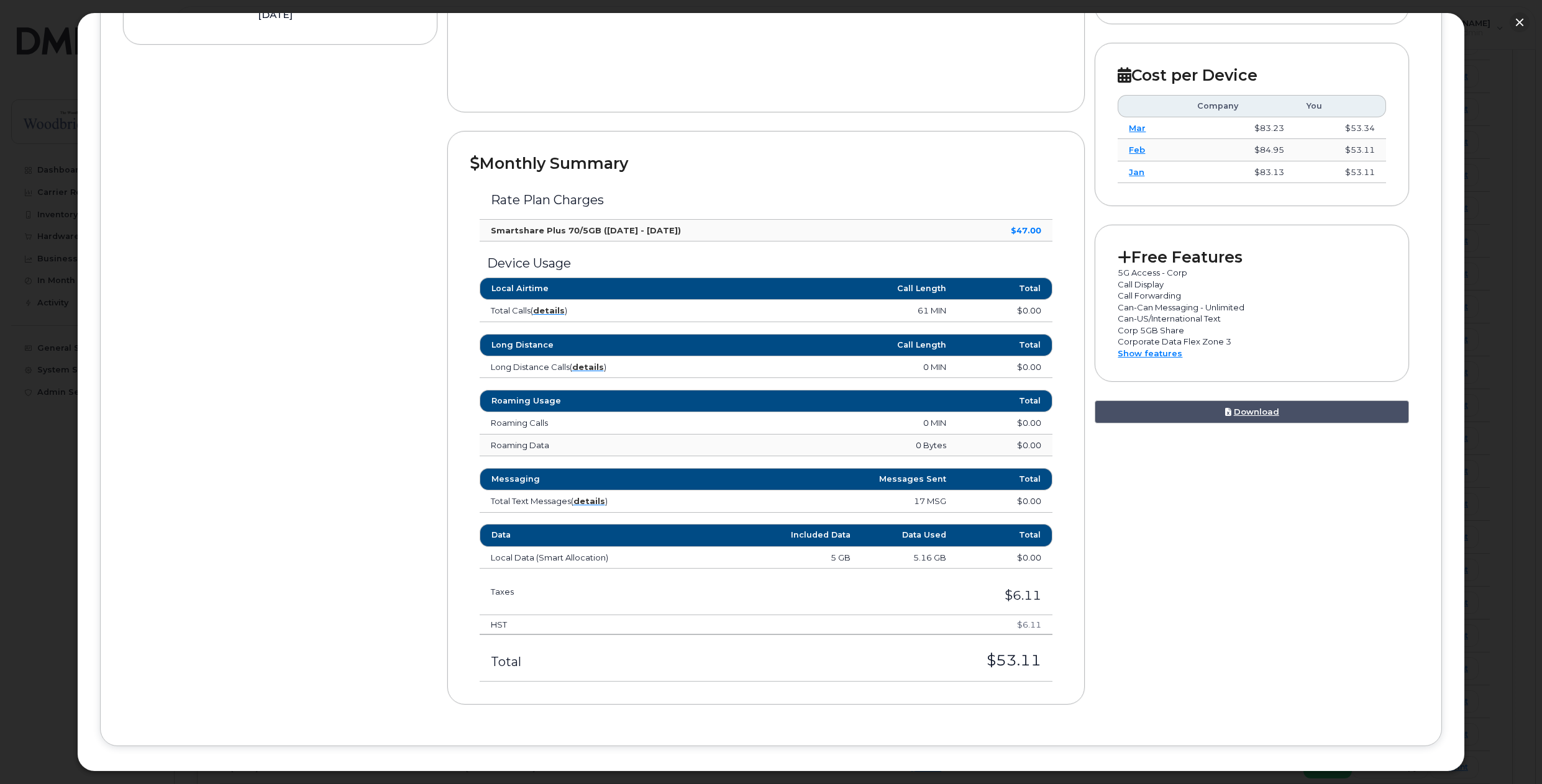
scroll to position [331, 0]
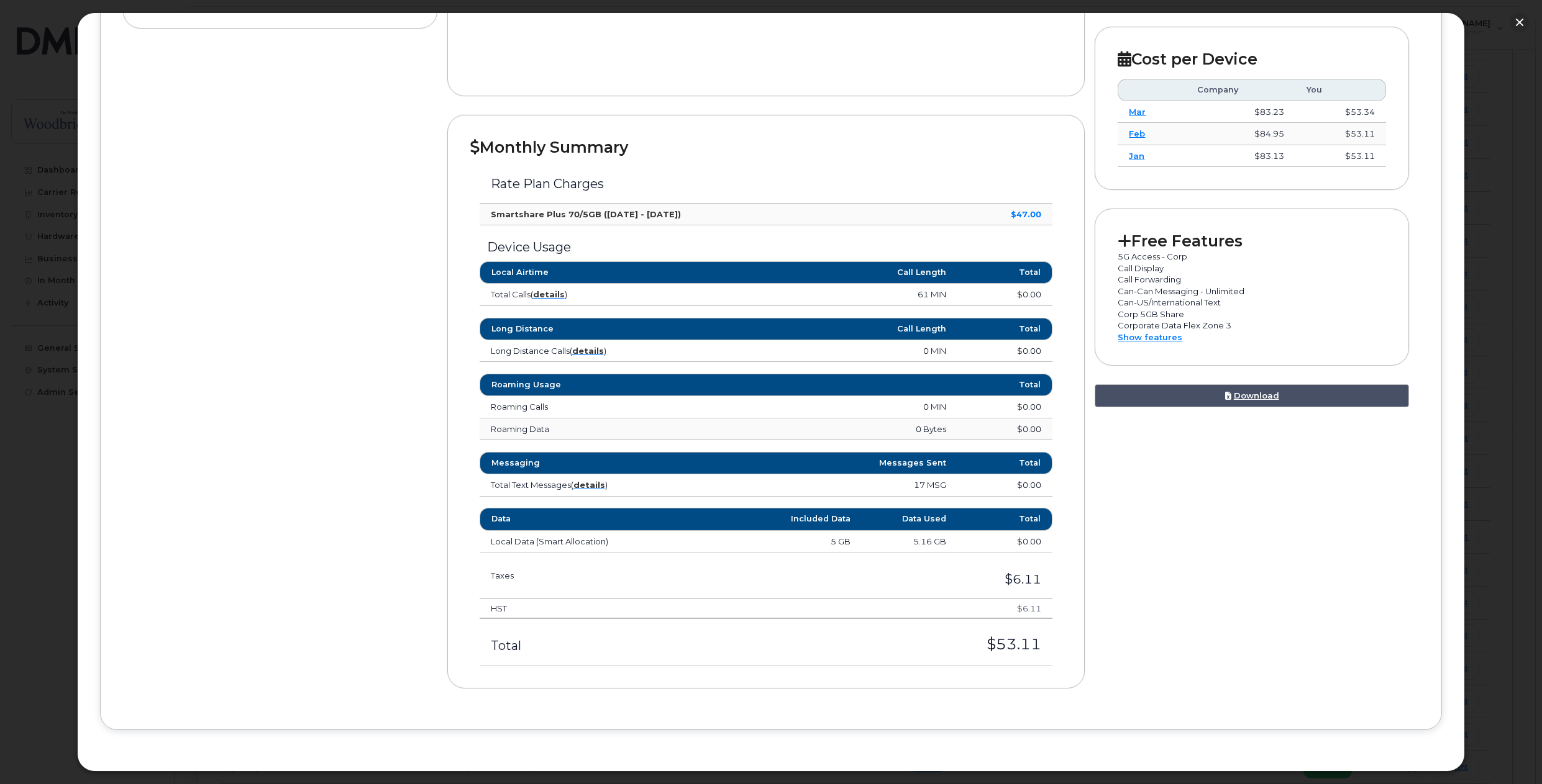
drag, startPoint x: 951, startPoint y: 300, endPoint x: 915, endPoint y: 295, distance: 36.3
click at [915, 295] on td "61 MIN" at bounding box center [838, 295] width 239 height 23
click at [918, 294] on td "61 MIN" at bounding box center [838, 295] width 239 height 23
drag, startPoint x: 1345, startPoint y: 155, endPoint x: 1383, endPoint y: 163, distance: 38.8
click at [1383, 163] on div "Cost per Device Company You Mar $83.23 $53.34 Feb $84.95 $53.11 Jan $83.13 $53.…" at bounding box center [1251, 108] width 314 height 163
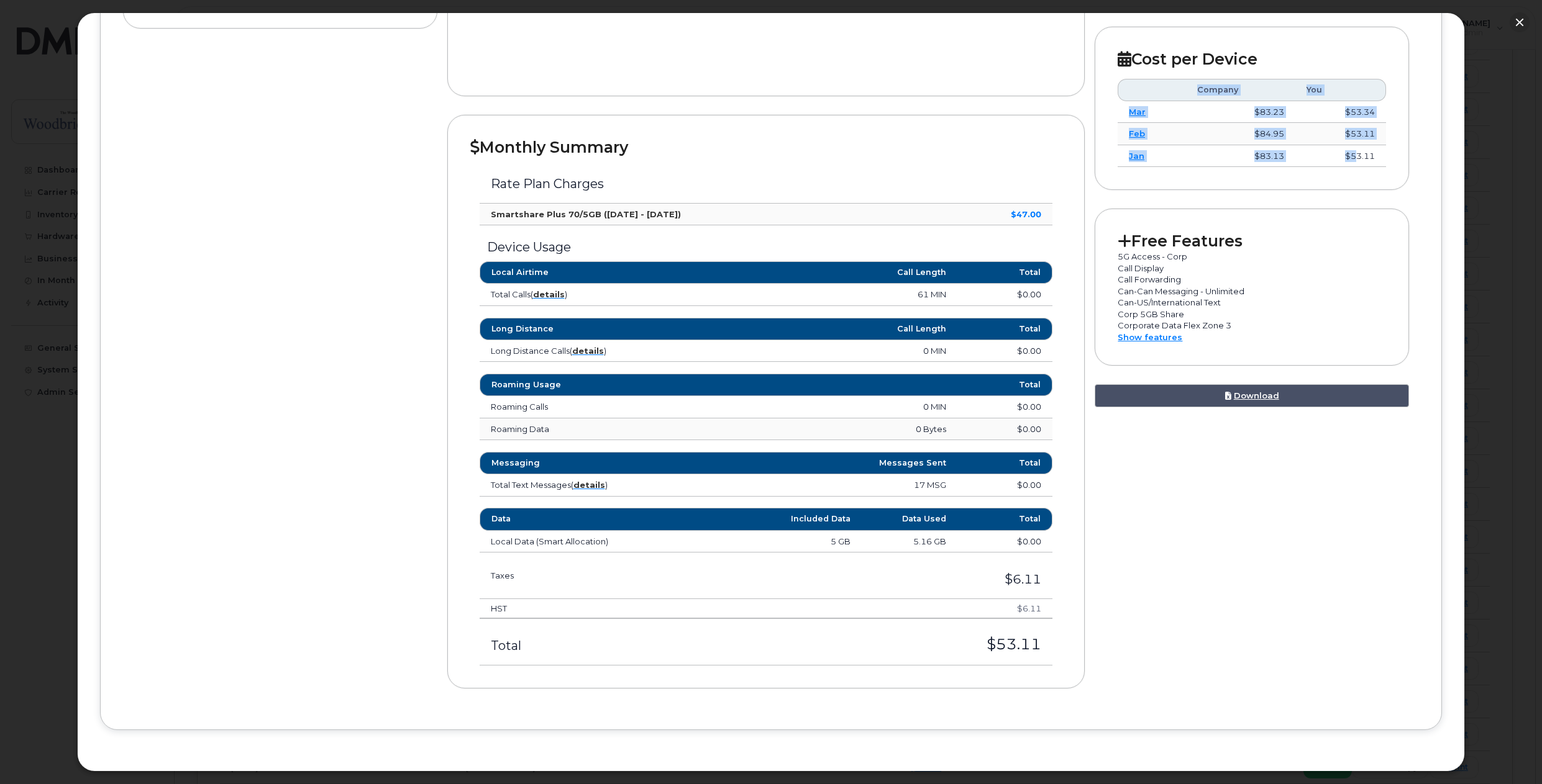
click at [1375, 154] on td "$53.11" at bounding box center [1340, 156] width 90 height 23
click at [1132, 337] on link "Show features" at bounding box center [1150, 337] width 65 height 10
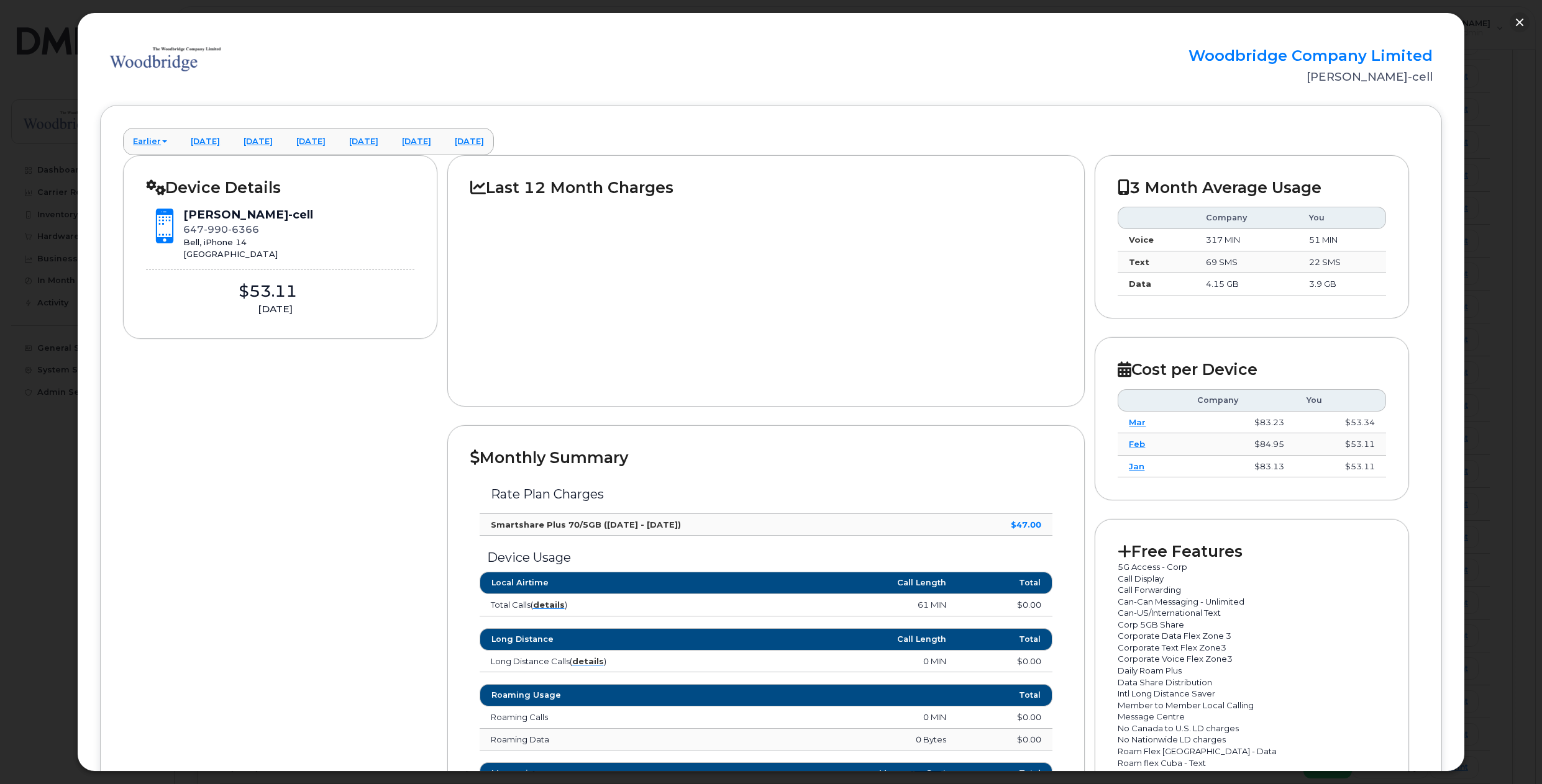
scroll to position [0, 0]
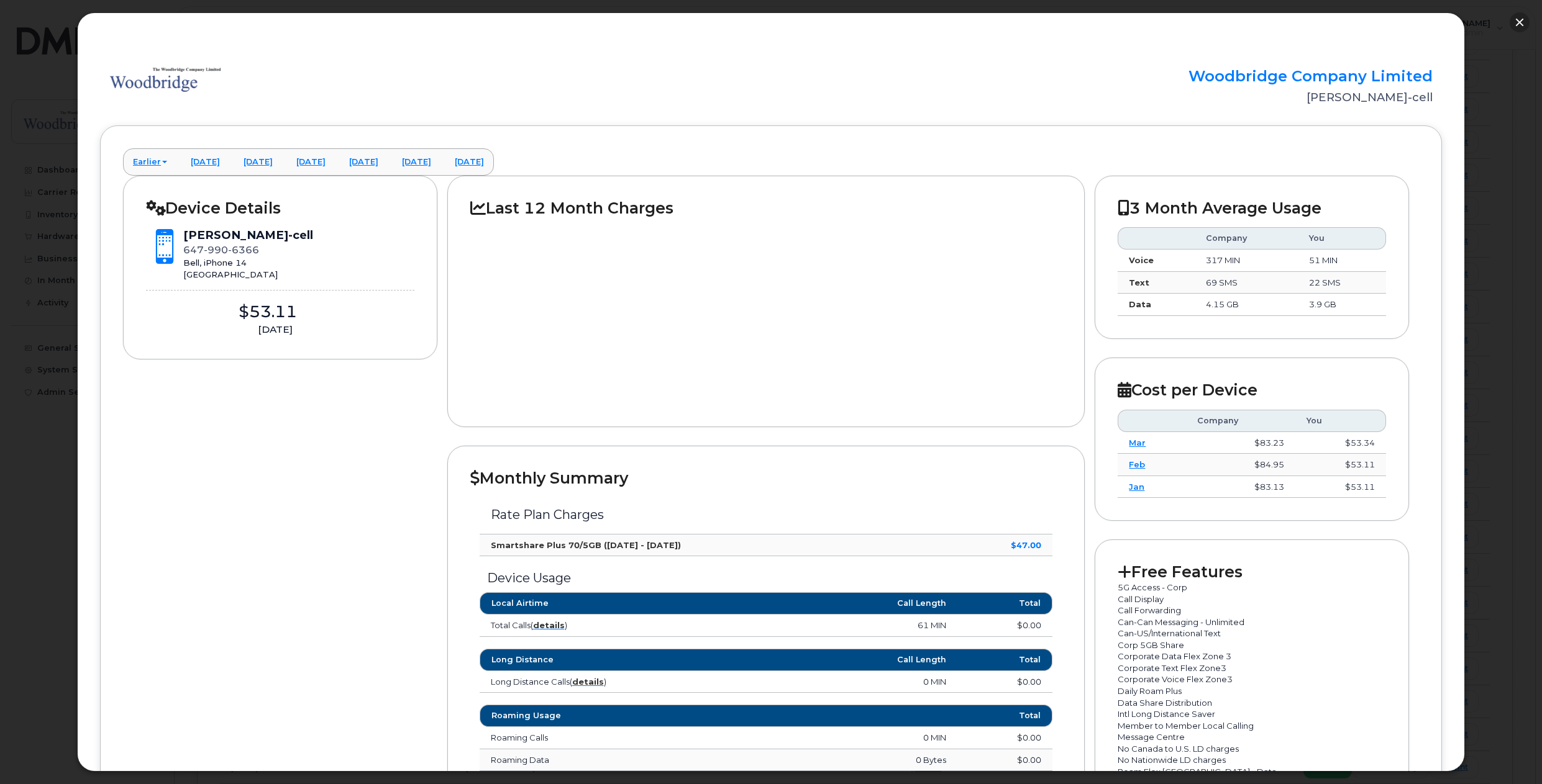
click at [1515, 24] on button "button" at bounding box center [1519, 22] width 20 height 20
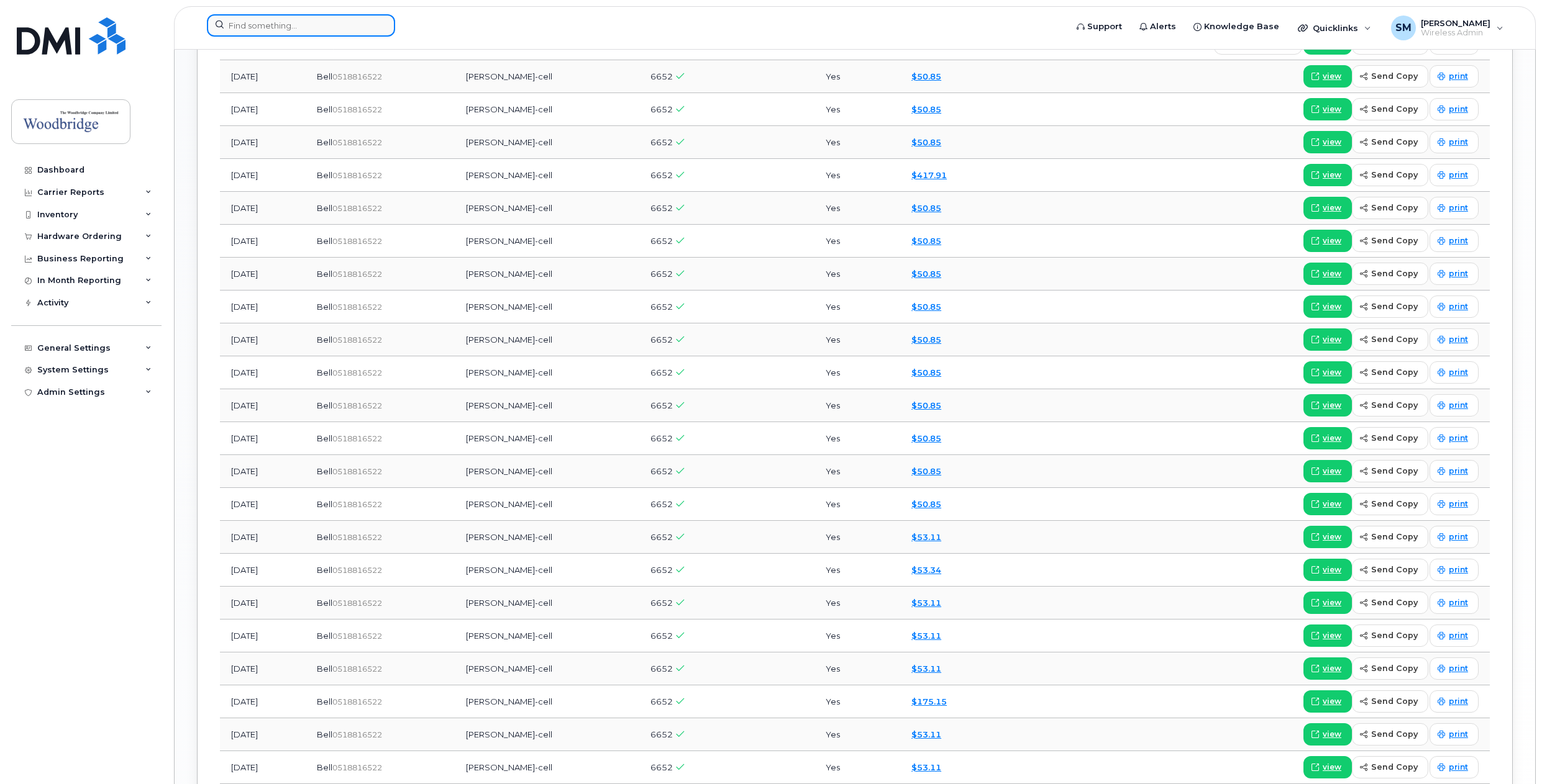
click at [282, 33] on input at bounding box center [300, 26] width 188 height 23
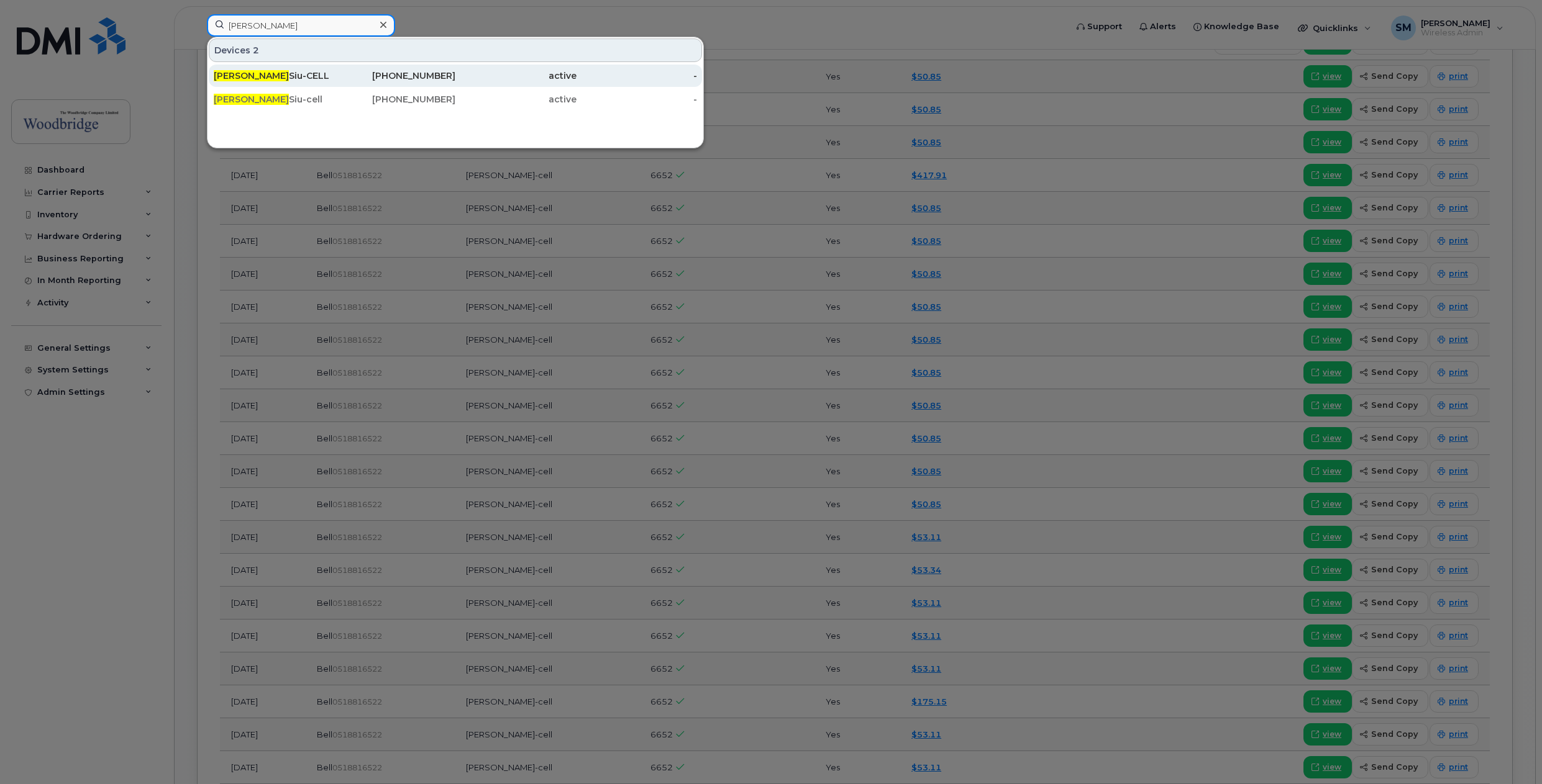
type input "keith"
click at [282, 74] on div "Keith Siu-CELL" at bounding box center [274, 75] width 121 height 12
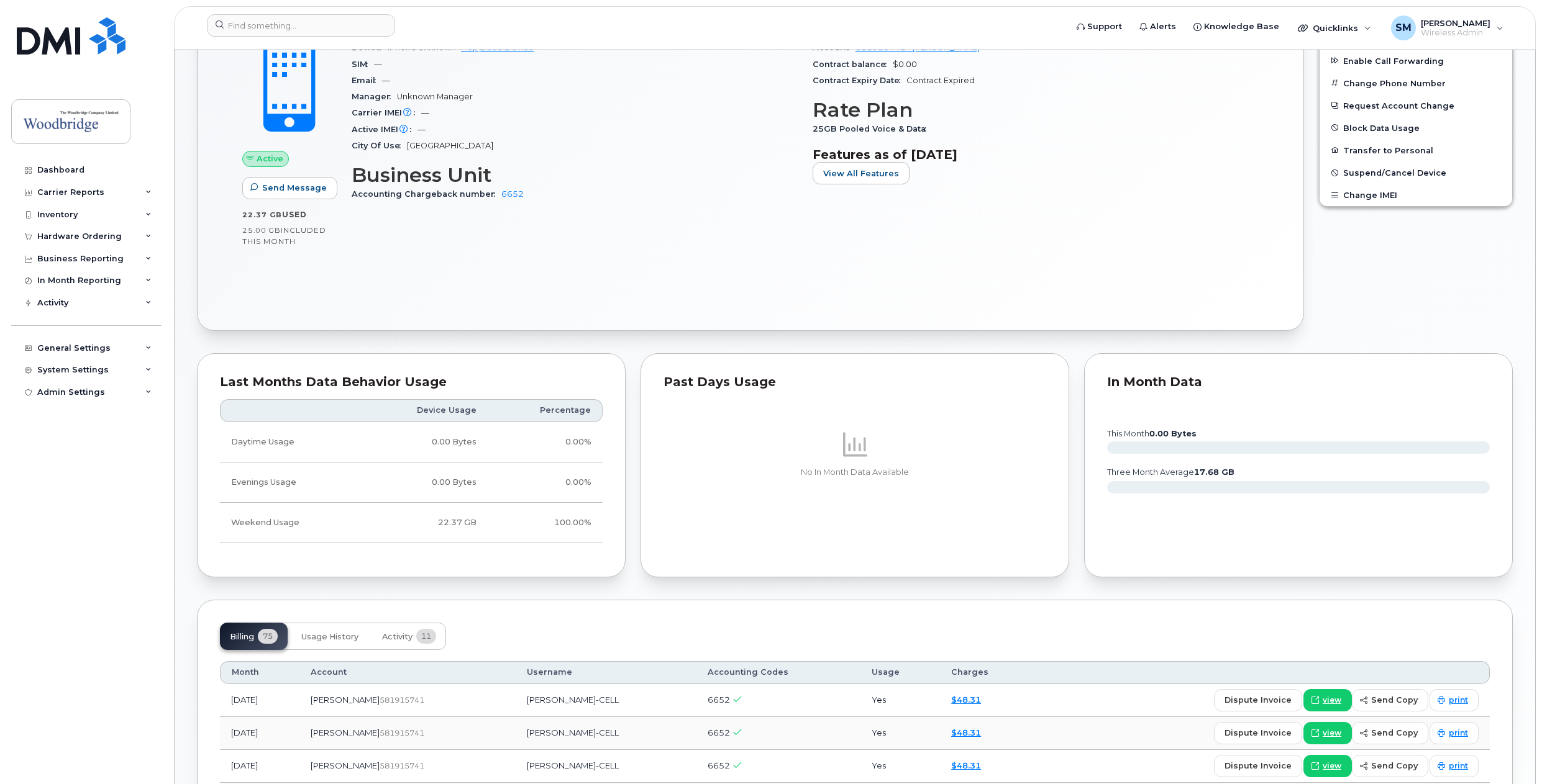
scroll to position [435, 0]
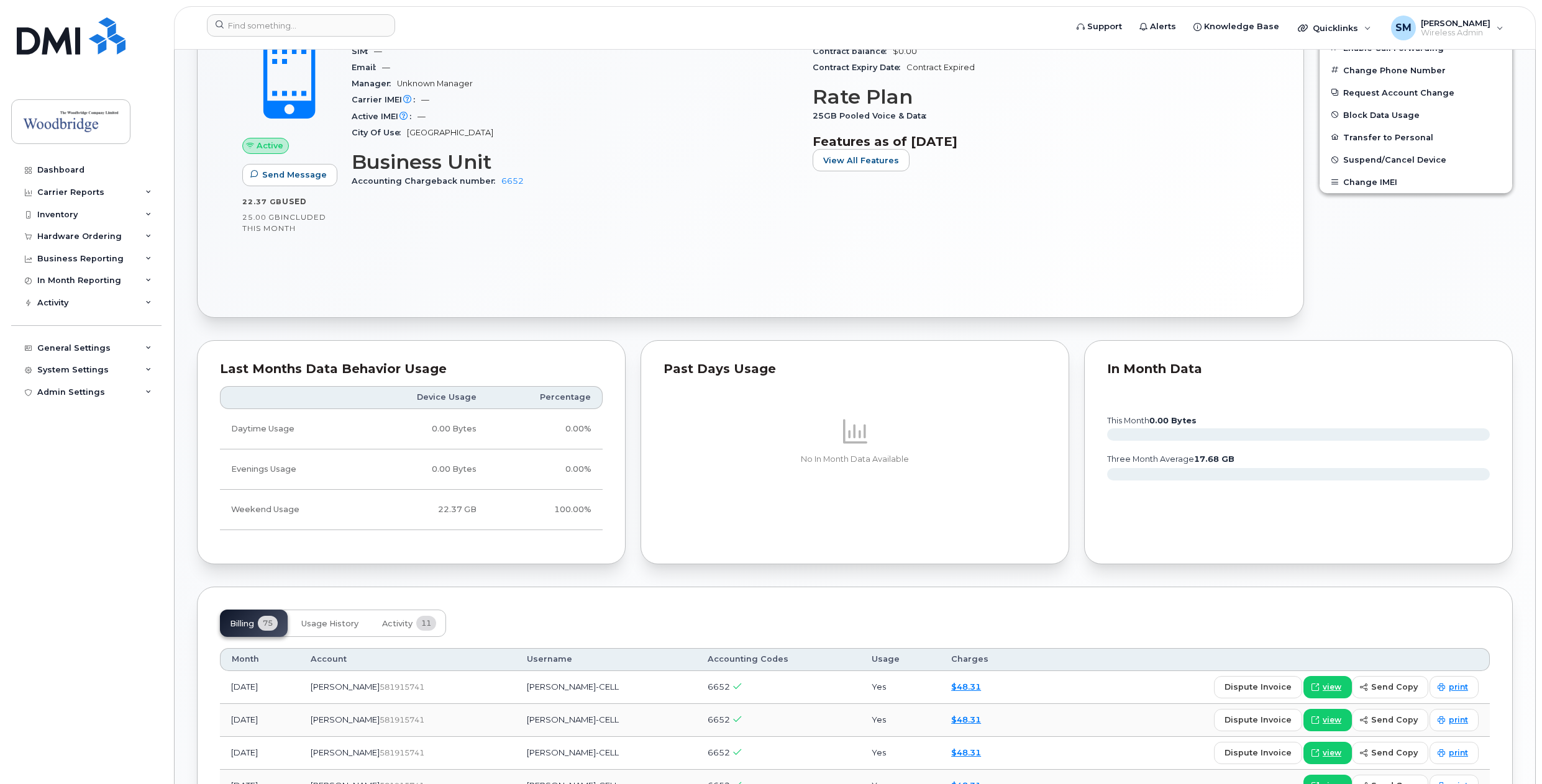
click at [681, 255] on div "Active Send Message 22.37 GB  used 25.00 GB  included this month Device Details…" at bounding box center [750, 144] width 1061 height 302
click at [710, 193] on div "Device Details Device iPhone Unknown + Upgrade Device SIM — Email — Manager Unk…" at bounding box center [574, 102] width 461 height 210
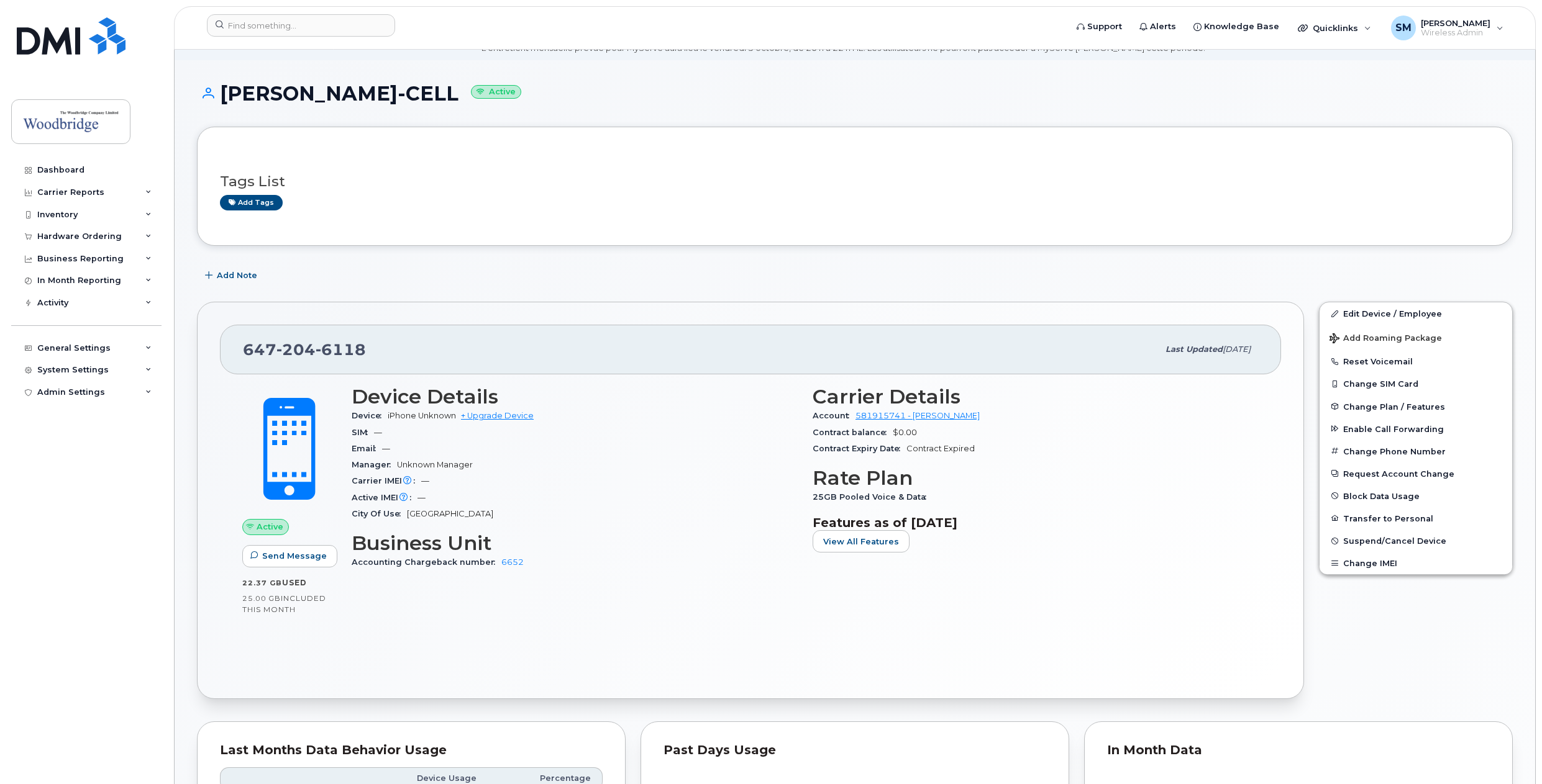
scroll to position [0, 0]
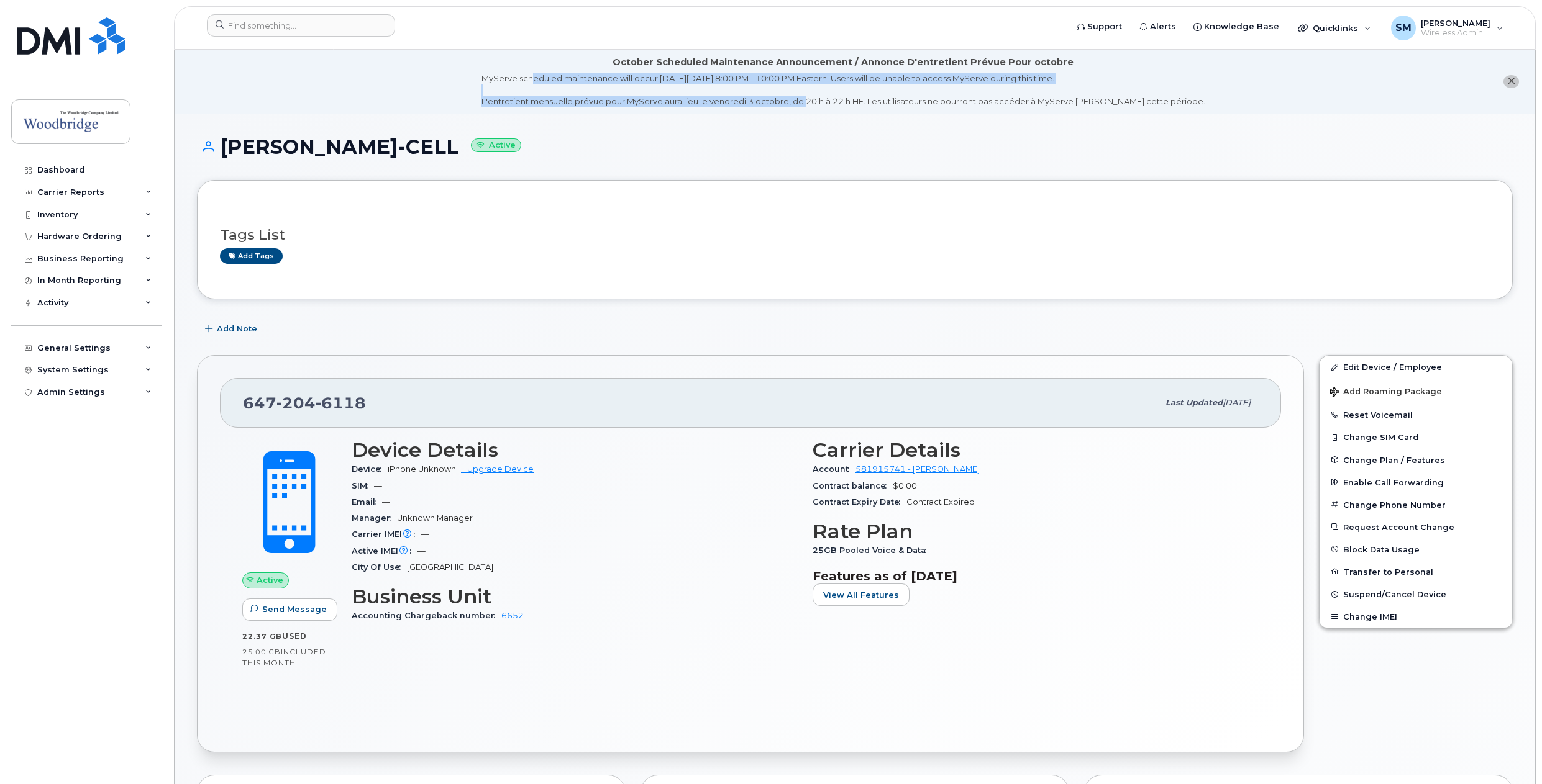
drag, startPoint x: 553, startPoint y: 80, endPoint x: 822, endPoint y: 113, distance: 271.0
click at [822, 113] on li "October Scheduled Maintenance Announcement / Annonce D'entretient Prévue Pour o…" at bounding box center [855, 81] width 1360 height 64
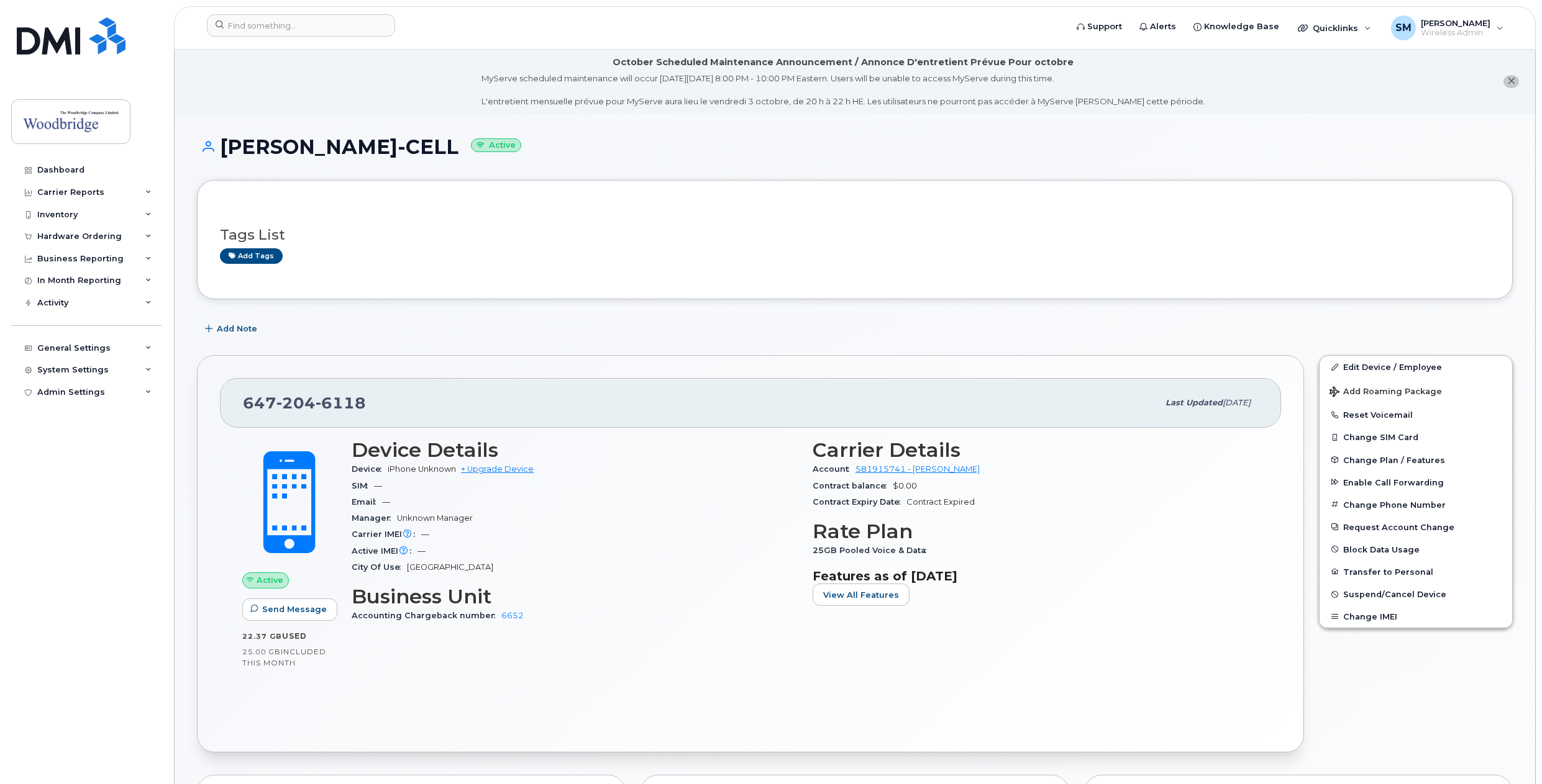
click at [1005, 156] on h1 "Keith Siu-CELL Active" at bounding box center [855, 147] width 1316 height 22
click at [1511, 82] on icon "close notification" at bounding box center [1511, 81] width 8 height 8
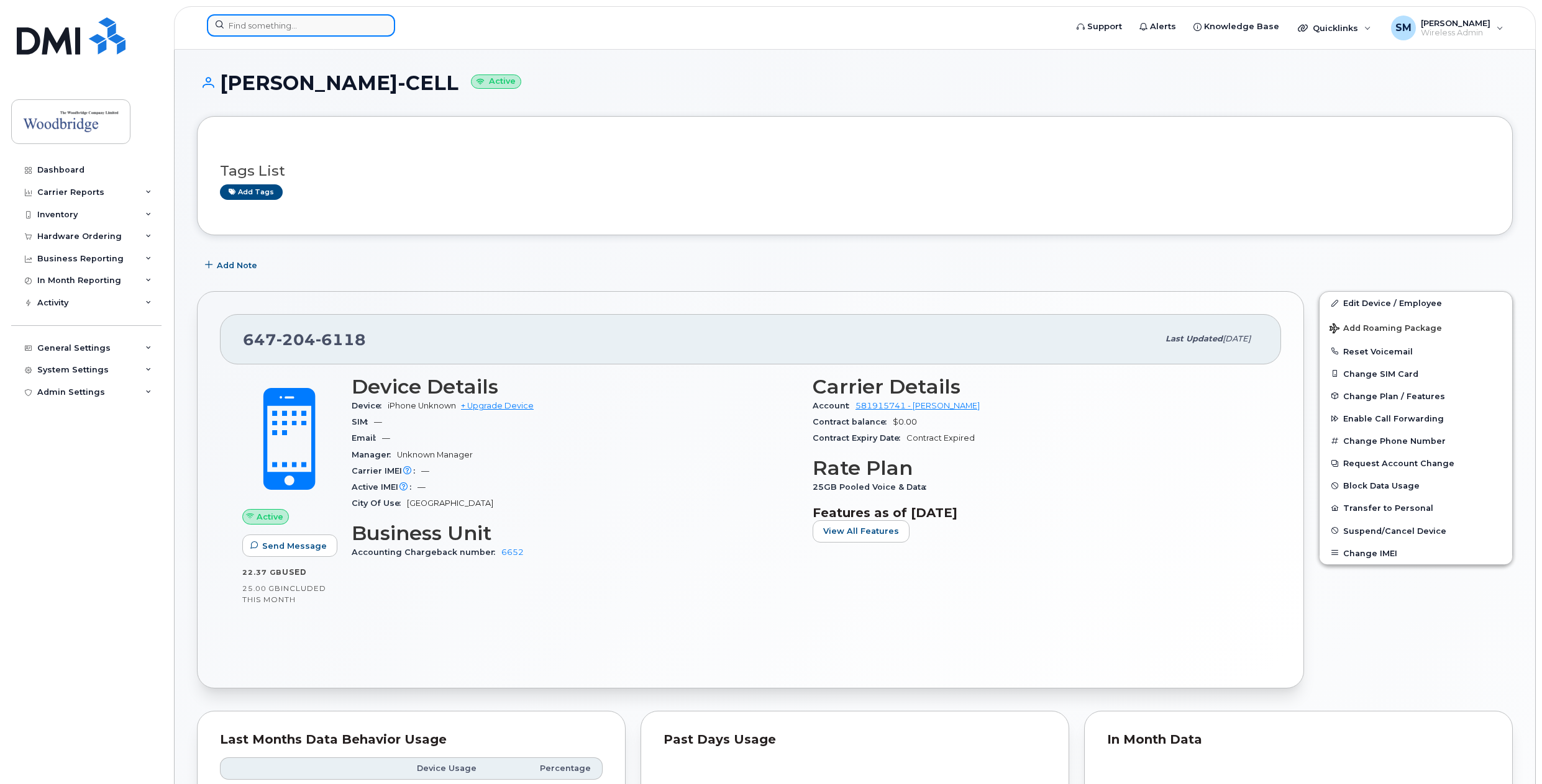
click at [341, 25] on input at bounding box center [300, 26] width 188 height 23
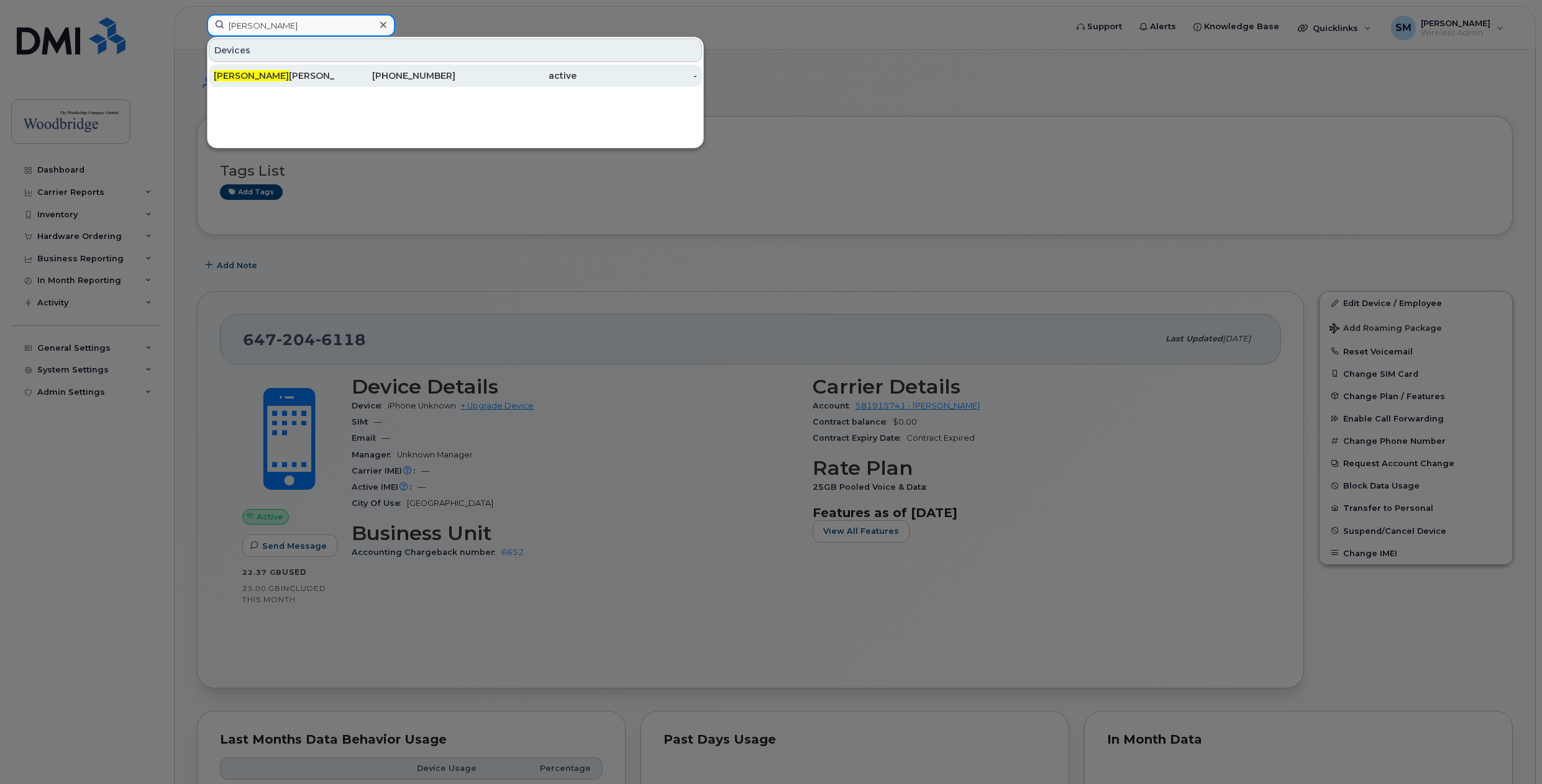
type input "sean"
click at [271, 77] on div "Sean Grant-headley-cell" at bounding box center [274, 75] width 121 height 12
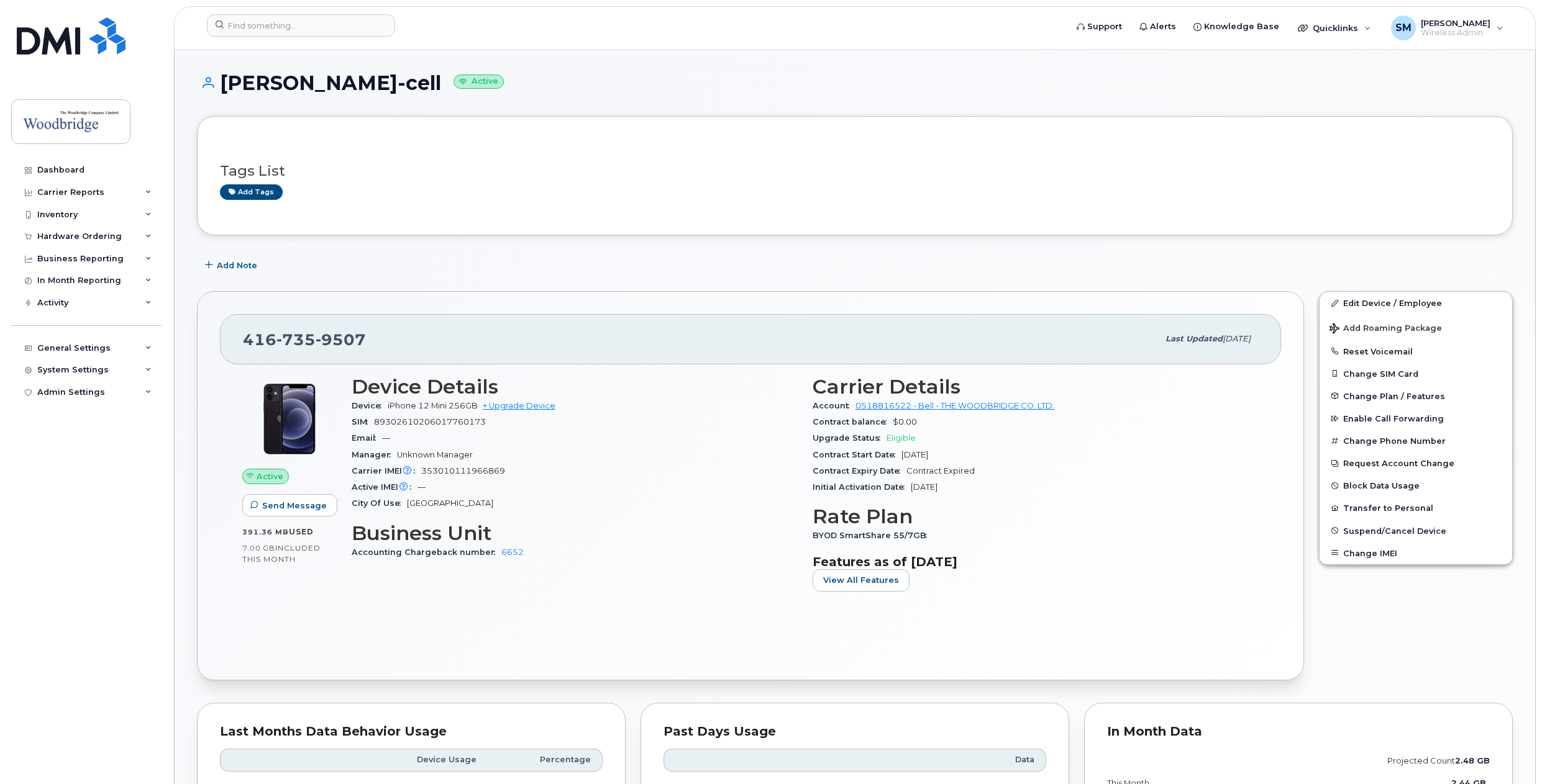
click at [390, 404] on span "iPhone 12 Mini 256GB" at bounding box center [433, 406] width 90 height 10
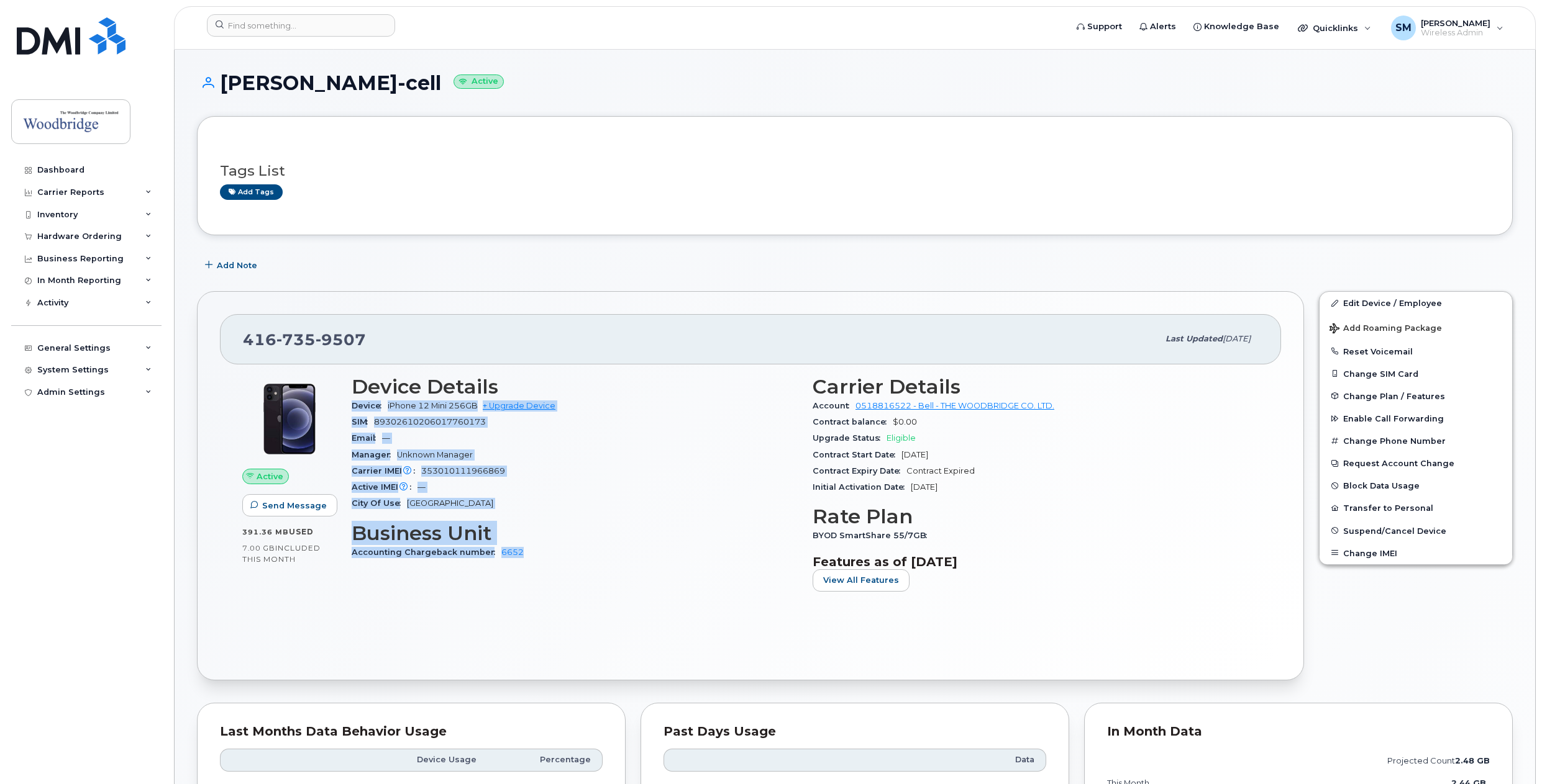
drag, startPoint x: 521, startPoint y: 554, endPoint x: 355, endPoint y: 407, distance: 221.7
click at [355, 407] on div "Device Details Device iPhone 12 Mini 256GB + Upgrade Device SIM [TECHNICAL_ID] …" at bounding box center [574, 489] width 461 height 241
click at [353, 407] on span "Device" at bounding box center [370, 406] width 36 height 10
drag, startPoint x: 353, startPoint y: 407, endPoint x: 525, endPoint y: 555, distance: 226.9
click at [525, 555] on div "Device Details Device iPhone 12 Mini 256GB + Upgrade Device SIM [TECHNICAL_ID] …" at bounding box center [574, 489] width 461 height 241
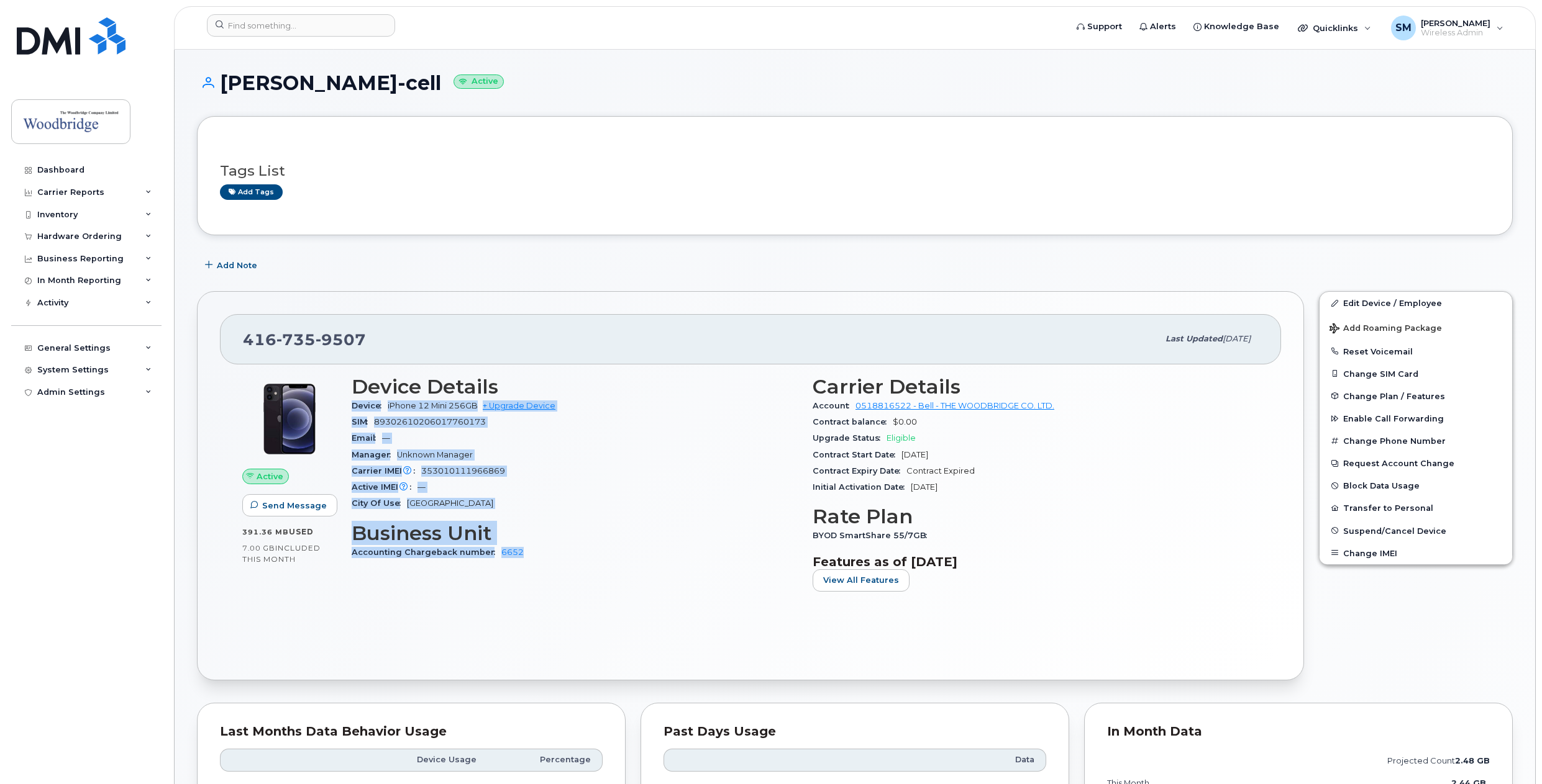
click at [529, 554] on div "Accounting Chargeback number 6652" at bounding box center [575, 553] width 446 height 16
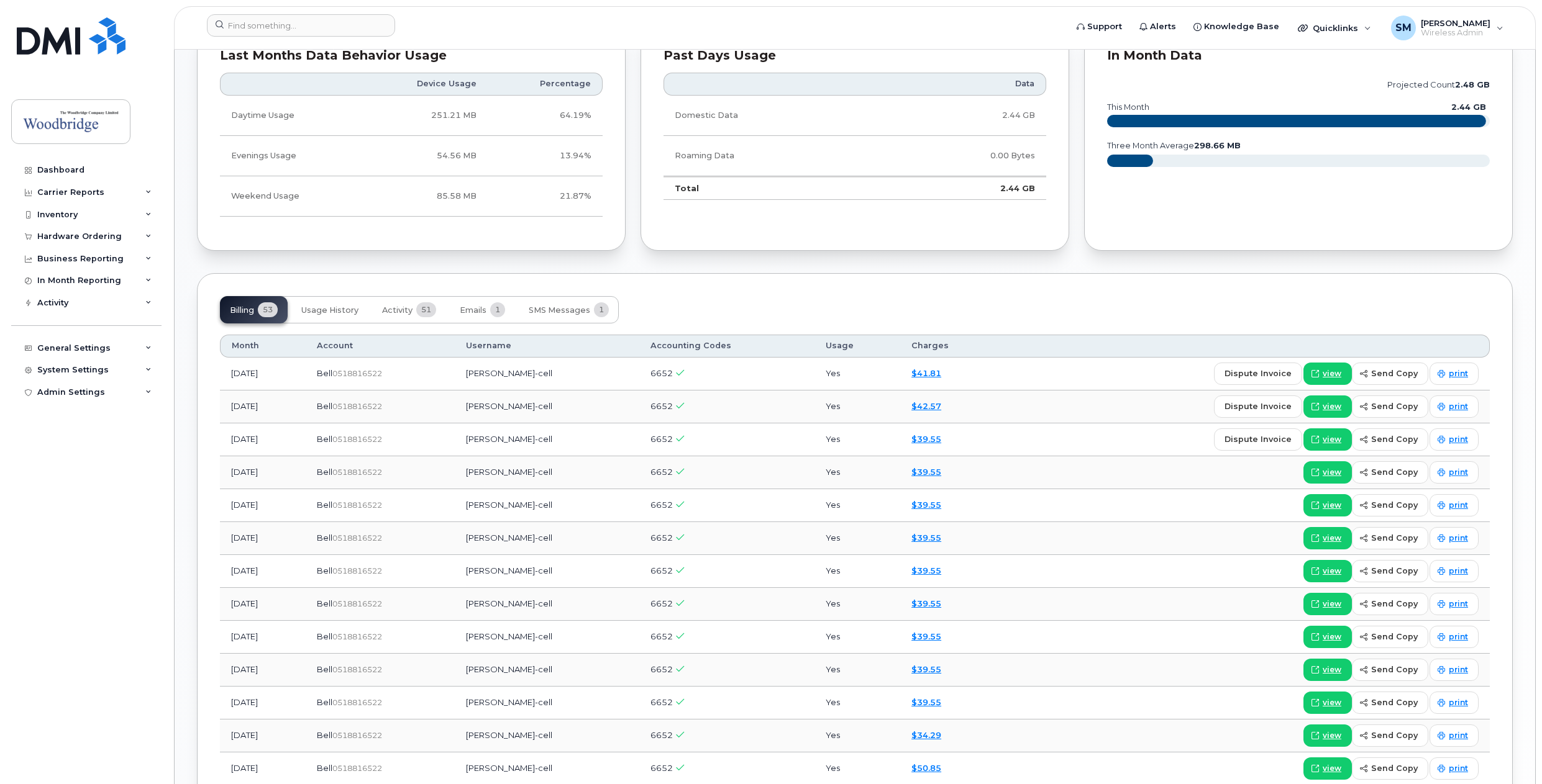
scroll to position [683, 0]
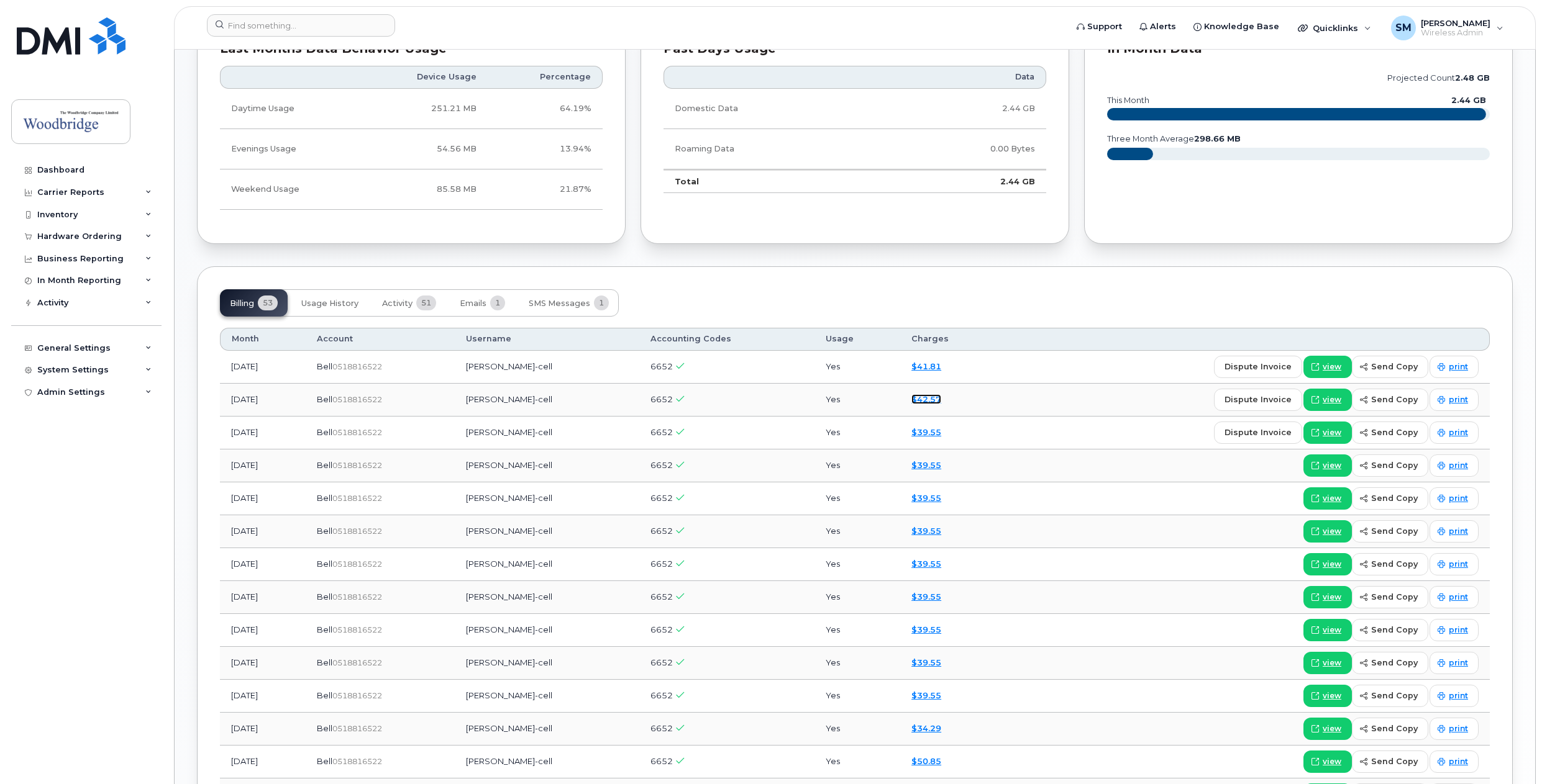
click at [941, 399] on link "$42.57" at bounding box center [926, 399] width 30 height 10
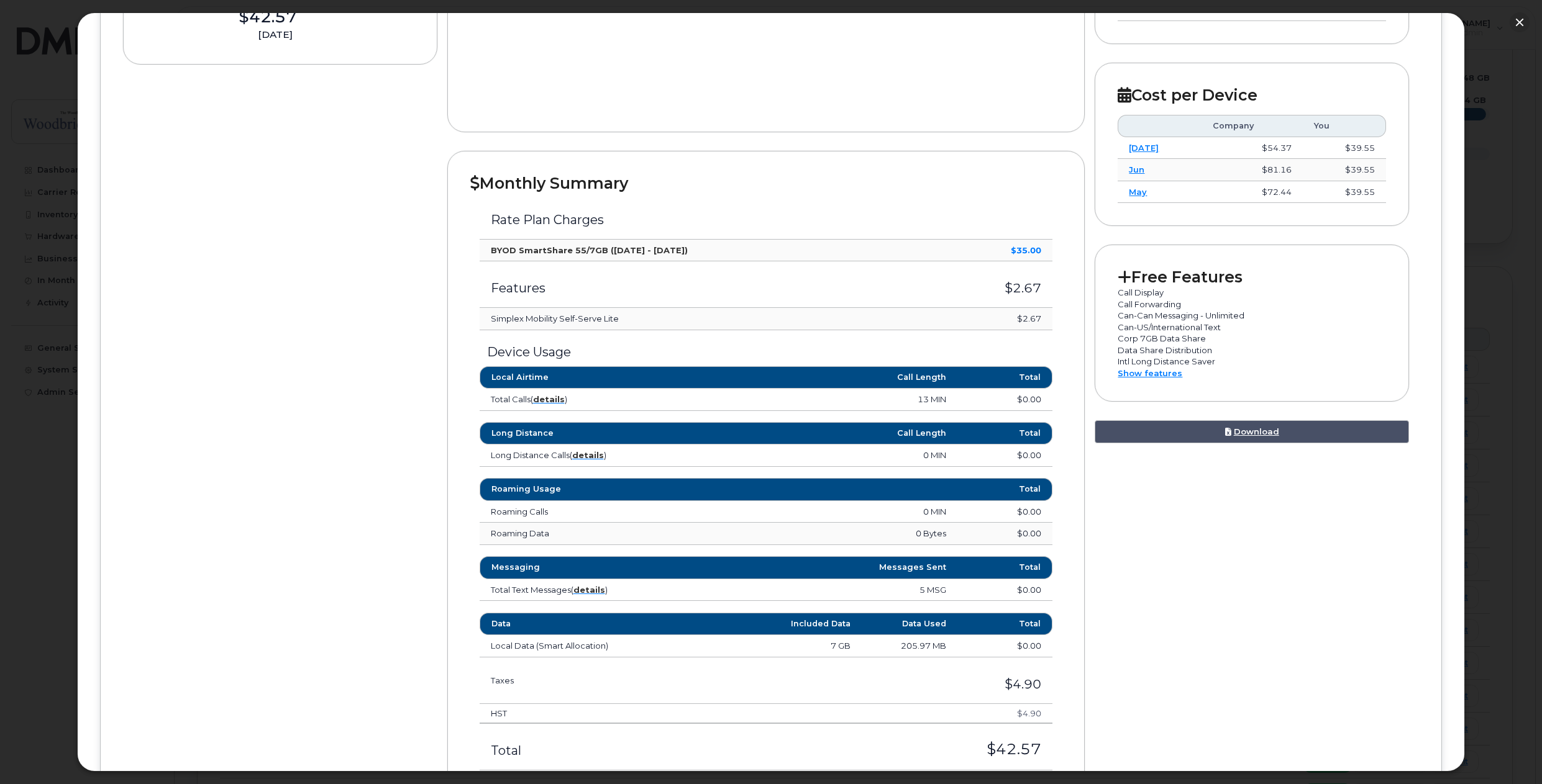
scroll to position [373, 0]
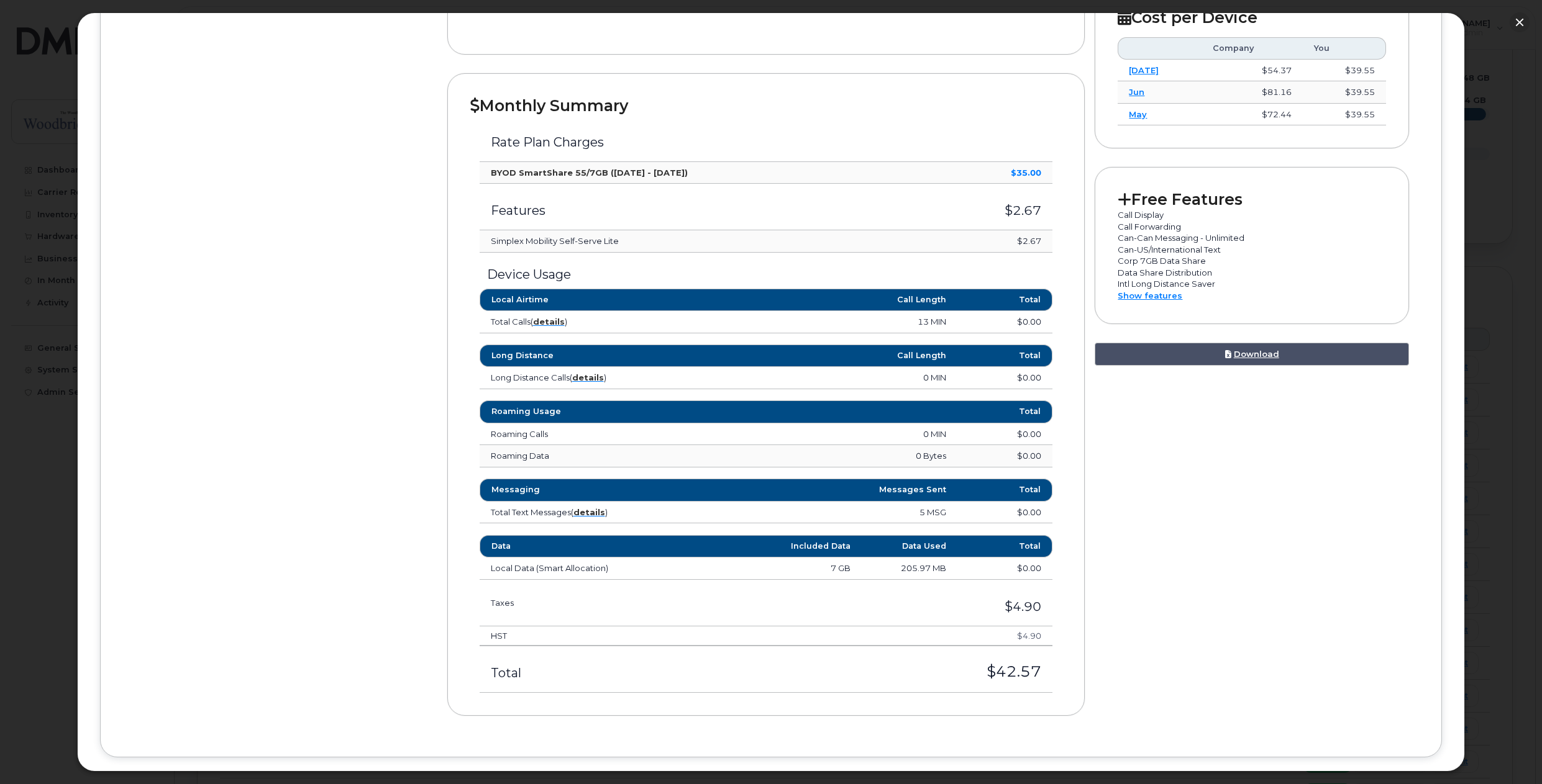
drag, startPoint x: 1177, startPoint y: 395, endPoint x: 1178, endPoint y: 390, distance: 5.1
click at [1177, 395] on div "Device Details [PERSON_NAME]-cell [PHONE_NUMBER] Bell, iPhone 12 Mini [GEOGRAPH…" at bounding box center [771, 269] width 1296 height 932
click at [1517, 26] on button "button" at bounding box center [1519, 22] width 20 height 20
